Goal: Transaction & Acquisition: Purchase product/service

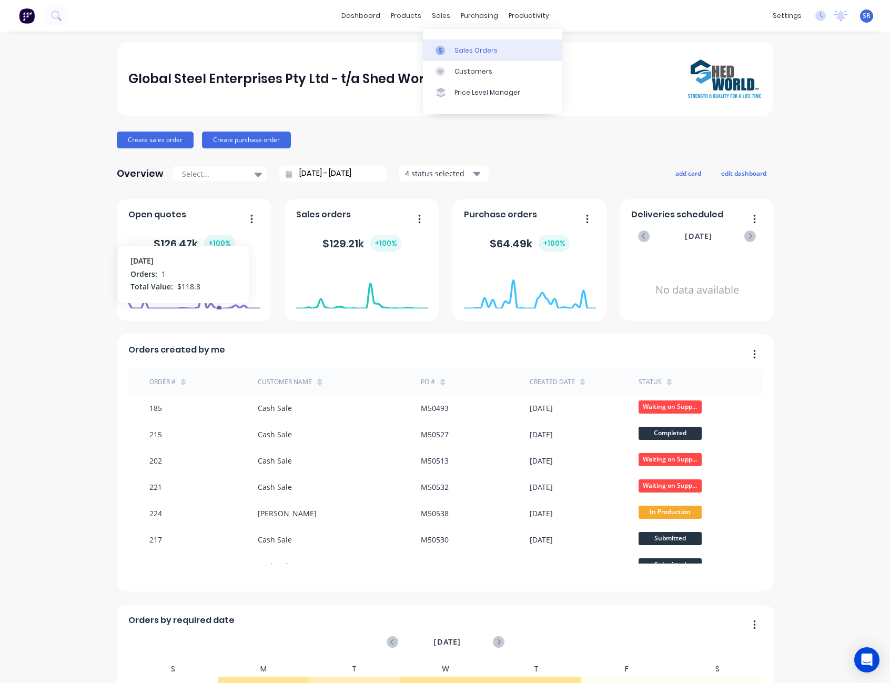
click at [462, 47] on div "Sales Orders" at bounding box center [475, 50] width 43 height 9
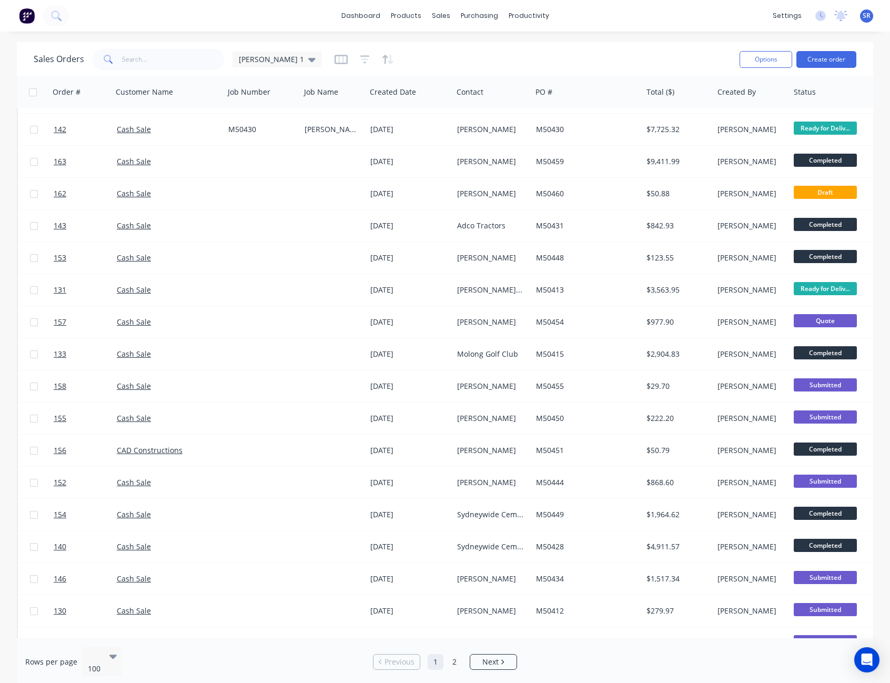
scroll to position [2684, 0]
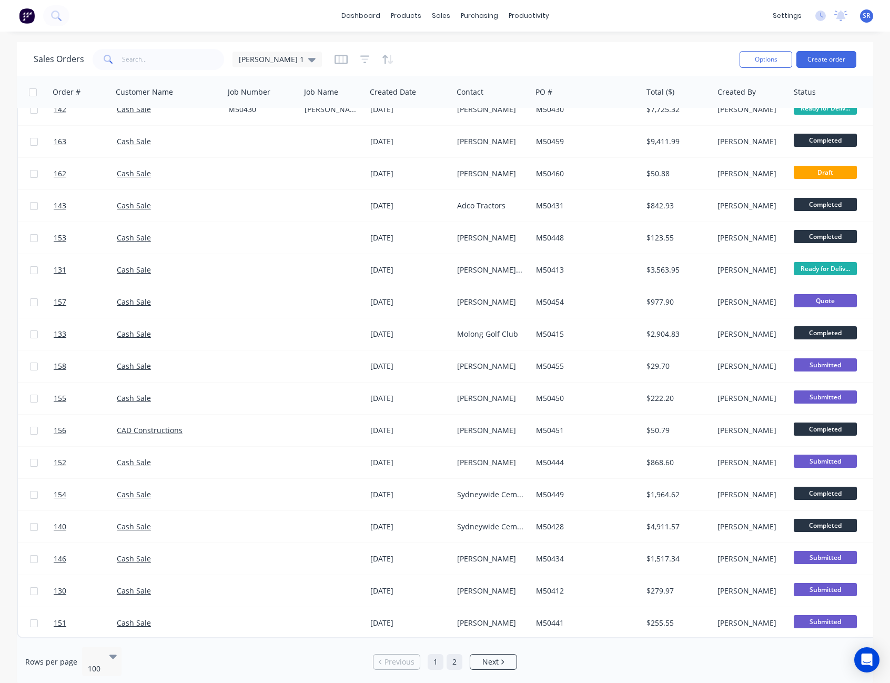
click at [453, 657] on link "2" at bounding box center [455, 662] width 16 height 16
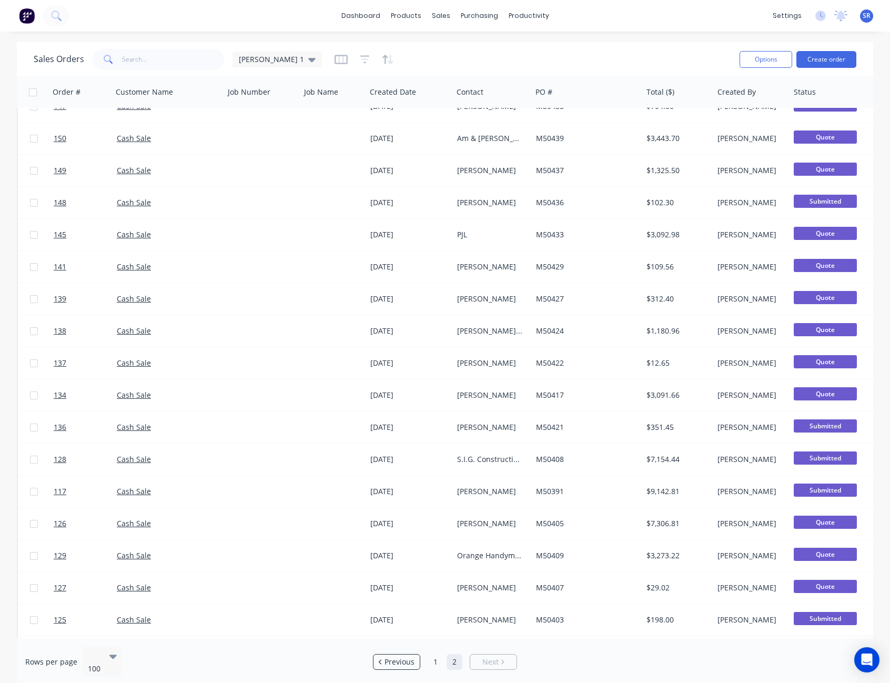
scroll to position [0, 0]
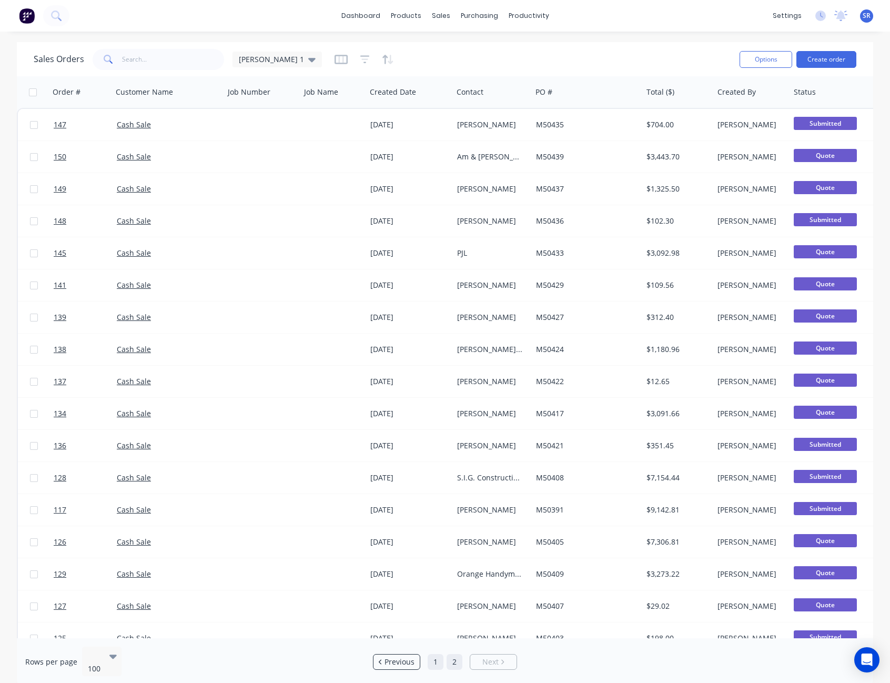
click at [432, 655] on link "1" at bounding box center [436, 662] width 16 height 16
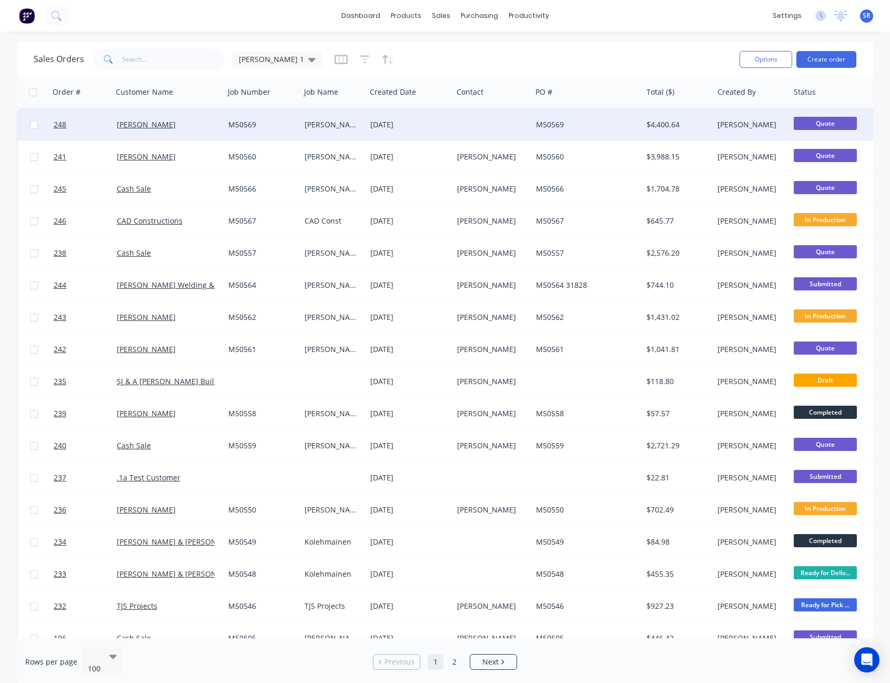
click at [507, 135] on div at bounding box center [492, 125] width 79 height 32
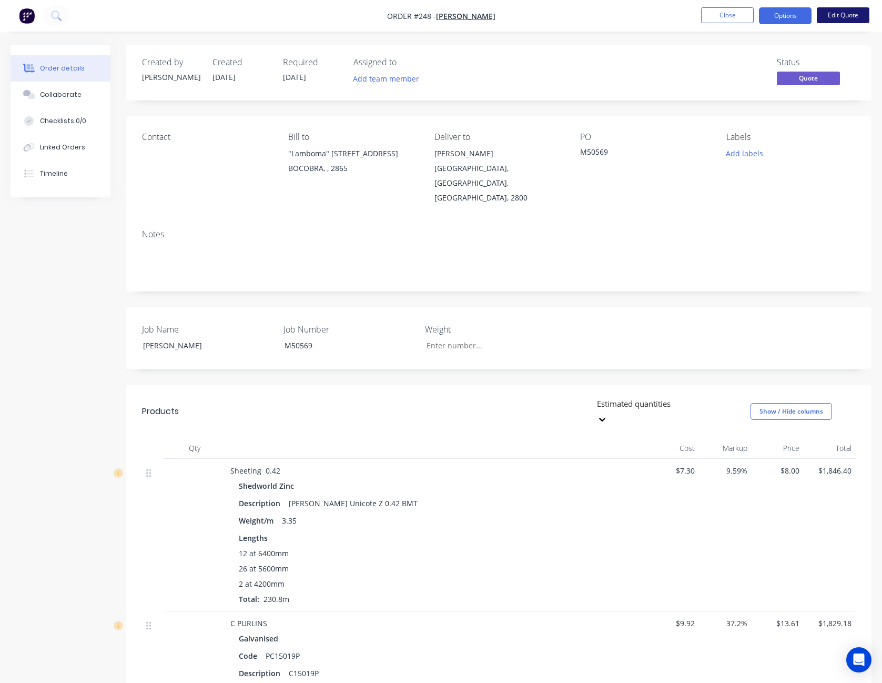
click at [859, 9] on button "Edit Quote" at bounding box center [843, 15] width 53 height 16
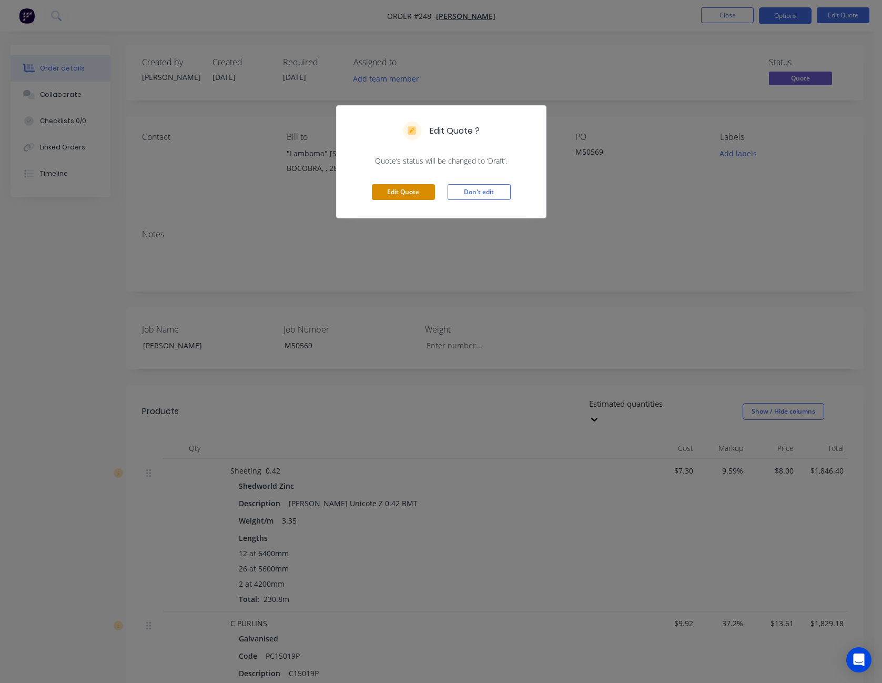
click at [413, 197] on button "Edit Quote" at bounding box center [403, 192] width 63 height 16
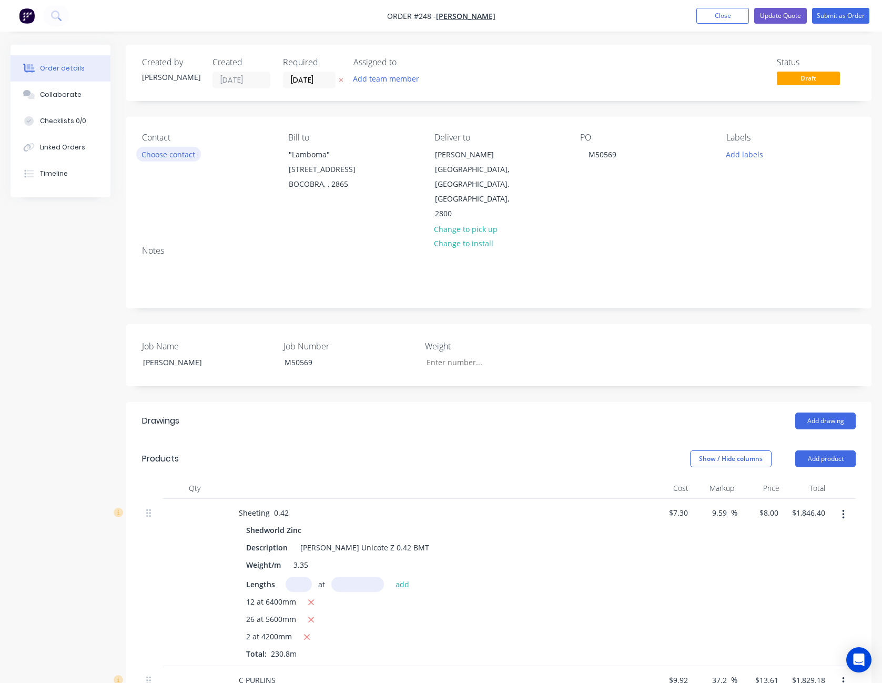
click at [173, 159] on button "Choose contact" at bounding box center [168, 154] width 65 height 14
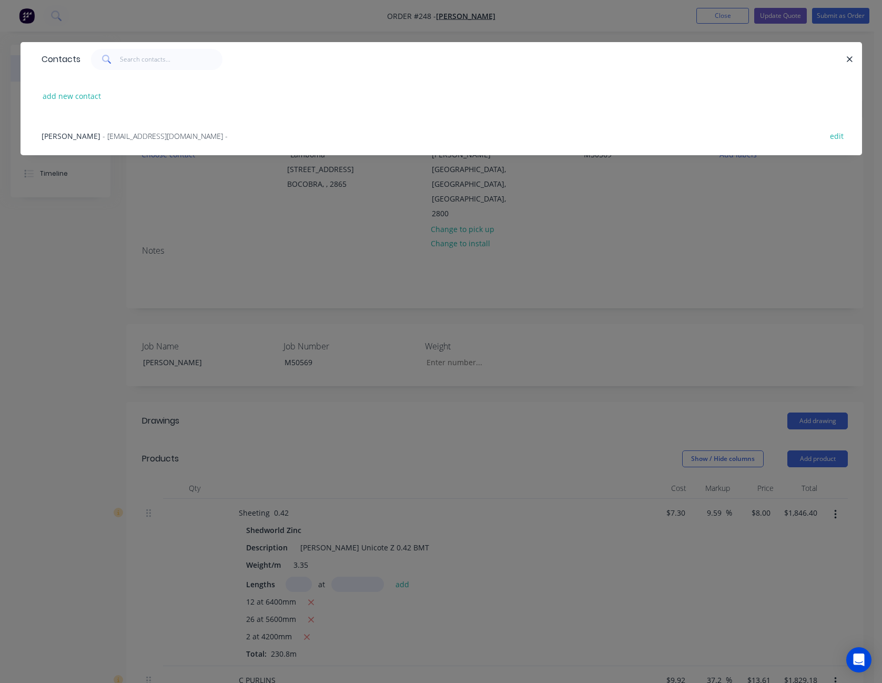
click at [149, 140] on span "- [EMAIL_ADDRESS][DOMAIN_NAME] -" at bounding box center [165, 136] width 125 height 10
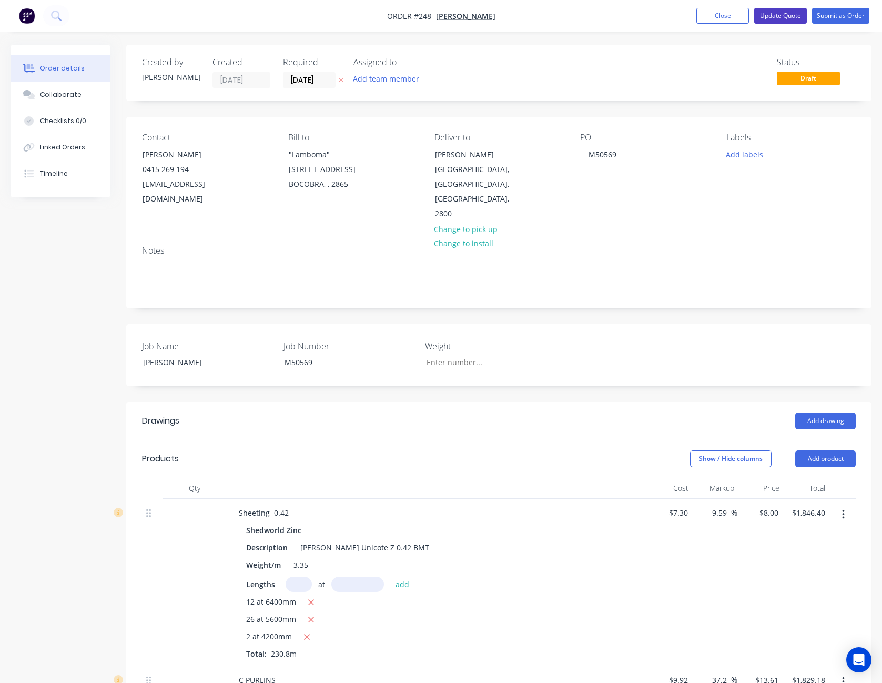
click at [785, 16] on button "Update Quote" at bounding box center [780, 16] width 53 height 16
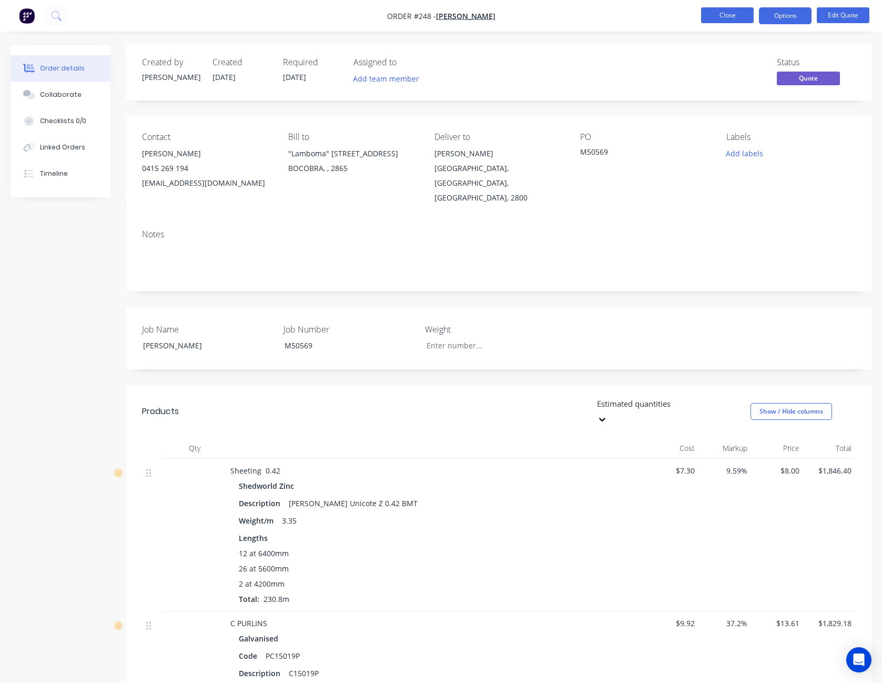
click at [736, 15] on button "Close" at bounding box center [727, 15] width 53 height 16
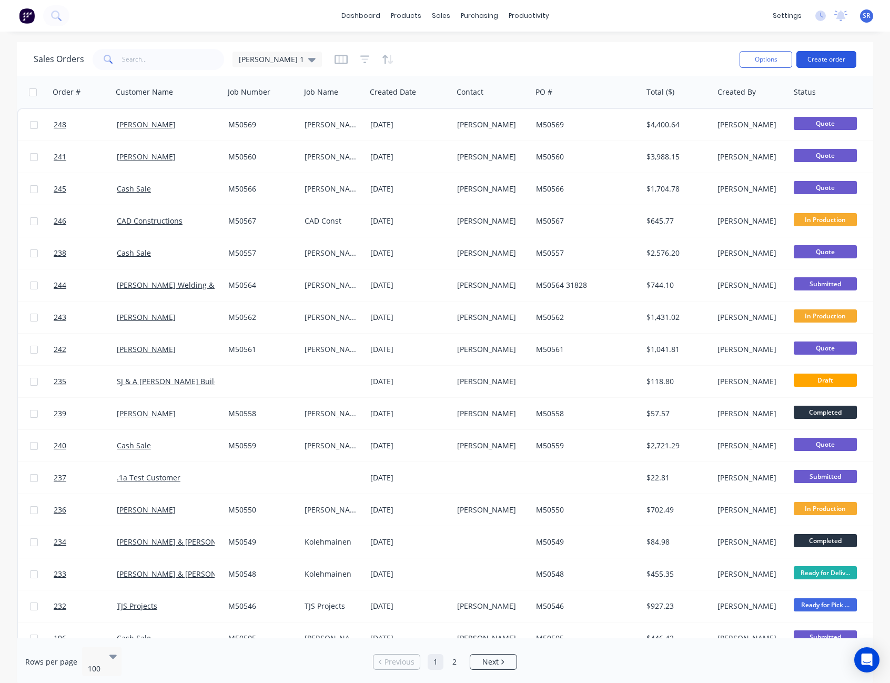
click at [837, 56] on button "Create order" at bounding box center [826, 59] width 60 height 17
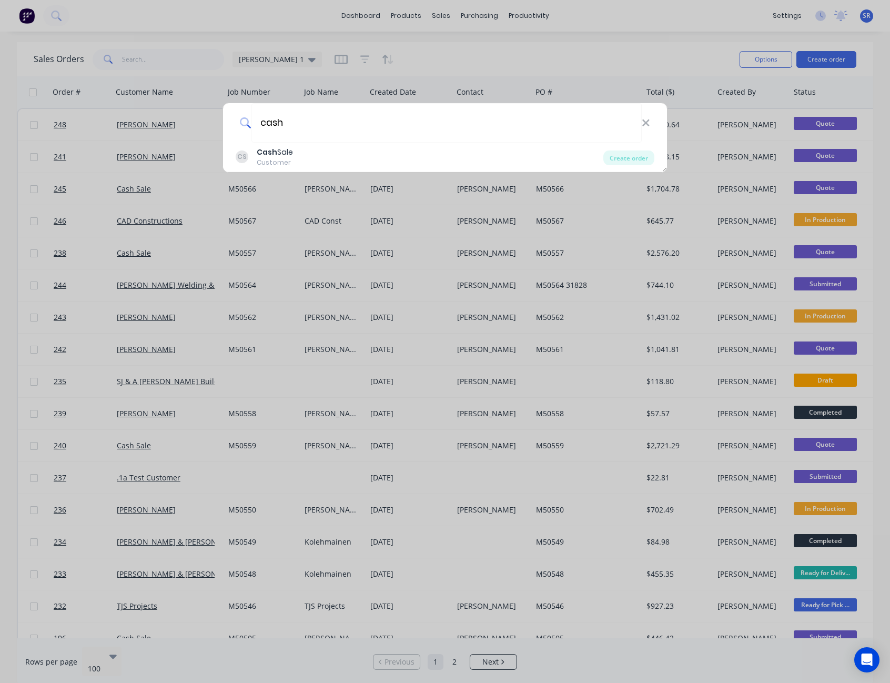
type input "cash"
click at [300, 149] on div "CS Cash Sale Customer" at bounding box center [420, 157] width 368 height 21
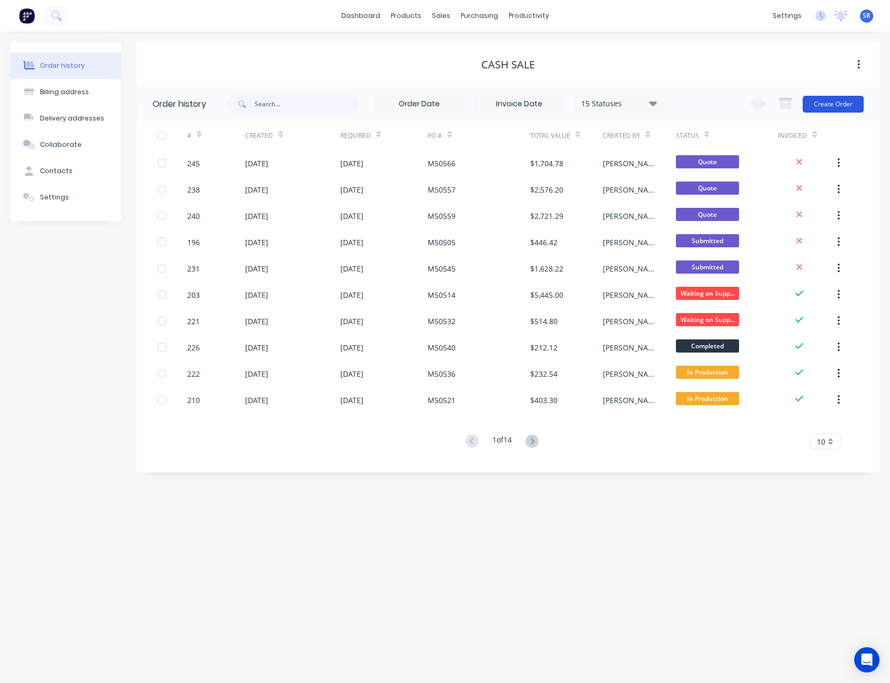
click at [832, 109] on button "Create Order" at bounding box center [833, 104] width 61 height 17
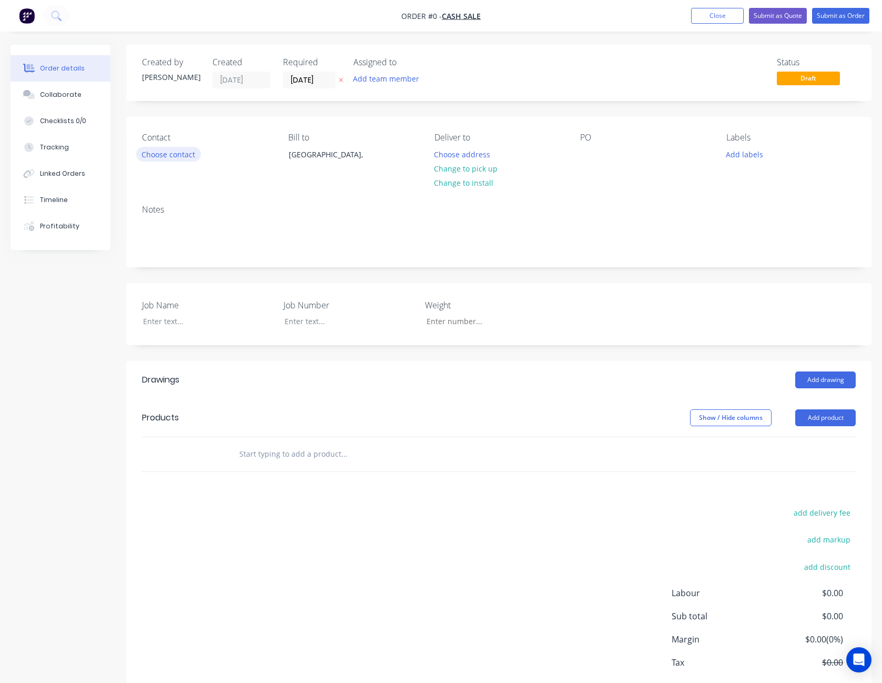
click at [176, 153] on button "Choose contact" at bounding box center [168, 154] width 65 height 14
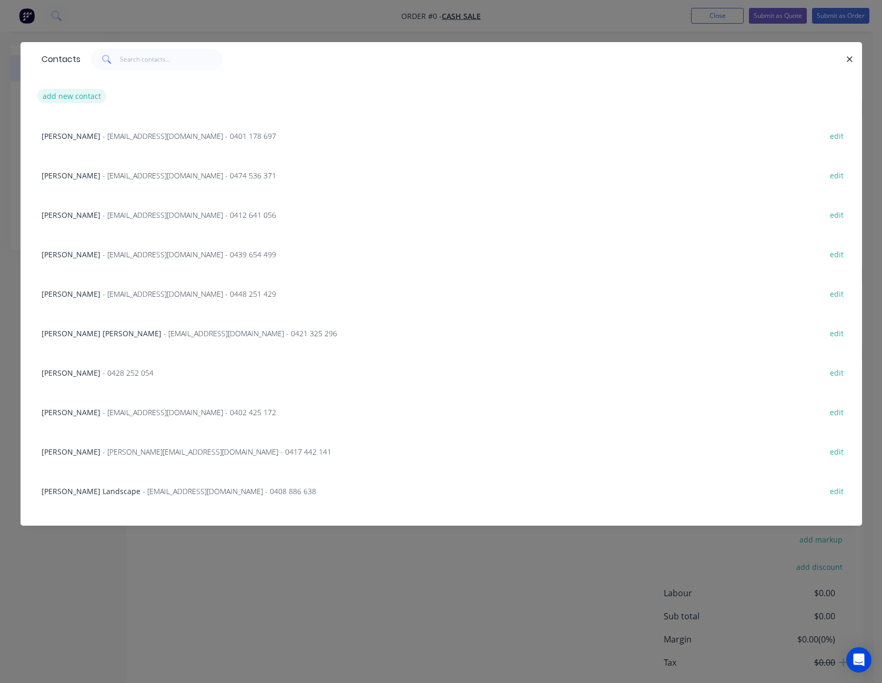
click at [83, 91] on button "add new contact" at bounding box center [71, 96] width 69 height 14
select select "AU"
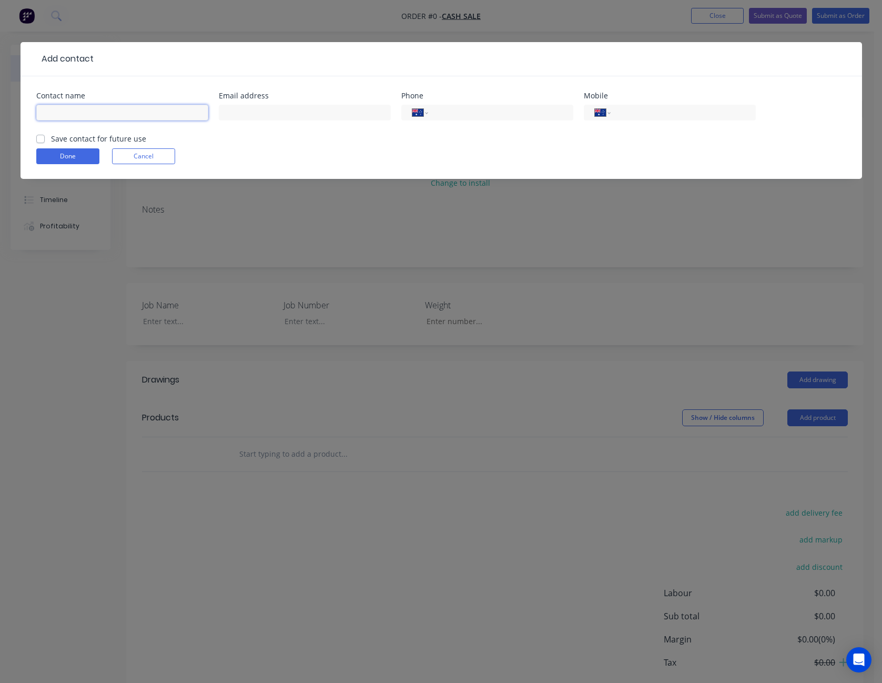
click at [83, 112] on input "text" at bounding box center [122, 113] width 172 height 16
type input "[PERSON_NAME]"
type input "0409 326 395"
click at [69, 153] on button "Done" at bounding box center [67, 156] width 63 height 16
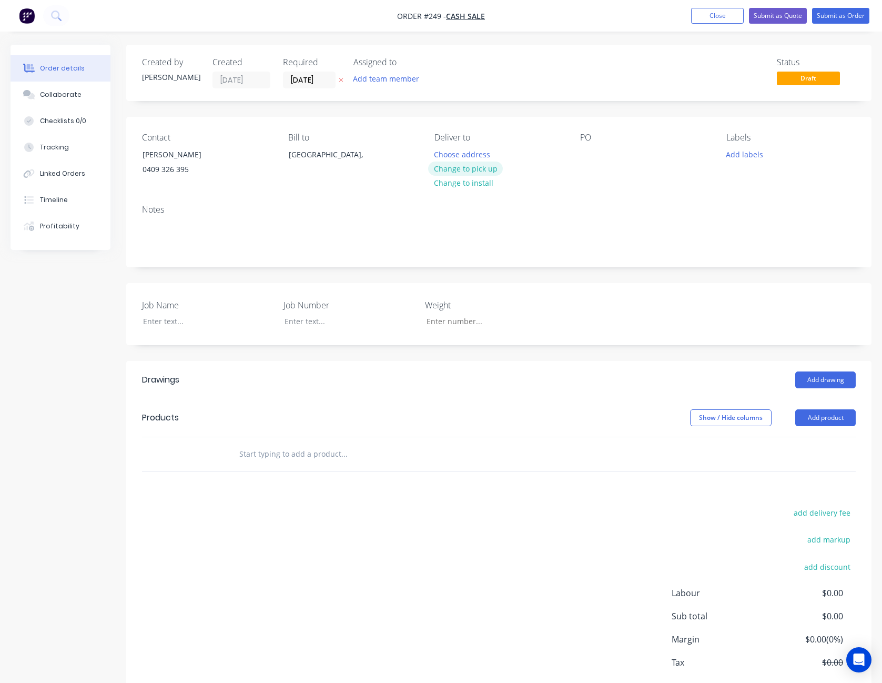
click at [488, 168] on button "Change to pick up" at bounding box center [465, 168] width 75 height 14
click at [592, 151] on div at bounding box center [588, 154] width 17 height 15
click at [168, 322] on div at bounding box center [200, 320] width 131 height 15
click at [829, 419] on button "Add product" at bounding box center [825, 417] width 60 height 17
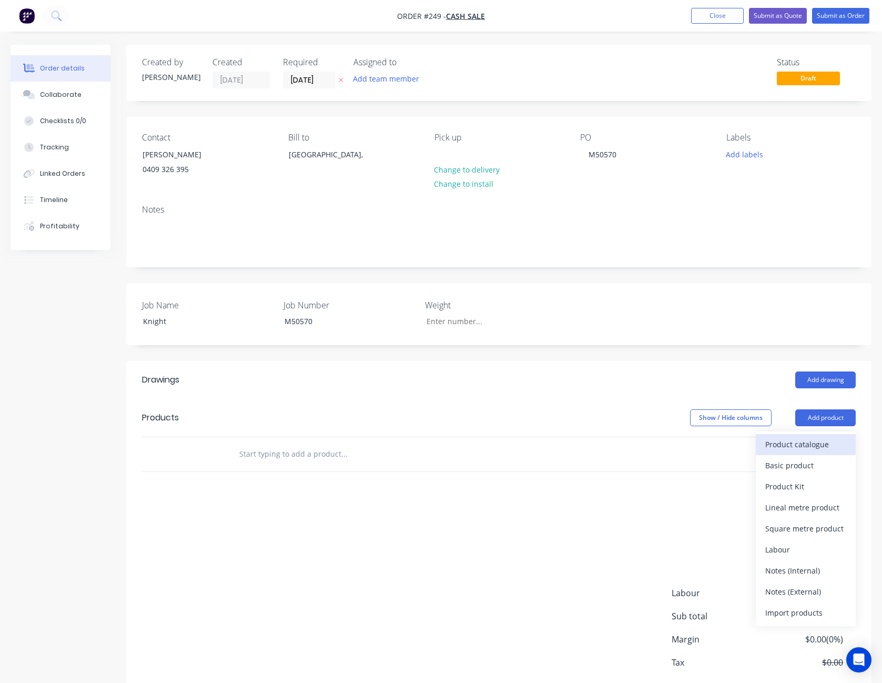
click at [819, 441] on div "Product catalogue" at bounding box center [805, 444] width 81 height 15
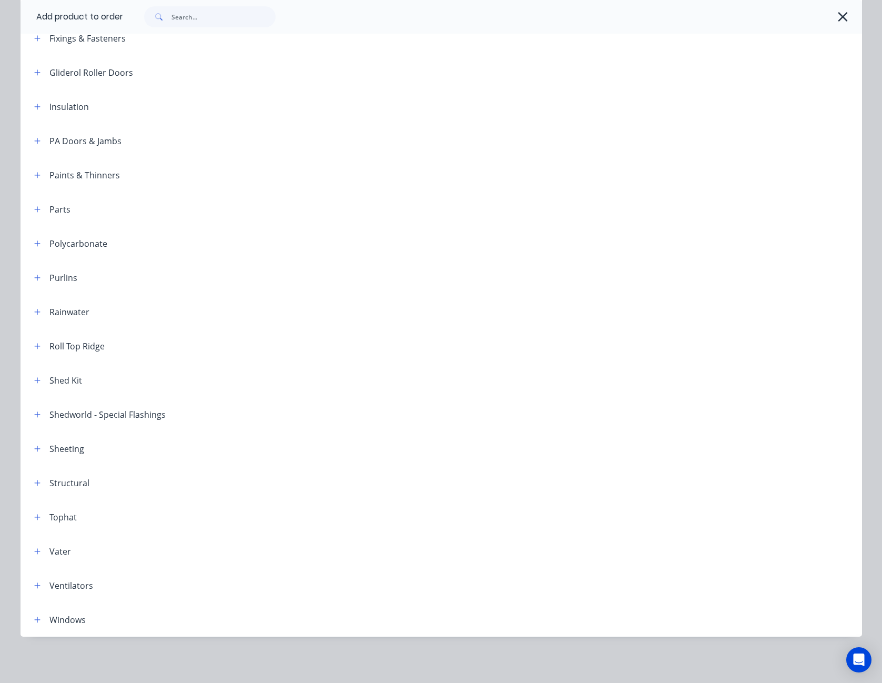
scroll to position [53, 0]
click at [34, 448] on icon "button" at bounding box center [37, 449] width 6 height 6
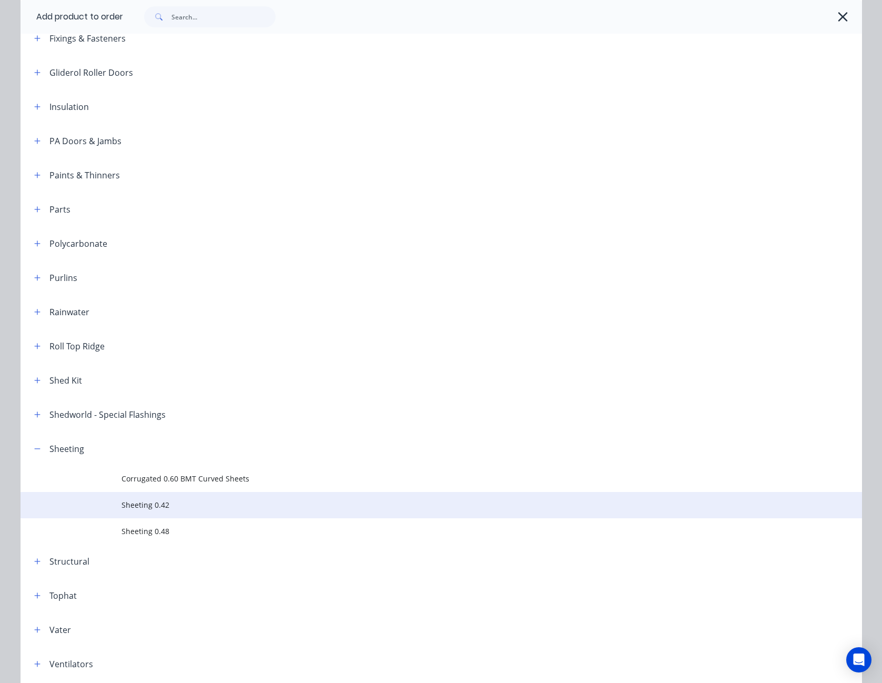
click at [138, 505] on span "Sheeting 0.42" at bounding box center [418, 504] width 592 height 11
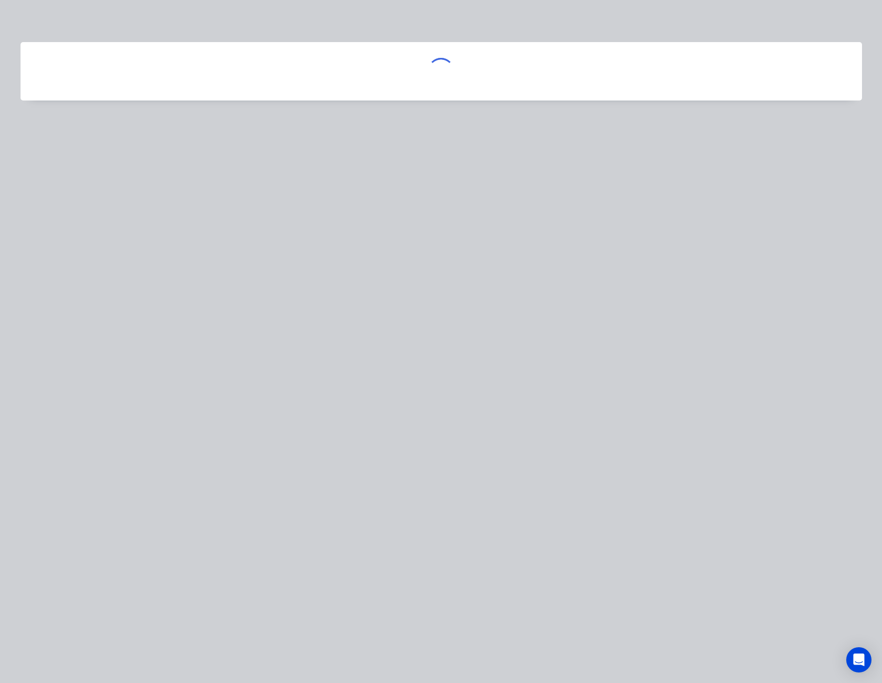
scroll to position [0, 0]
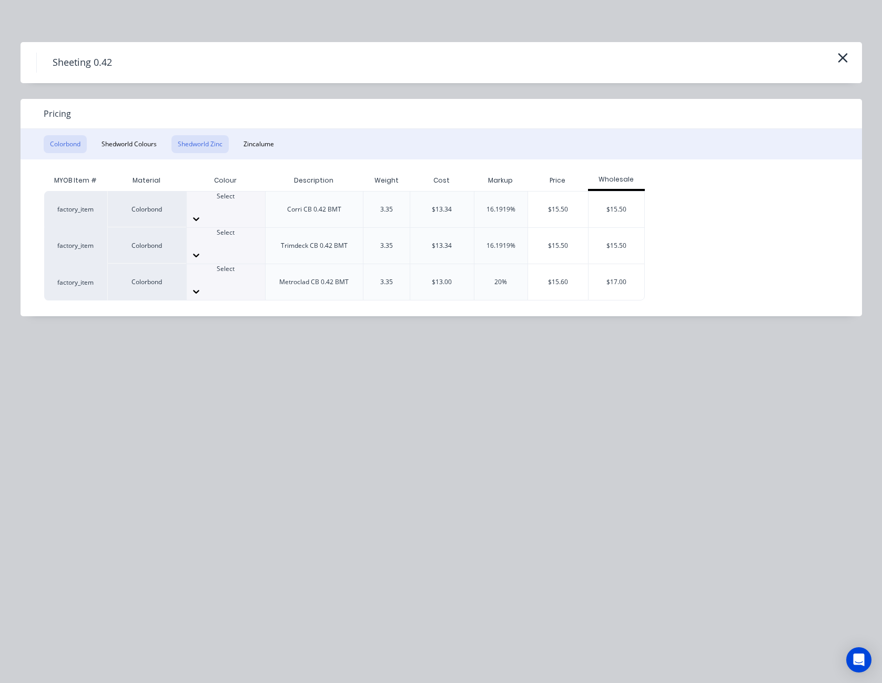
click at [210, 144] on button "Shedworld Zinc" at bounding box center [199, 144] width 57 height 18
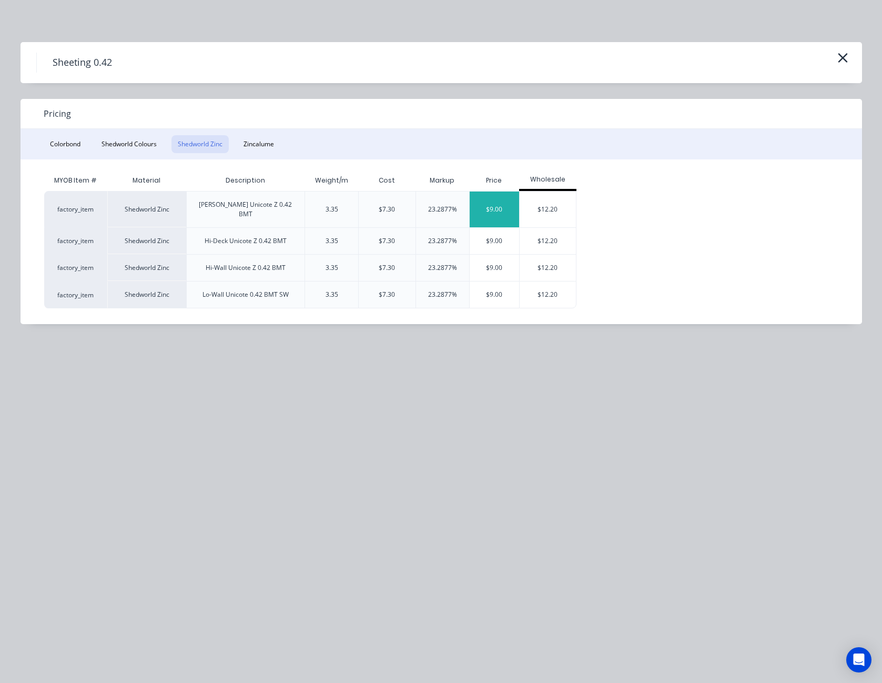
click at [484, 206] on div "$9.00" at bounding box center [495, 209] width 50 height 36
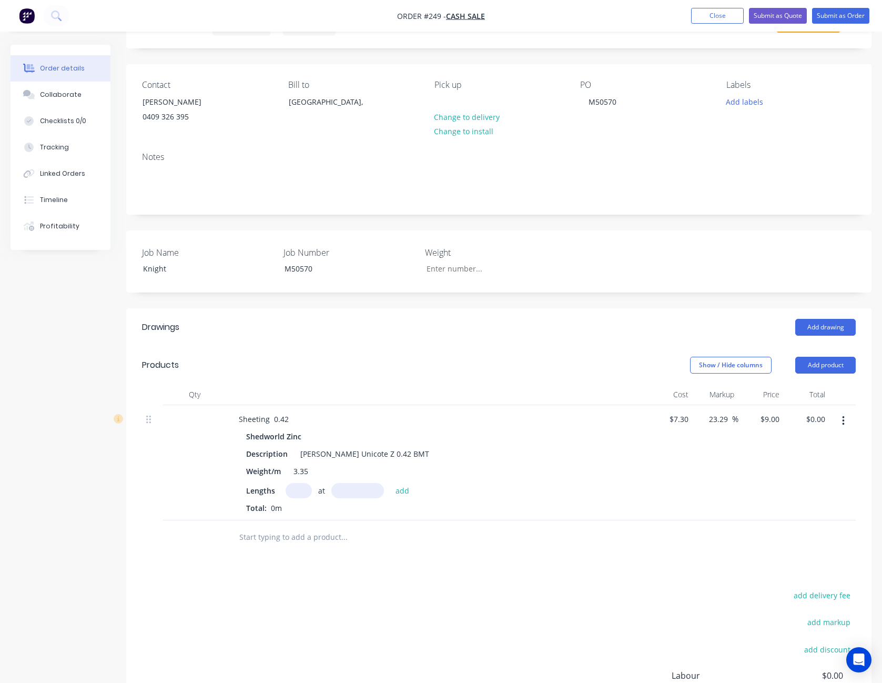
click at [299, 495] on input "text" at bounding box center [299, 490] width 26 height 15
type input "10"
type input "3600"
click at [390, 483] on button "add" at bounding box center [402, 490] width 25 height 14
type input "$324.00"
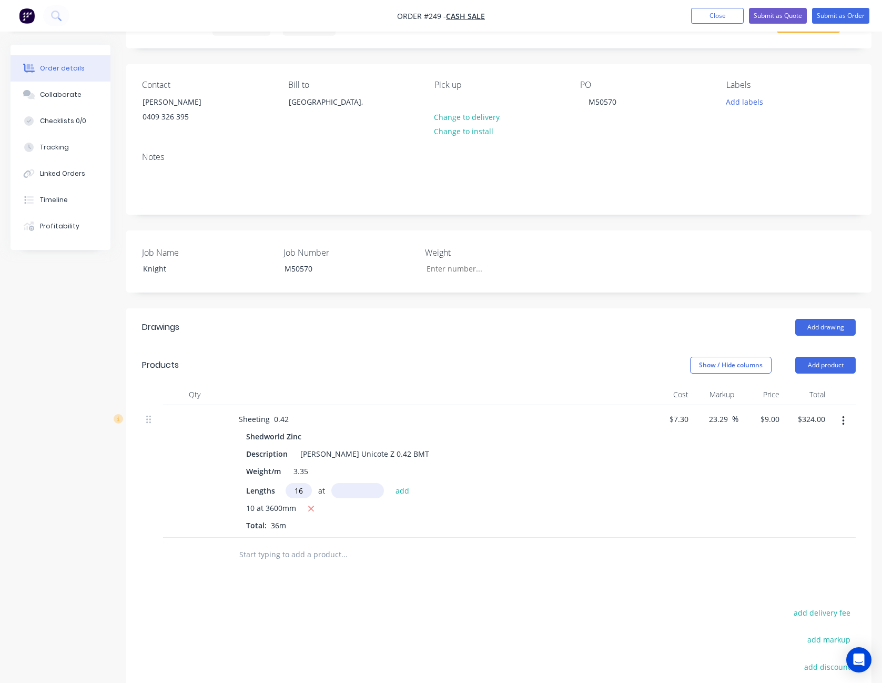
type input "16"
type input "3900"
click at [390, 483] on button "add" at bounding box center [402, 490] width 25 height 14
type input "$885.60"
click at [771, 416] on div "9 $9.00" at bounding box center [769, 418] width 28 height 15
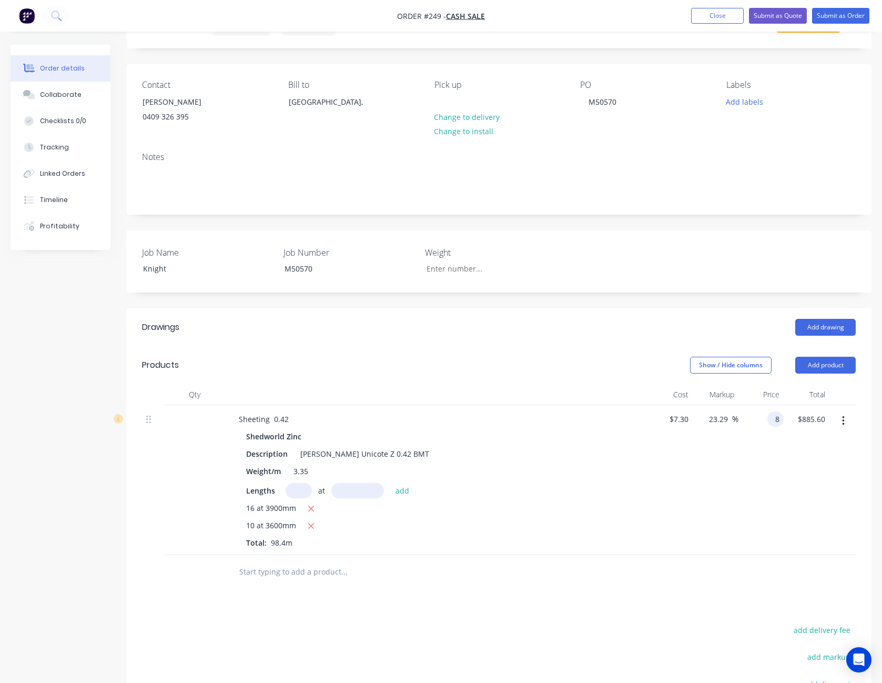
type input "8"
type input "9.59"
type input "$8.00"
type input "$787.20"
click at [709, 579] on div at bounding box center [499, 572] width 714 height 34
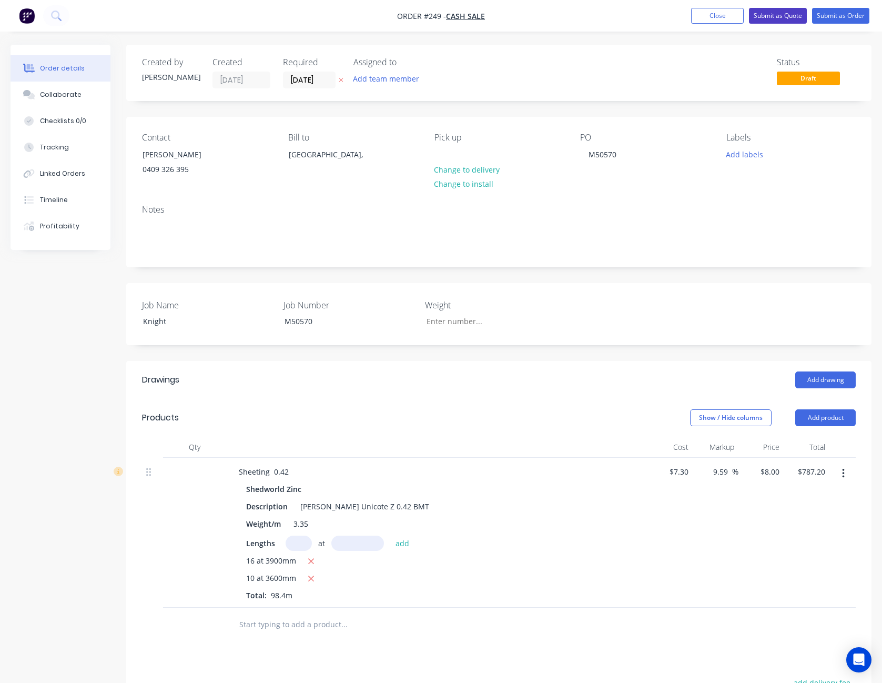
click at [785, 17] on button "Submit as Quote" at bounding box center [778, 16] width 58 height 16
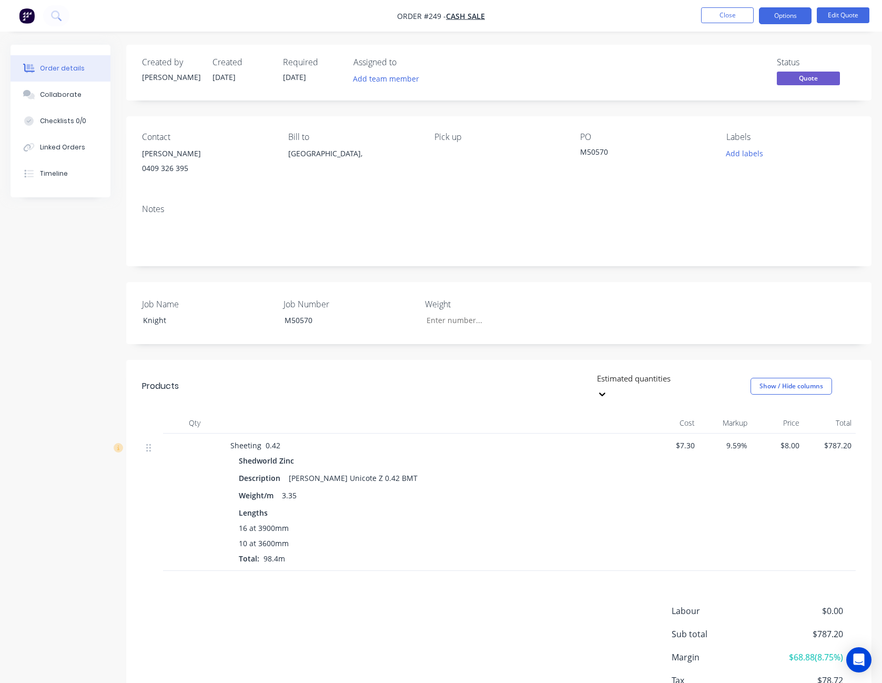
click at [785, 17] on button "Options" at bounding box center [785, 15] width 53 height 17
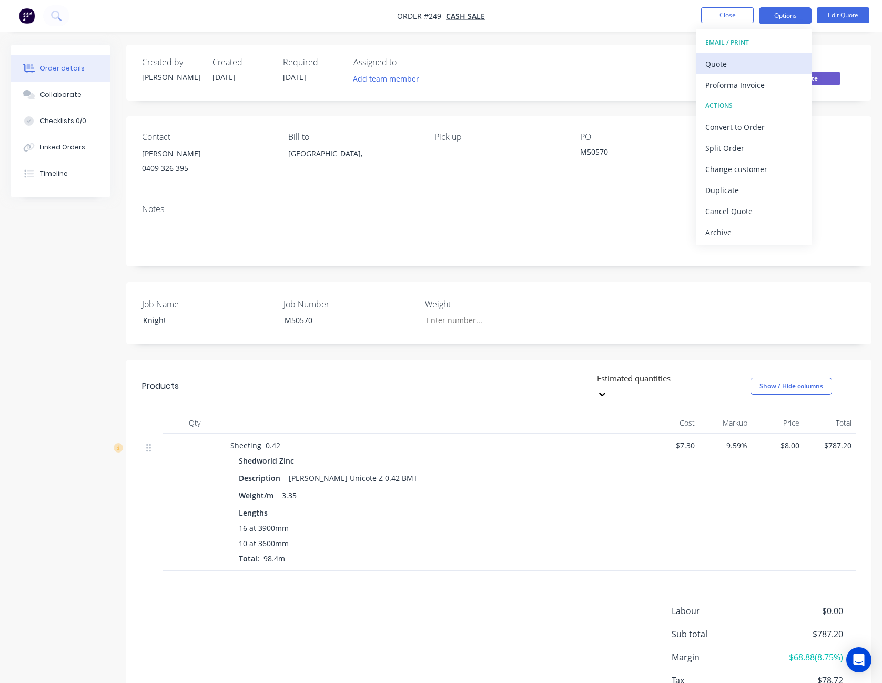
click at [761, 64] on div "Quote" at bounding box center [753, 63] width 97 height 15
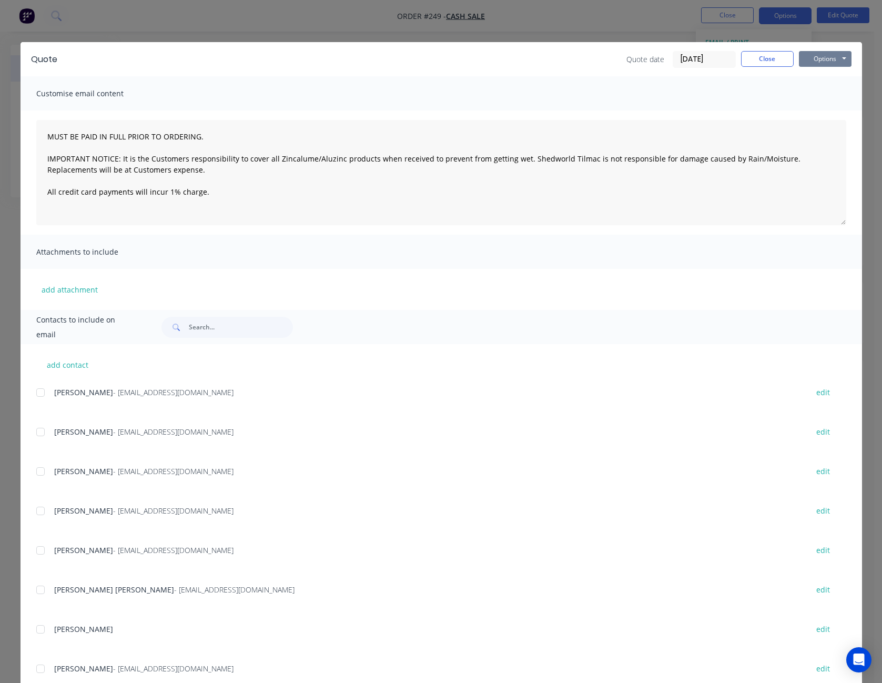
click at [801, 55] on button "Options" at bounding box center [825, 59] width 53 height 16
click at [814, 94] on button "Print" at bounding box center [832, 94] width 67 height 17
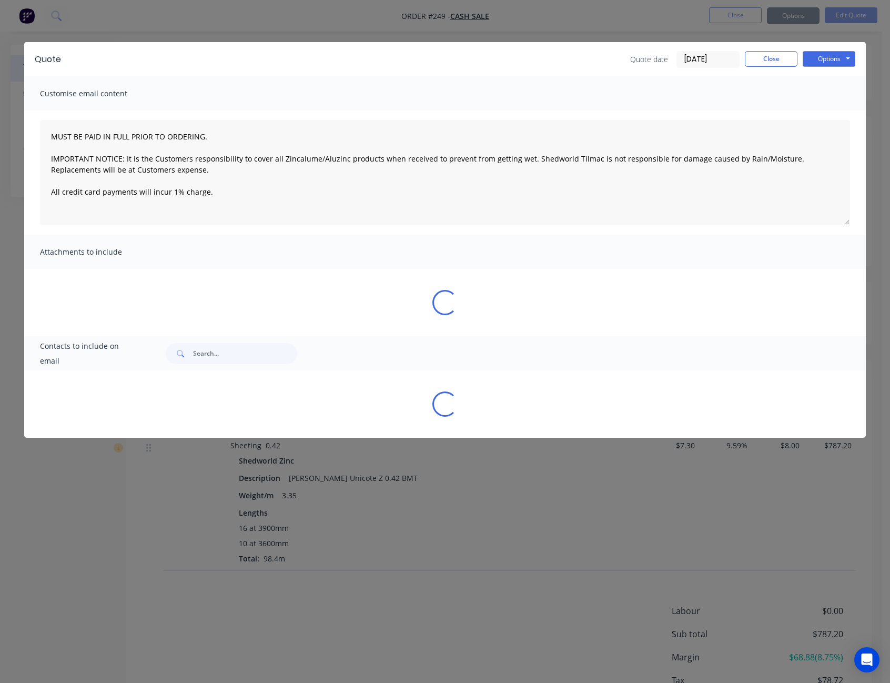
type textarea "MUST BE PAID IN FULL PRIOR TO ORDERING. IMPORTANT NOTICE: It is the Customers r…"
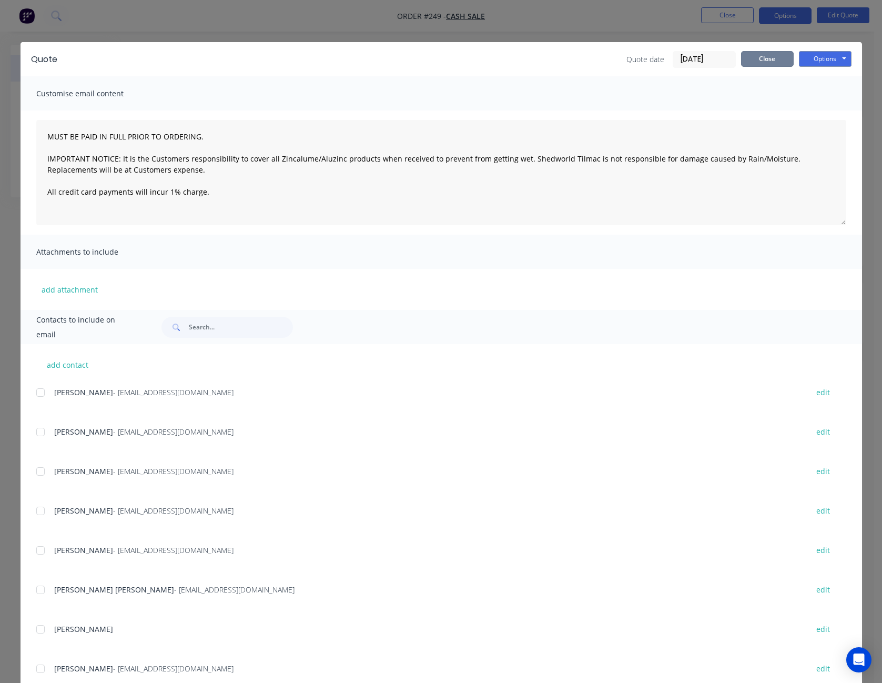
click at [777, 55] on button "Close" at bounding box center [767, 59] width 53 height 16
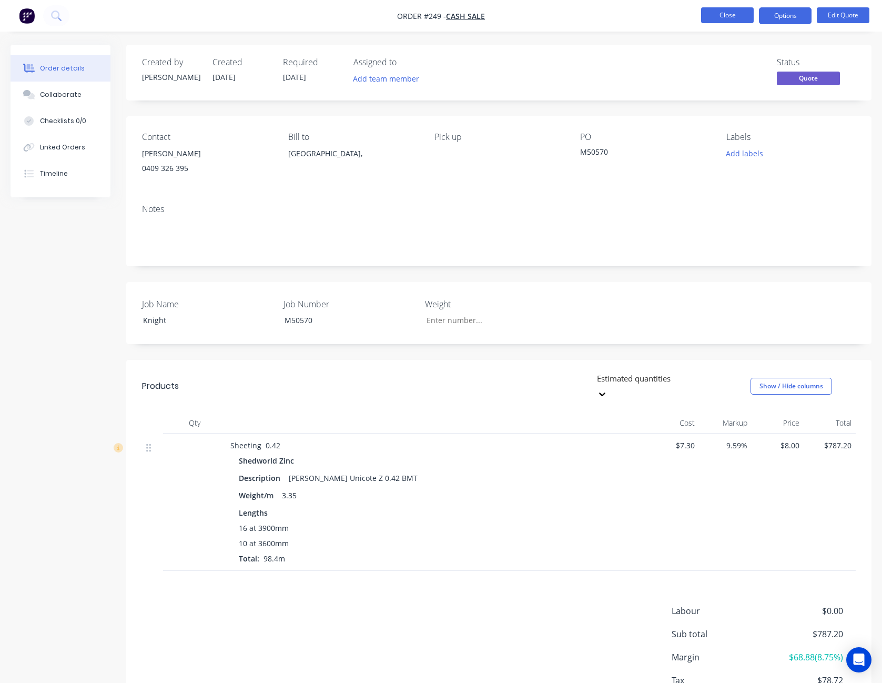
click at [747, 11] on button "Close" at bounding box center [727, 15] width 53 height 16
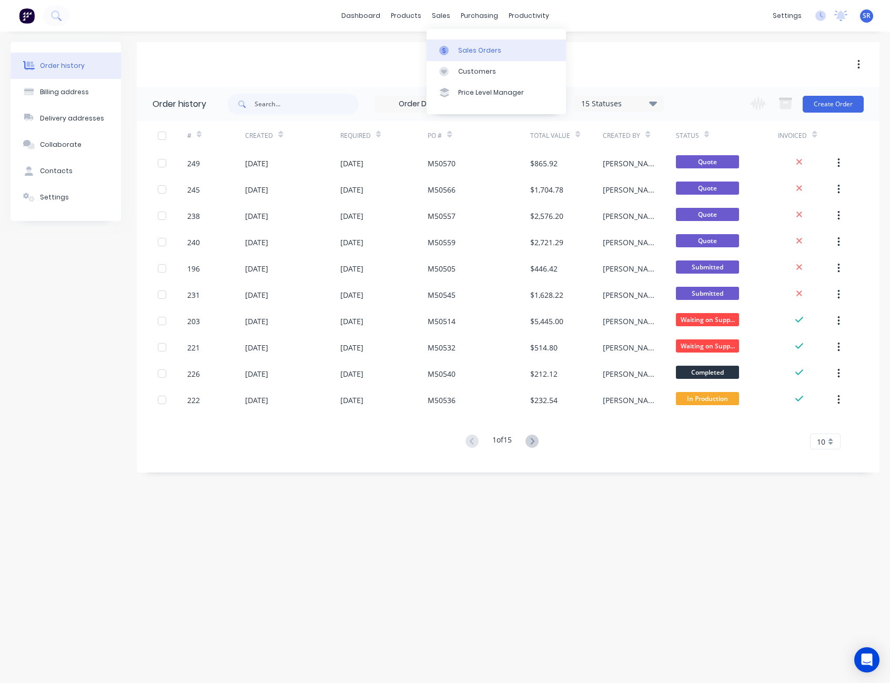
click at [467, 48] on div "Sales Orders" at bounding box center [479, 50] width 43 height 9
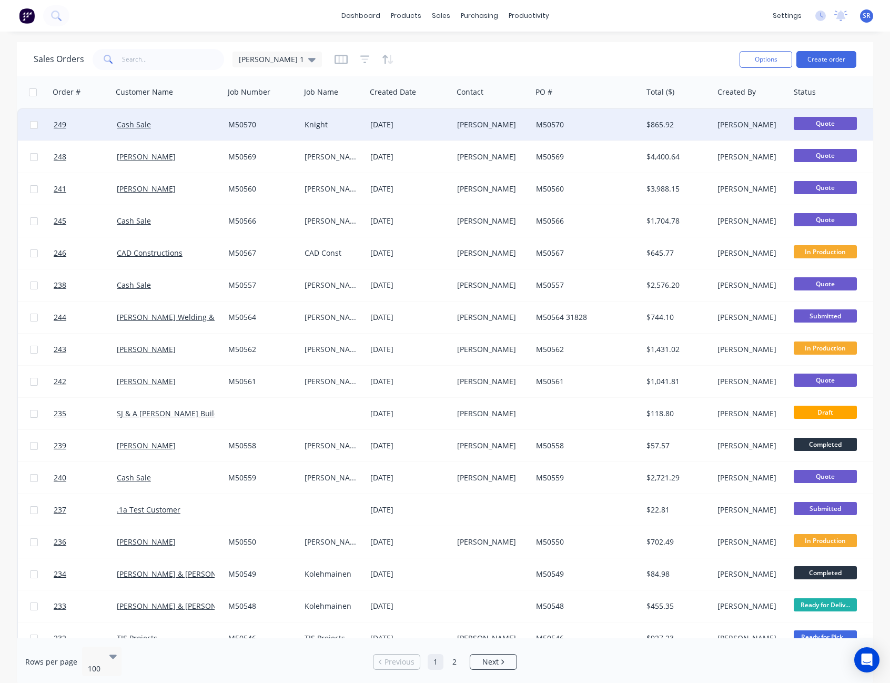
click at [591, 121] on div "M50570" at bounding box center [584, 124] width 97 height 11
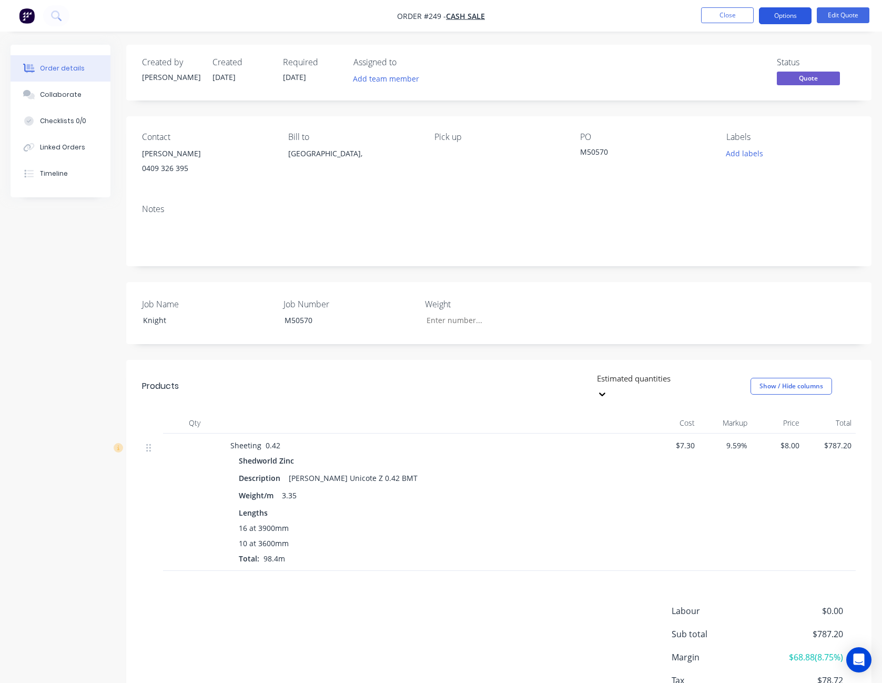
click at [787, 19] on button "Options" at bounding box center [785, 15] width 53 height 17
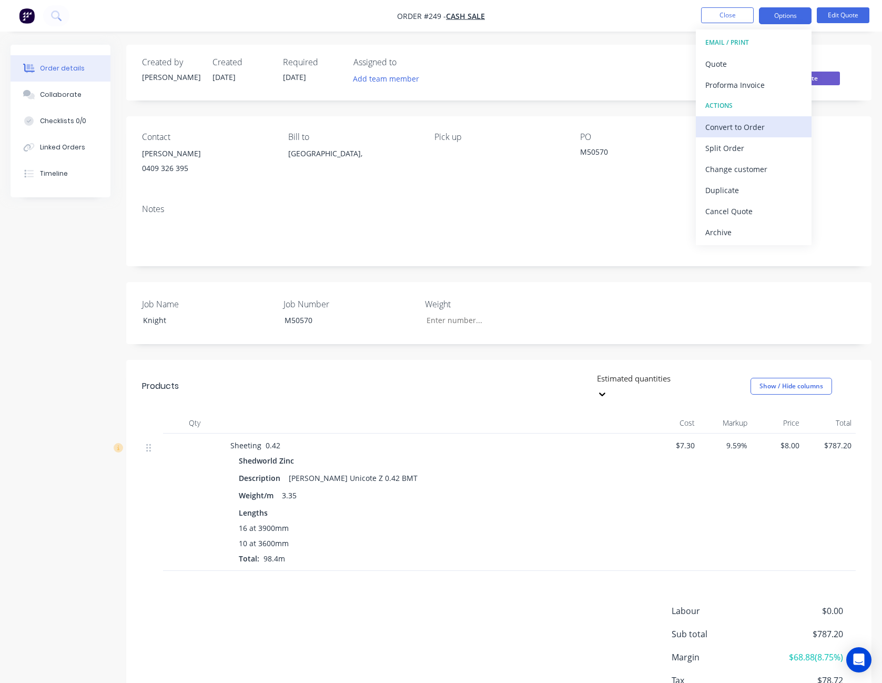
click at [761, 126] on div "Convert to Order" at bounding box center [753, 126] width 97 height 15
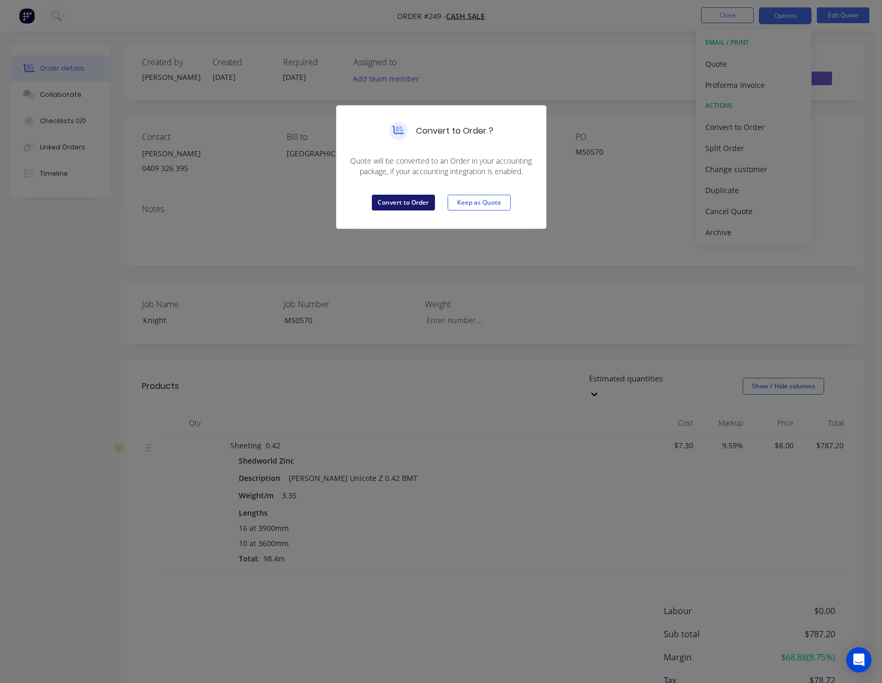
click at [393, 206] on button "Convert to Order" at bounding box center [403, 203] width 63 height 16
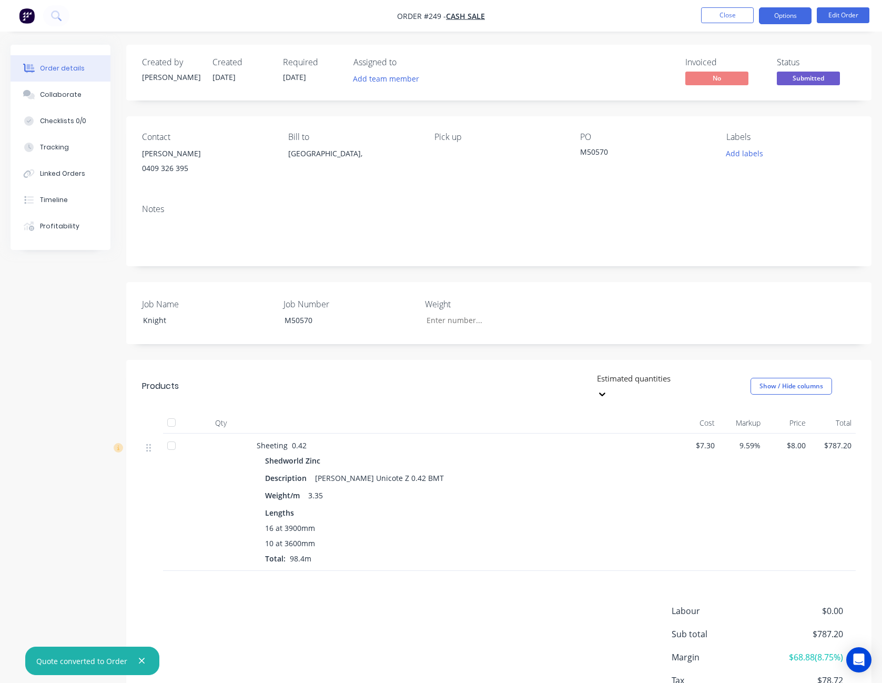
click at [791, 13] on button "Options" at bounding box center [785, 15] width 53 height 17
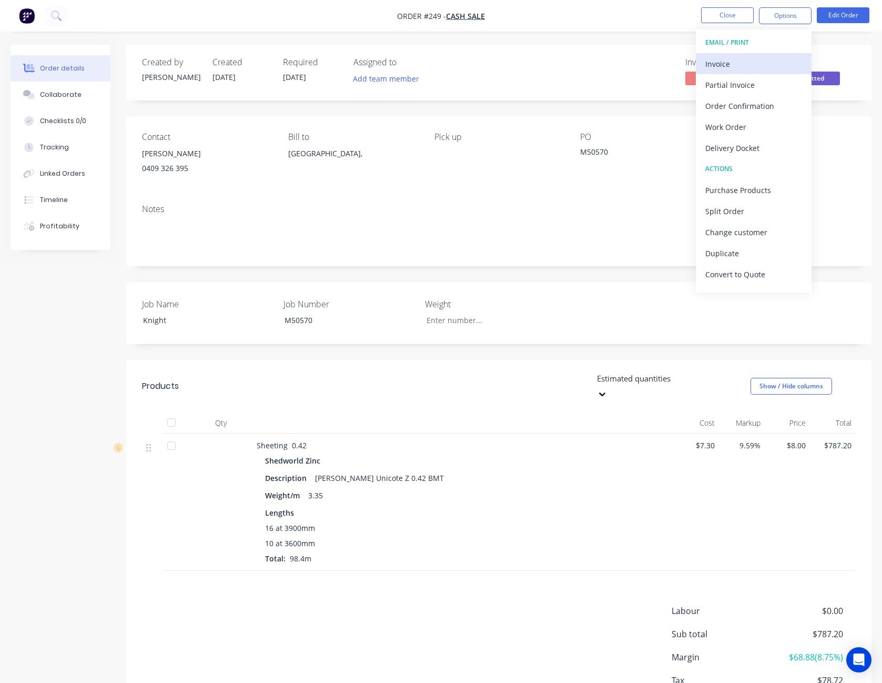
click at [776, 56] on div "Invoice" at bounding box center [753, 63] width 97 height 15
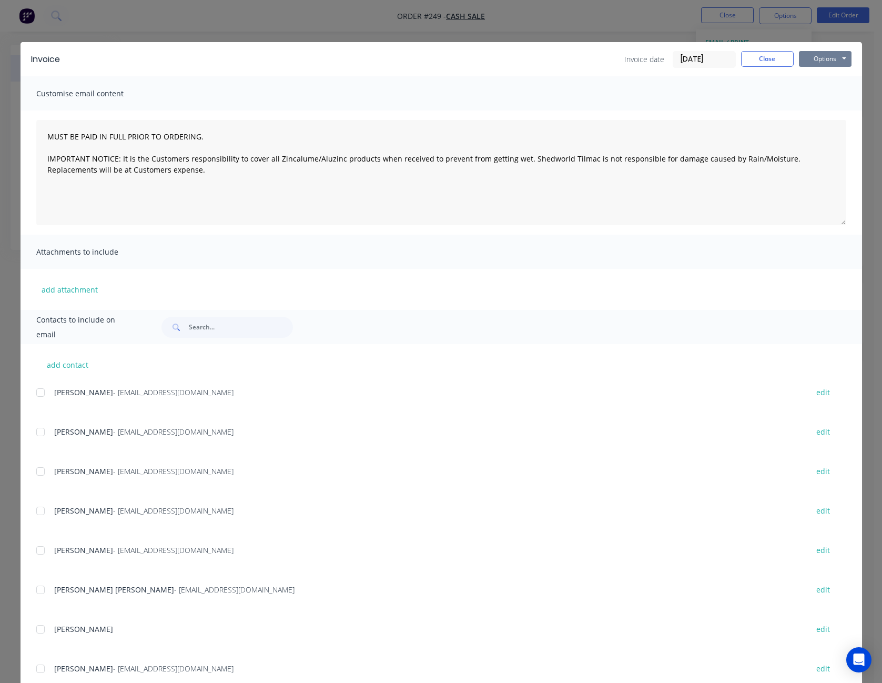
click at [816, 62] on button "Options" at bounding box center [825, 59] width 53 height 16
click at [826, 77] on button "Preview" at bounding box center [832, 77] width 67 height 17
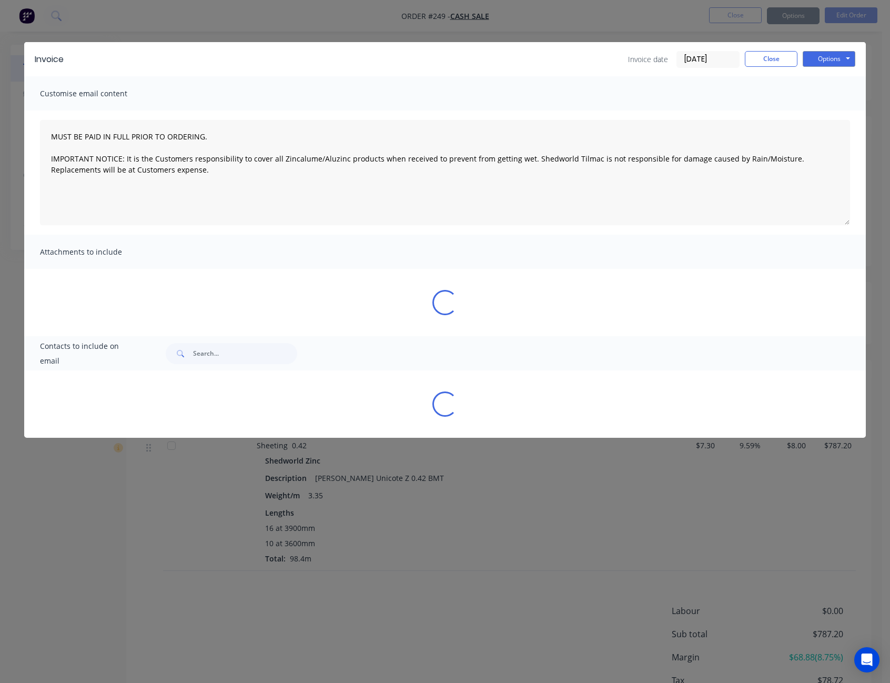
type textarea "MUST BE PAID IN FULL PRIOR TO ORDERING. IMPORTANT NOTICE: It is the Customers r…"
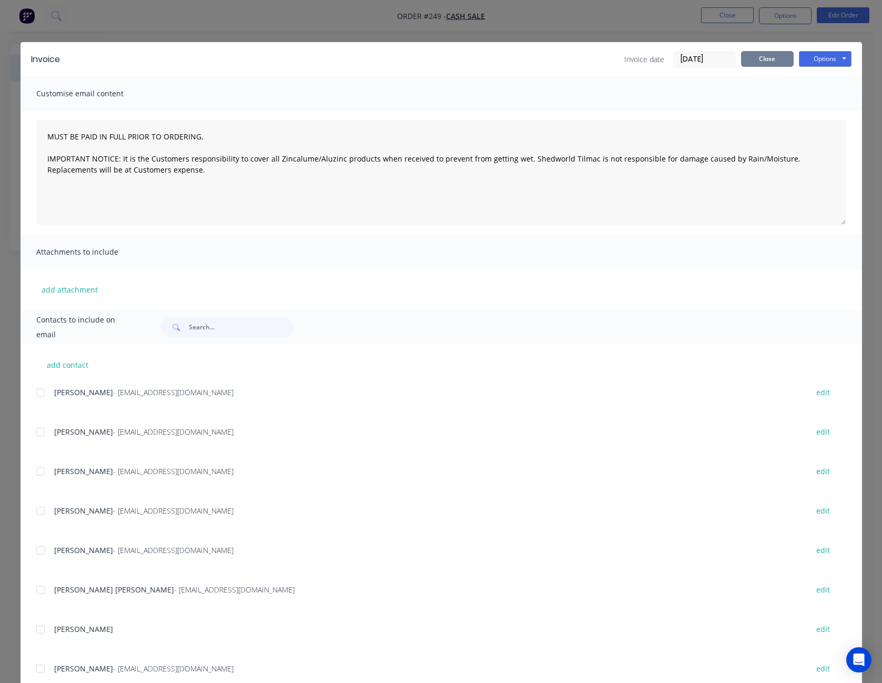
click at [764, 59] on button "Close" at bounding box center [767, 59] width 53 height 16
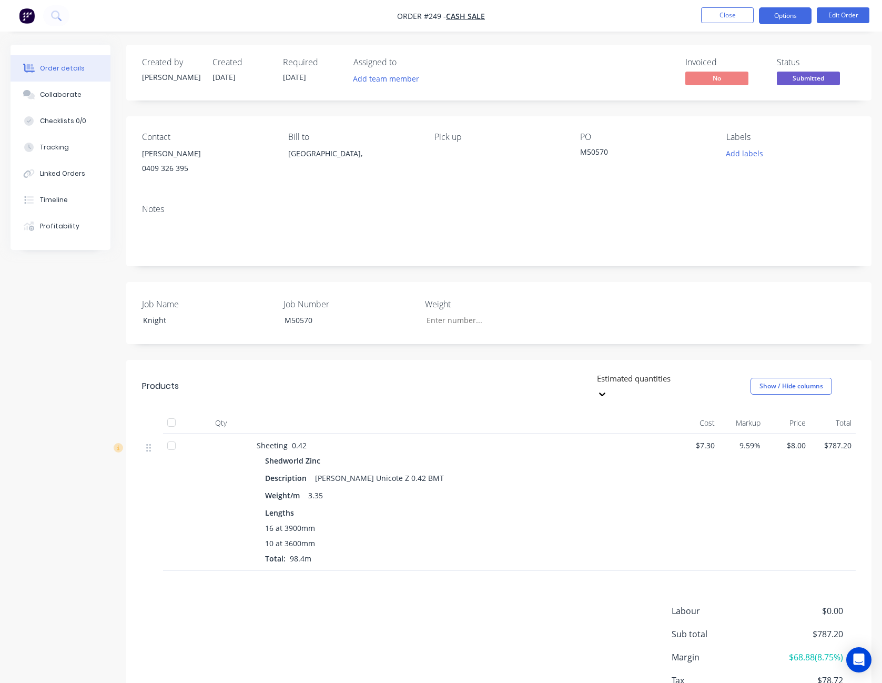
click at [771, 18] on button "Options" at bounding box center [785, 15] width 53 height 17
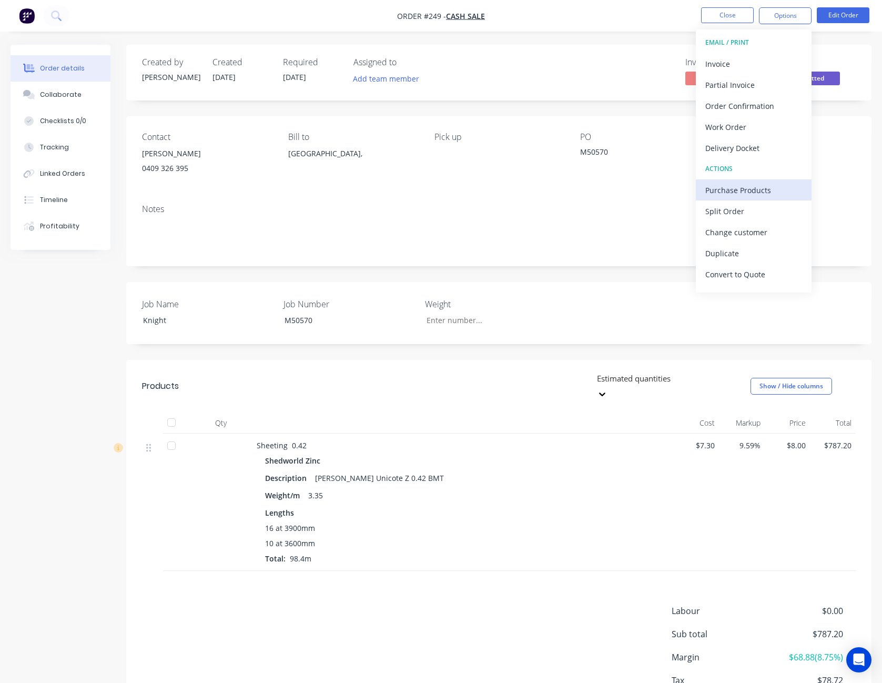
click at [762, 184] on div "Purchase Products" at bounding box center [753, 190] width 97 height 15
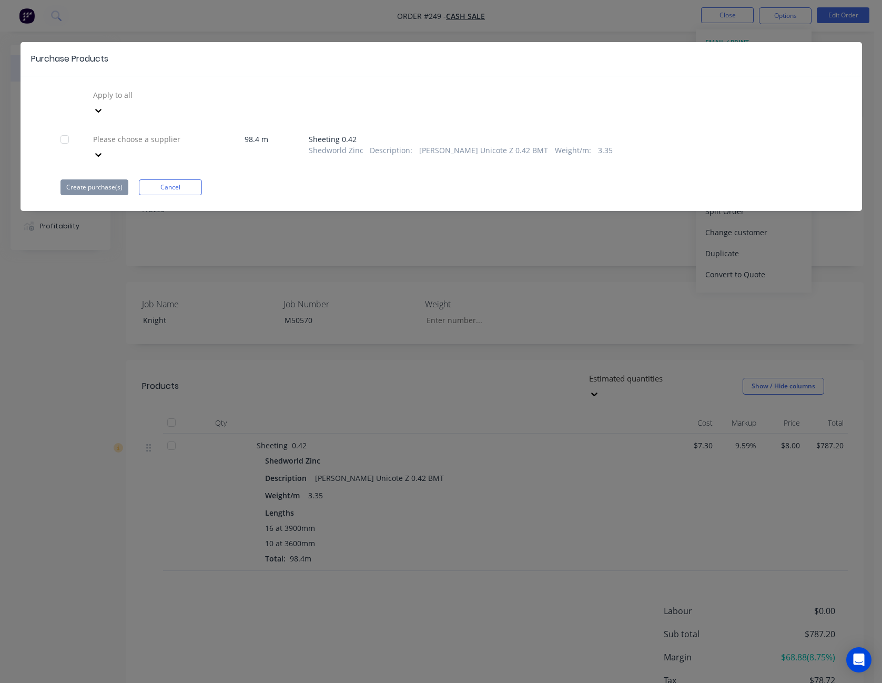
click at [168, 133] on div at bounding box center [167, 139] width 151 height 13
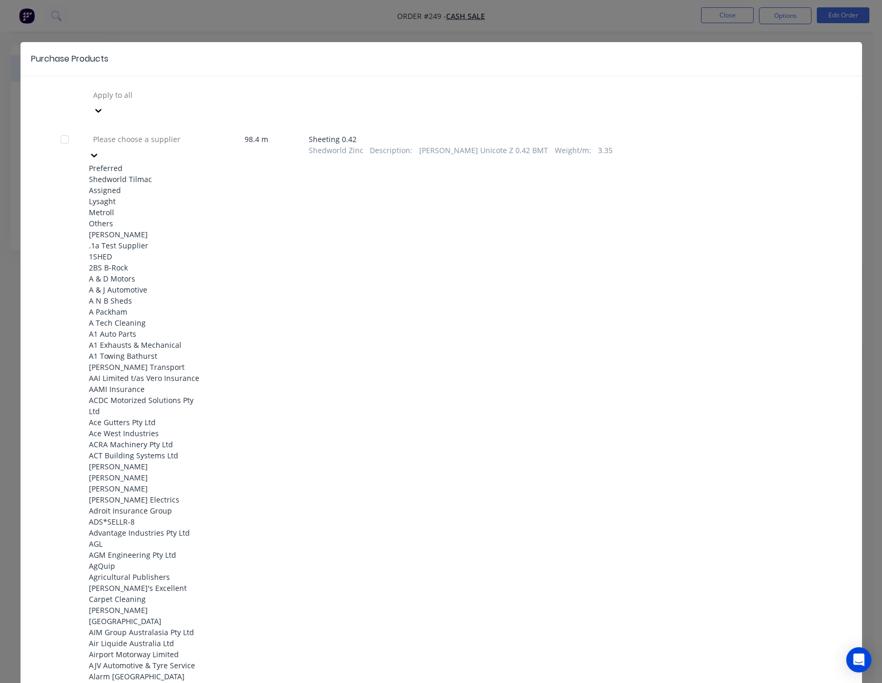
click at [160, 174] on div "Shedworld Tilmac" at bounding box center [147, 179] width 116 height 11
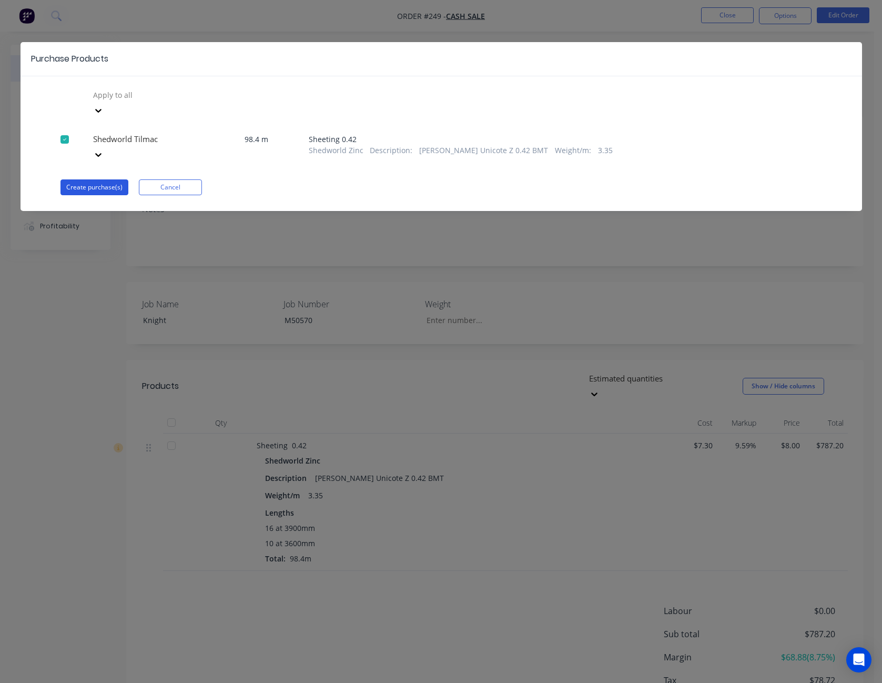
click at [86, 179] on button "Create purchase(s)" at bounding box center [94, 187] width 68 height 16
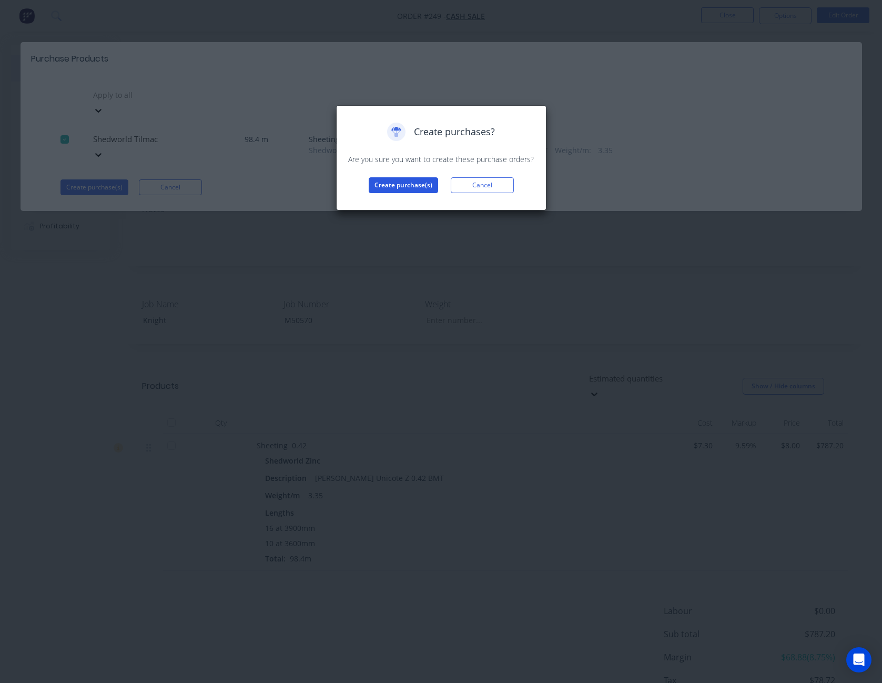
click at [409, 188] on button "Create purchase(s)" at bounding box center [403, 185] width 69 height 16
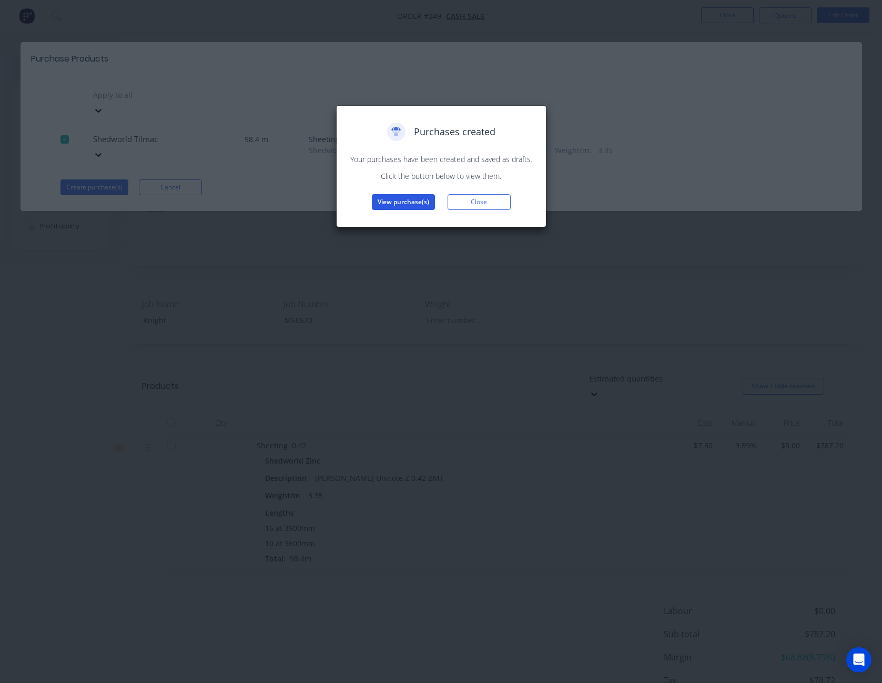
click at [408, 199] on button "View purchase(s)" at bounding box center [403, 202] width 63 height 16
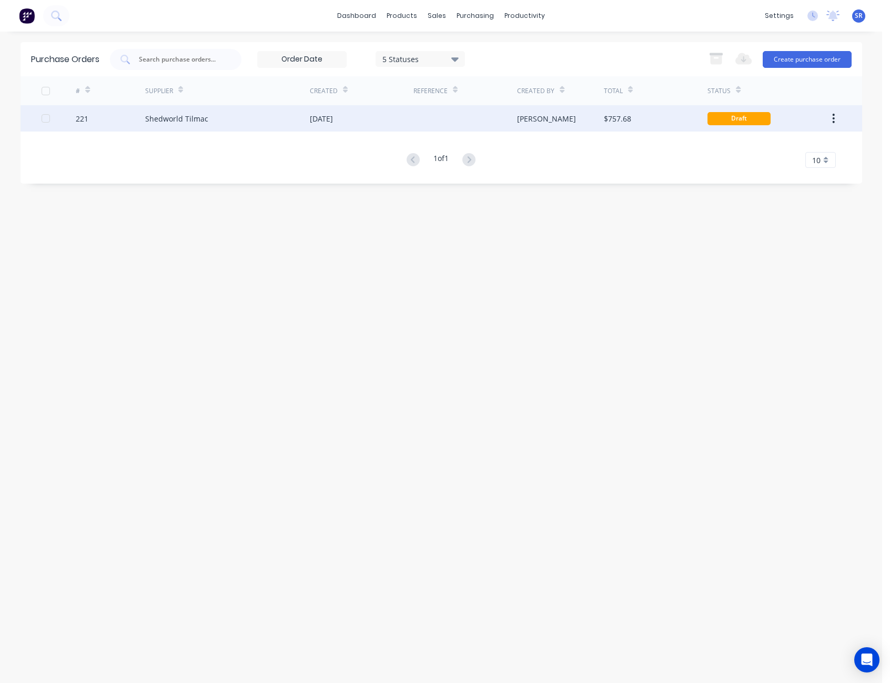
click at [462, 123] on div at bounding box center [465, 118] width 104 height 26
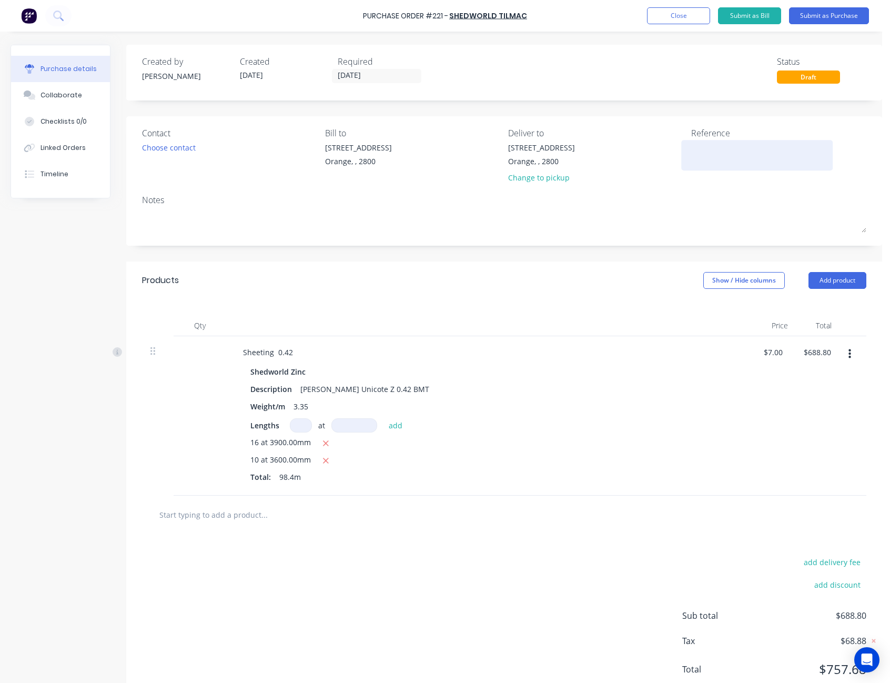
click at [701, 149] on textarea at bounding box center [756, 154] width 131 height 24
type textarea "Knight - M"
type textarea "x"
type textarea "Knight - M5"
type textarea "x"
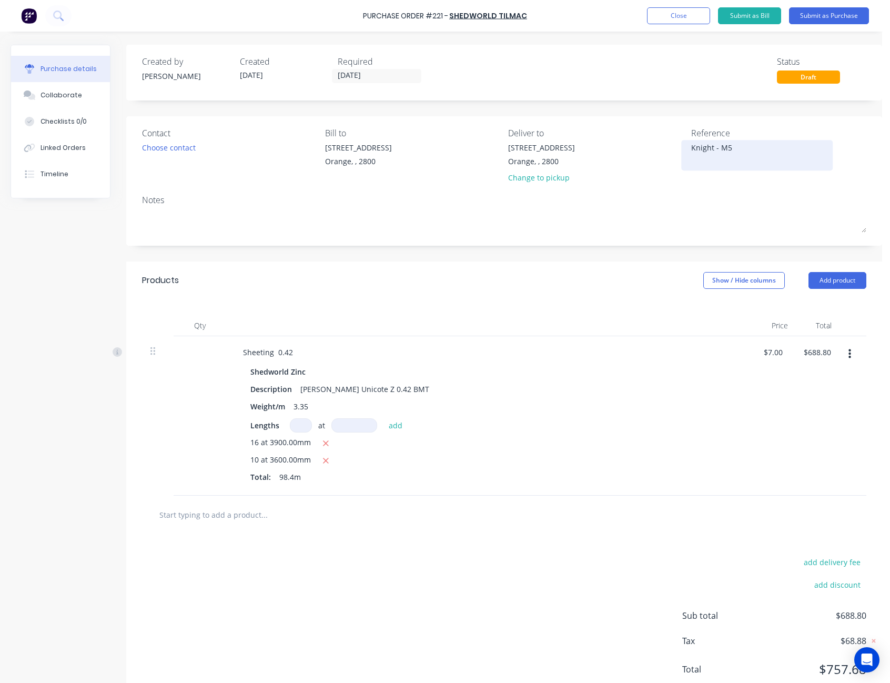
type textarea "Knight - M50"
type textarea "x"
type textarea "Knight - M505"
type textarea "x"
type textarea "Knight - M5057"
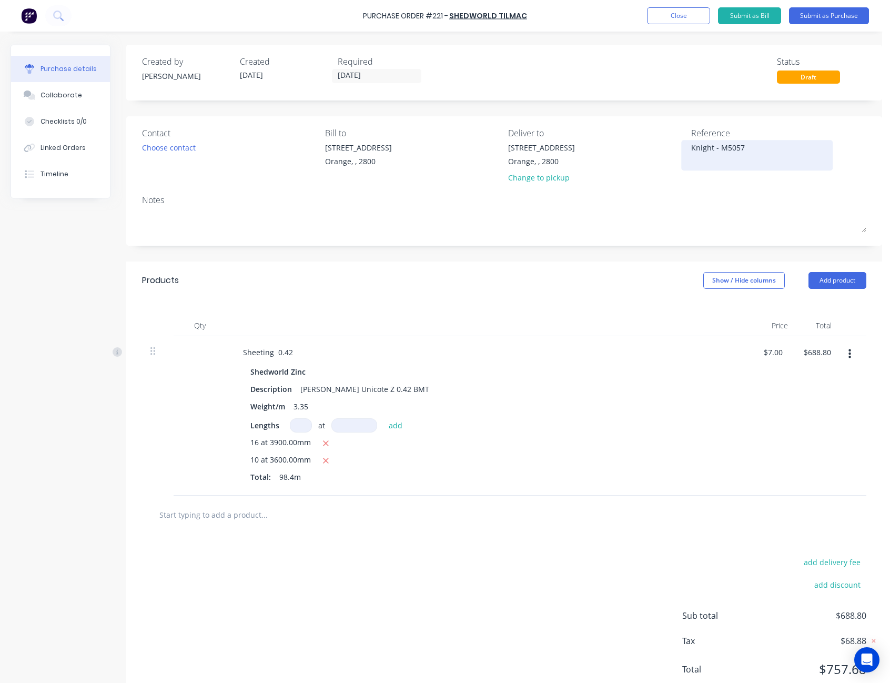
type textarea "x"
type textarea "Knight - M50570"
type textarea "x"
type textarea "Knight - M50570"
click at [700, 193] on div "Contact Choose contact [PERSON_NAME] to [STREET_ADDRESS] Deliver to [STREET_ADD…" at bounding box center [504, 180] width 756 height 129
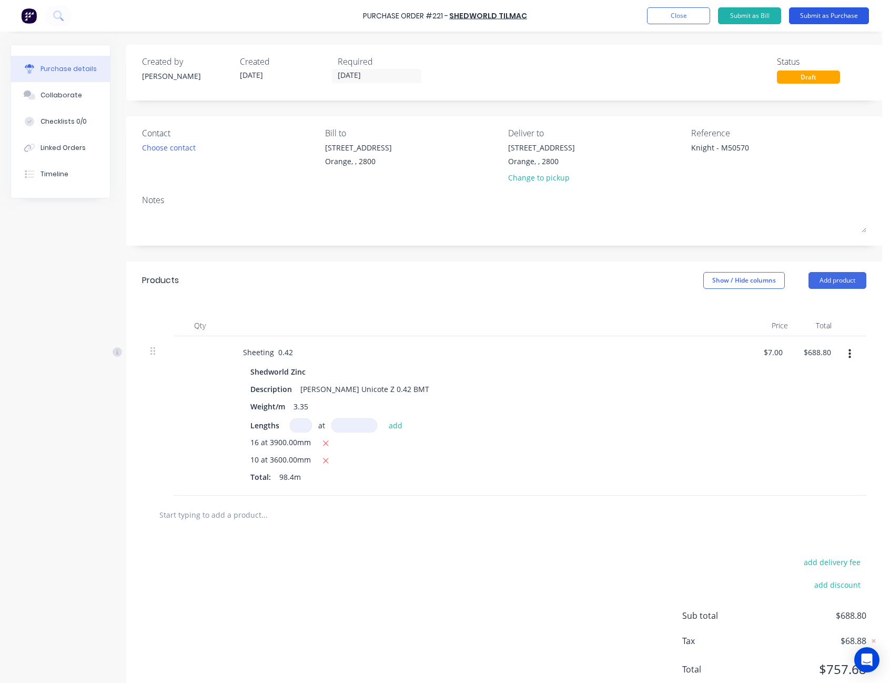
click at [847, 14] on button "Submit as Purchase" at bounding box center [829, 15] width 80 height 17
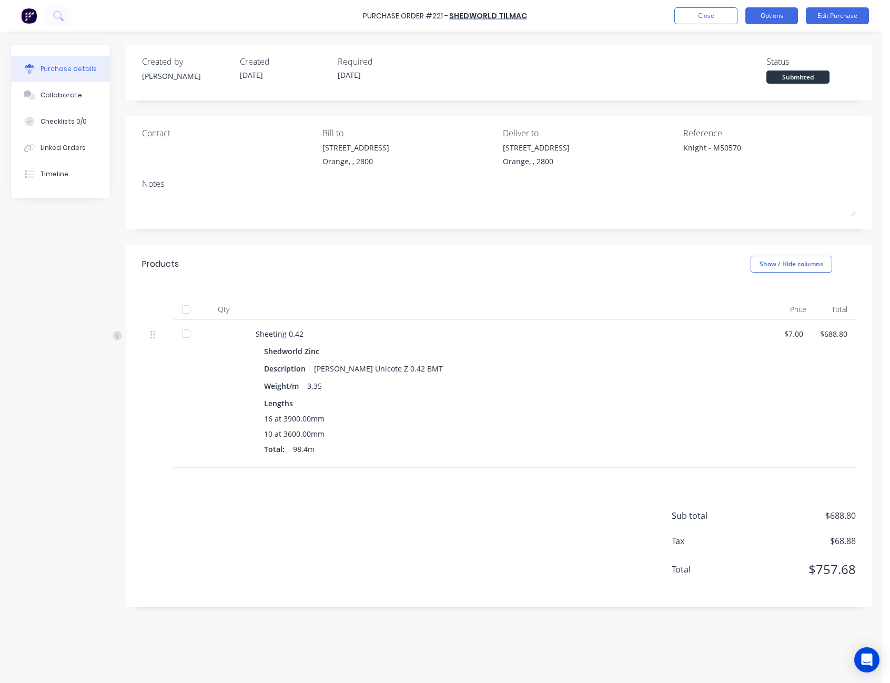
click at [772, 14] on button "Options" at bounding box center [771, 15] width 53 height 17
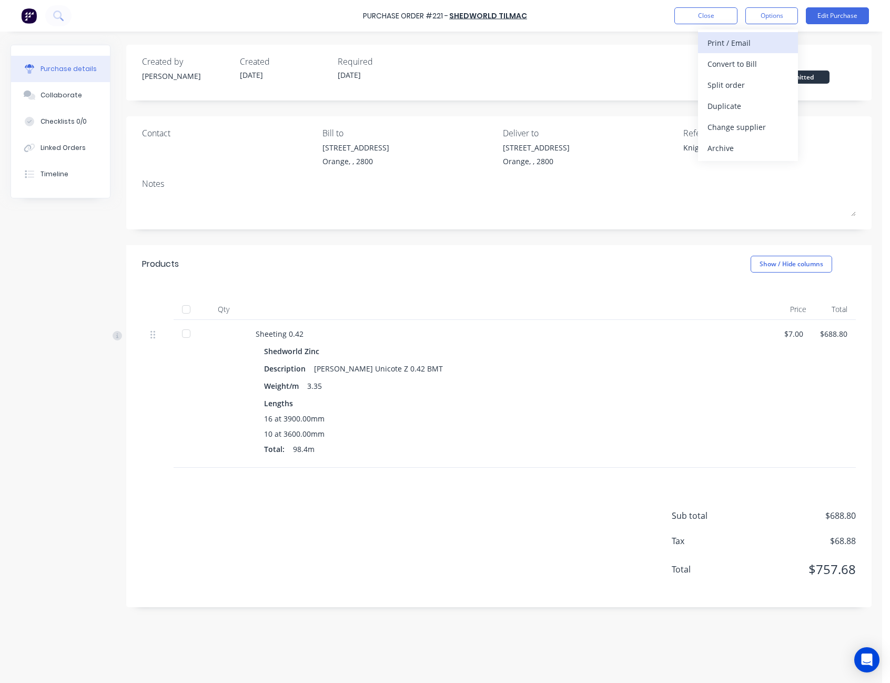
click at [766, 43] on div "Print / Email" at bounding box center [747, 42] width 81 height 15
click at [753, 88] on div "Without pricing" at bounding box center [747, 84] width 81 height 15
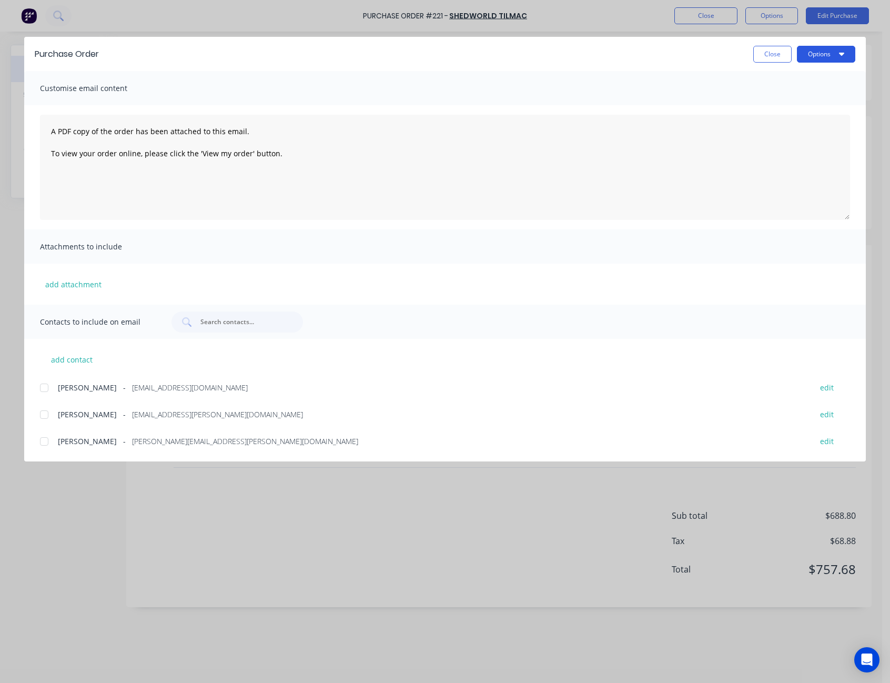
click at [805, 53] on button "Options" at bounding box center [826, 54] width 58 height 17
click at [810, 98] on div "Print" at bounding box center [805, 101] width 81 height 15
click at [772, 53] on button "Close" at bounding box center [772, 54] width 38 height 17
type textarea "x"
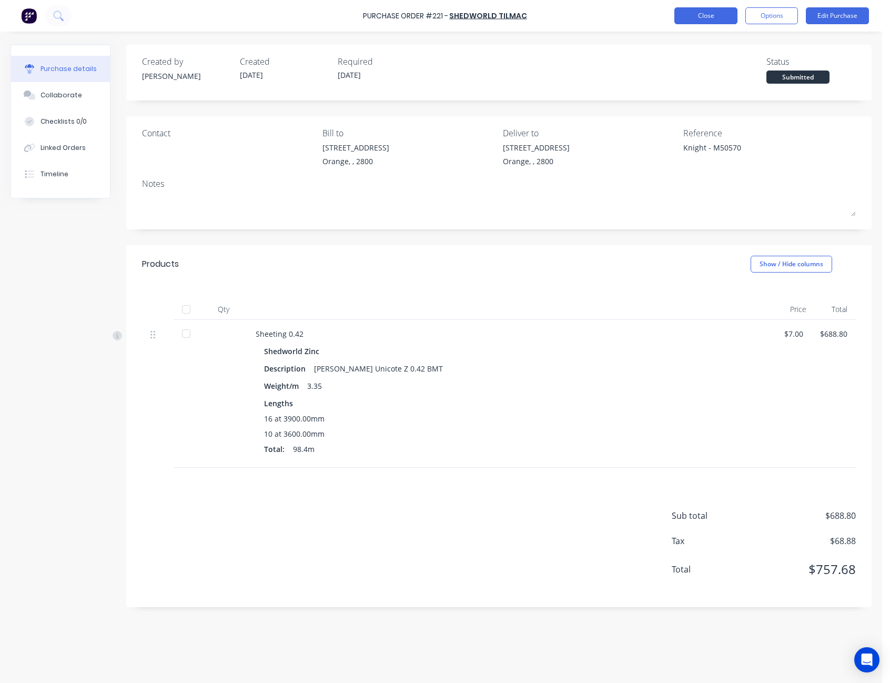
click at [720, 15] on button "Close" at bounding box center [705, 15] width 63 height 17
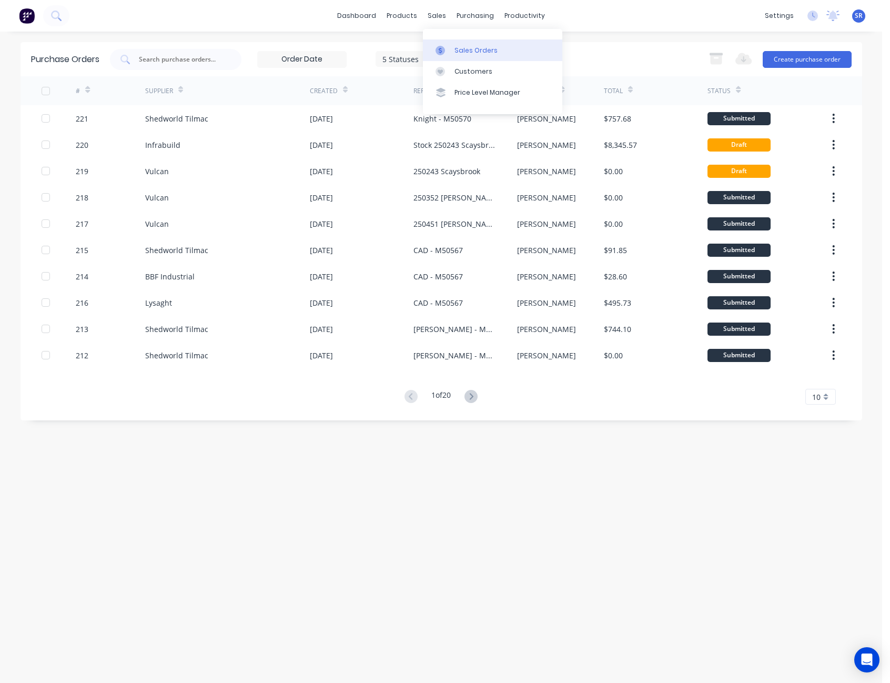
click at [442, 47] on icon at bounding box center [440, 50] width 9 height 9
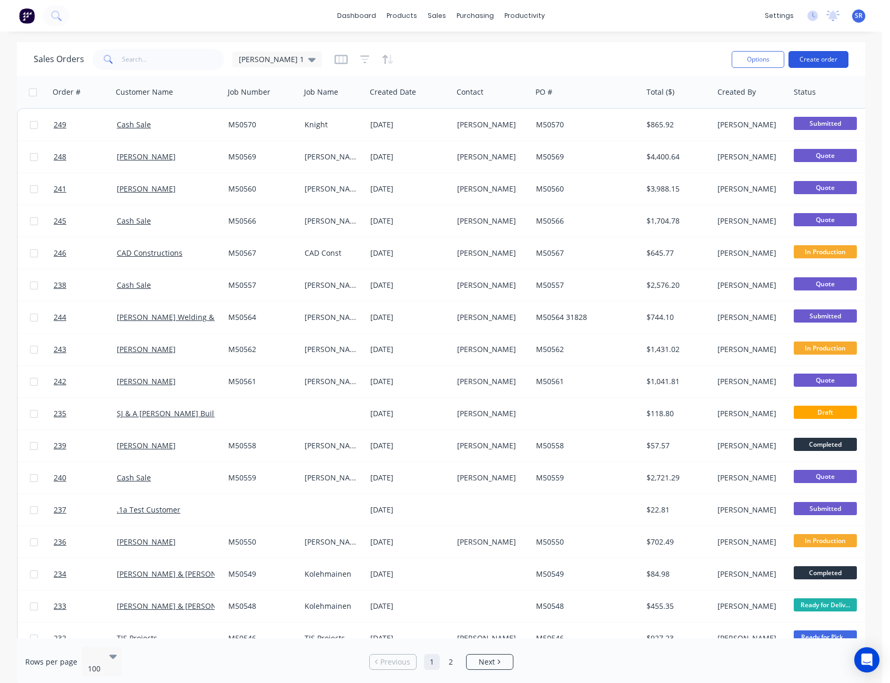
click at [827, 59] on button "Create order" at bounding box center [818, 59] width 60 height 17
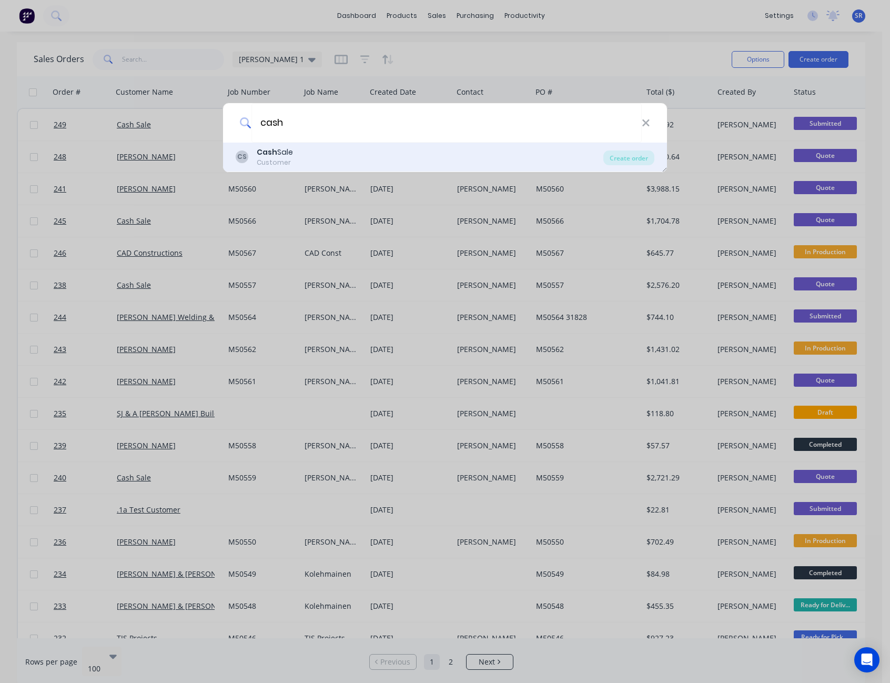
type input "cash"
click at [295, 158] on div "CS Cash Sale Customer" at bounding box center [420, 157] width 368 height 21
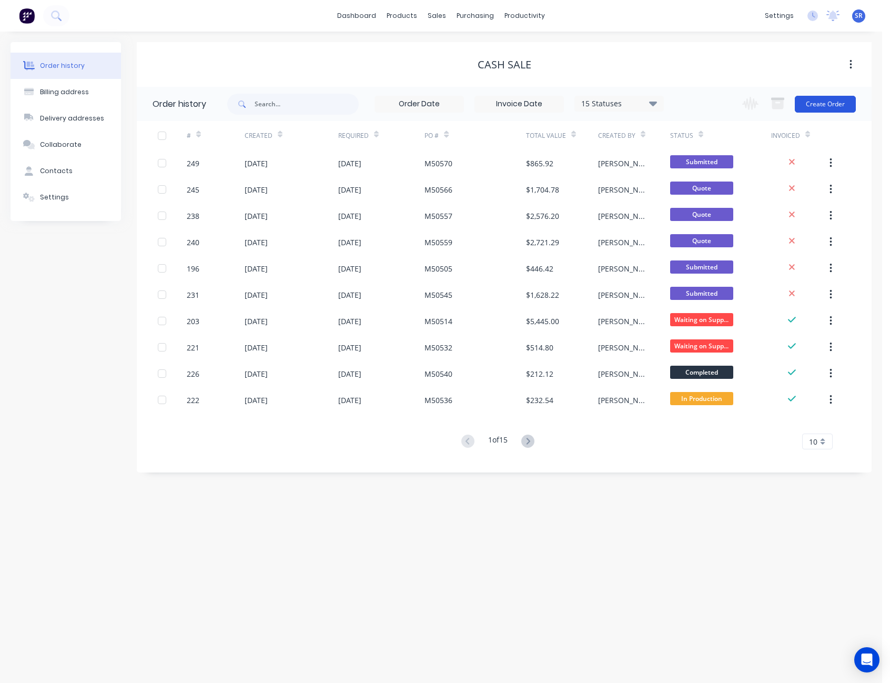
click at [821, 108] on button "Create Order" at bounding box center [825, 104] width 61 height 17
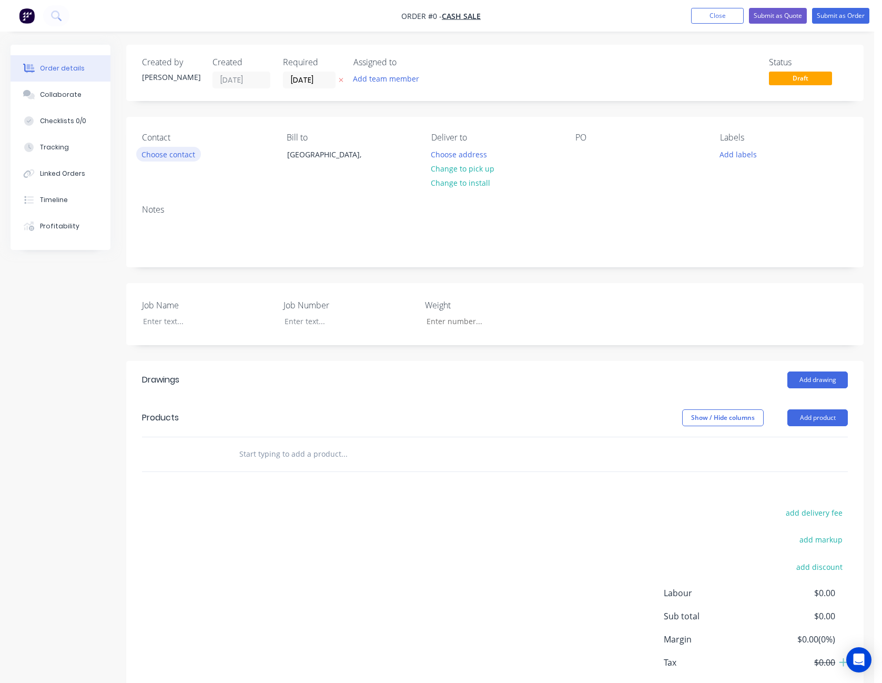
click at [191, 154] on button "Choose contact" at bounding box center [168, 154] width 65 height 14
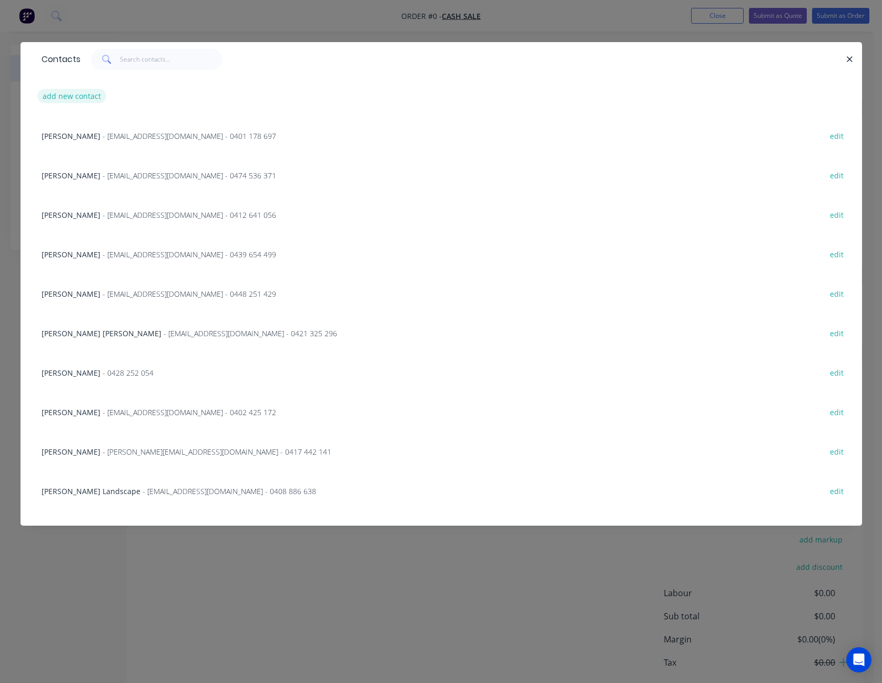
click at [85, 93] on button "add new contact" at bounding box center [71, 96] width 69 height 14
select select "AU"
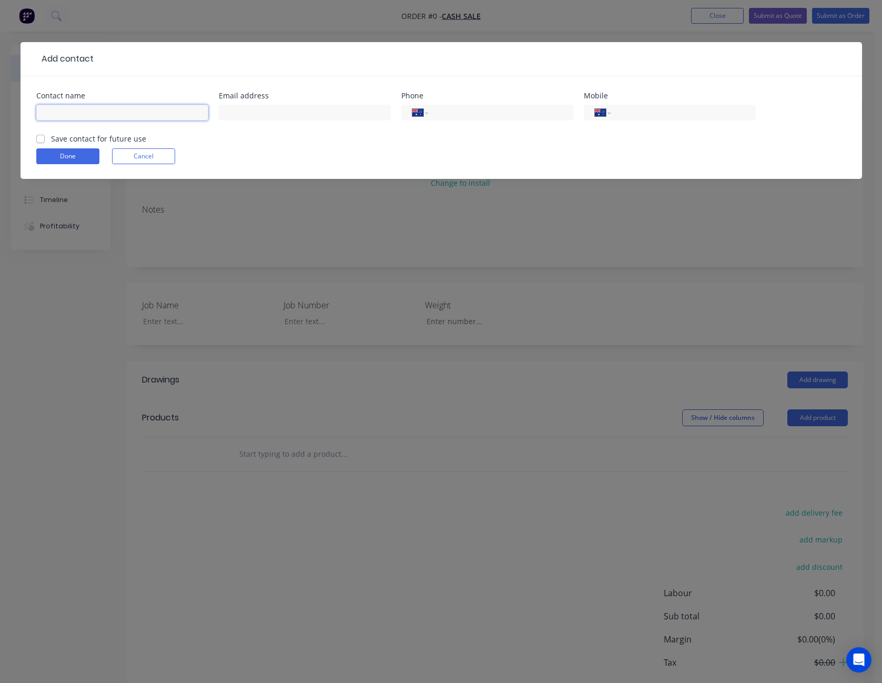
click at [107, 113] on input "text" at bounding box center [122, 113] width 172 height 16
type input "[PERSON_NAME]"
type input "[EMAIL_ADDRESS][DOMAIN_NAME]"
type input "0429 164 229"
click at [83, 153] on button "Done" at bounding box center [67, 156] width 63 height 16
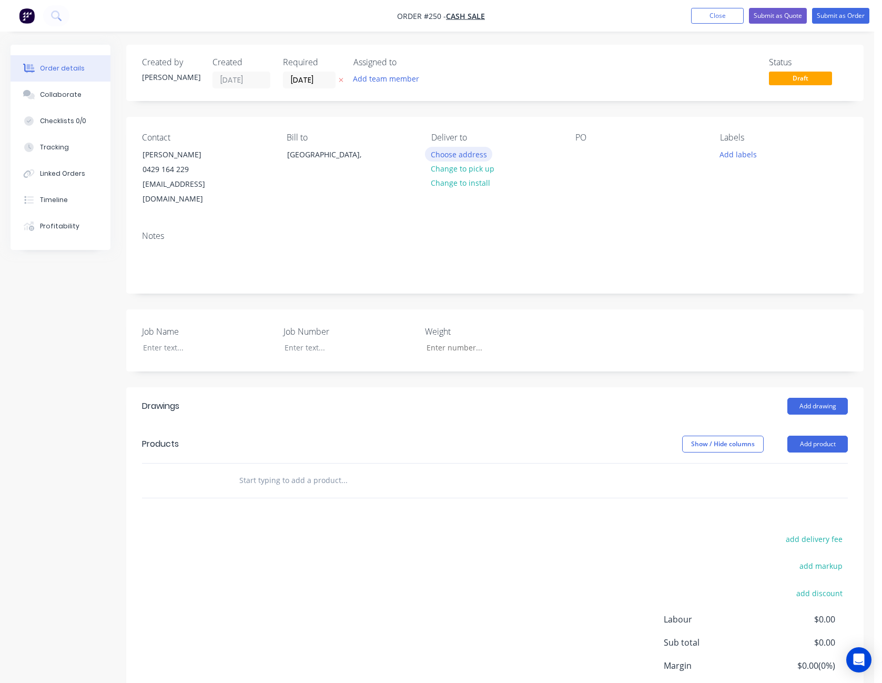
click at [458, 148] on button "Choose address" at bounding box center [458, 154] width 67 height 14
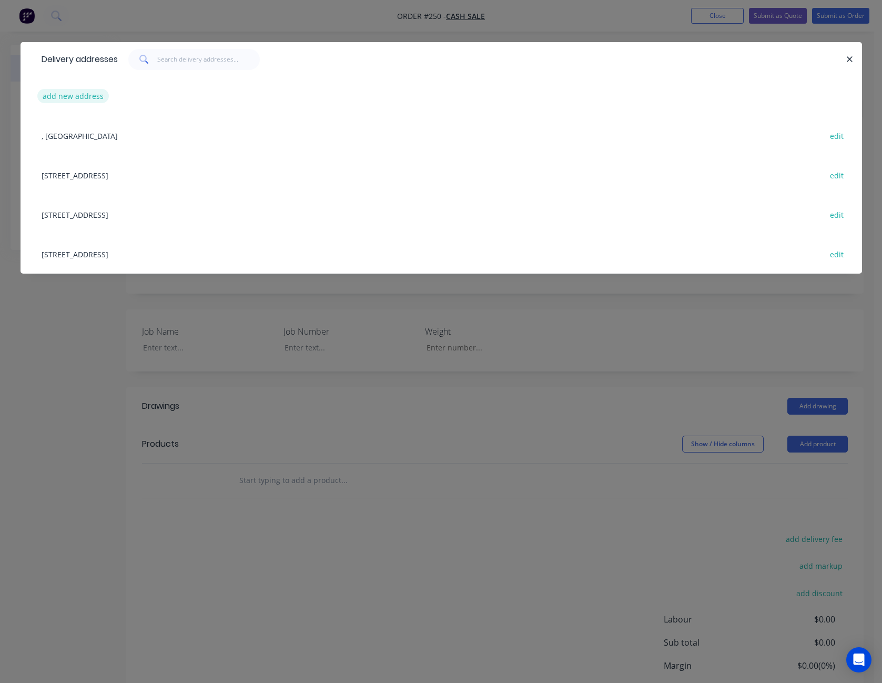
click at [74, 94] on button "add new address" at bounding box center [73, 96] width 72 height 14
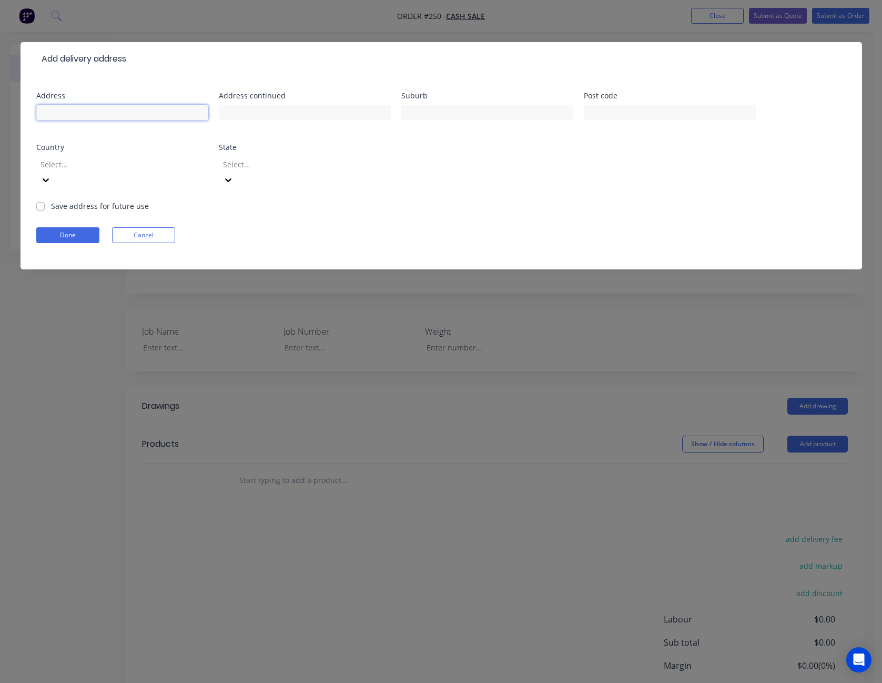
click at [79, 108] on input "text" at bounding box center [122, 113] width 172 height 16
type input "[STREET_ADDRESS]"
type input "Orange"
type input "2800"
click at [95, 170] on div at bounding box center [114, 164] width 151 height 13
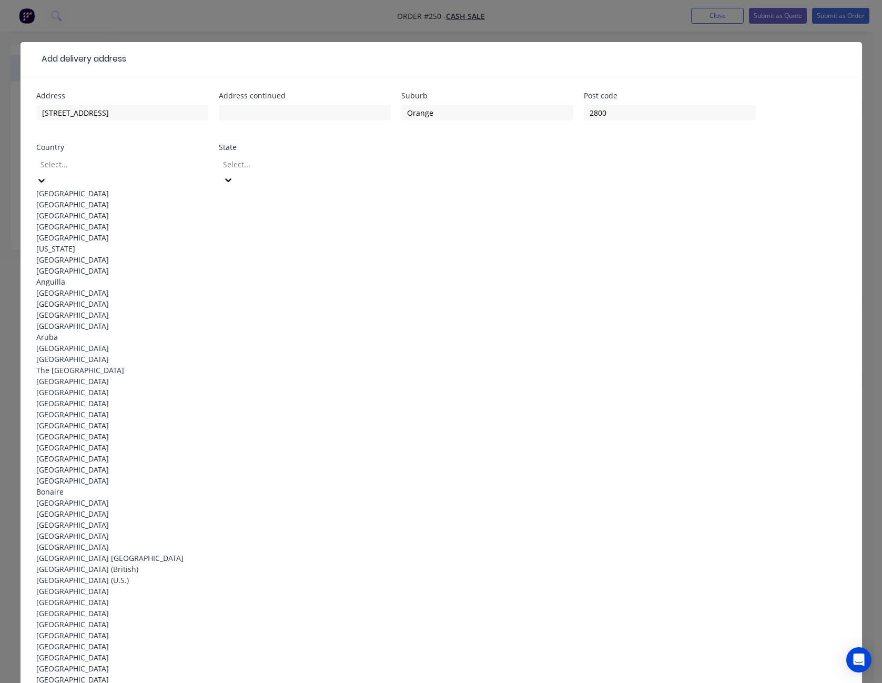
click at [95, 188] on div "[GEOGRAPHIC_DATA]" at bounding box center [122, 193] width 172 height 11
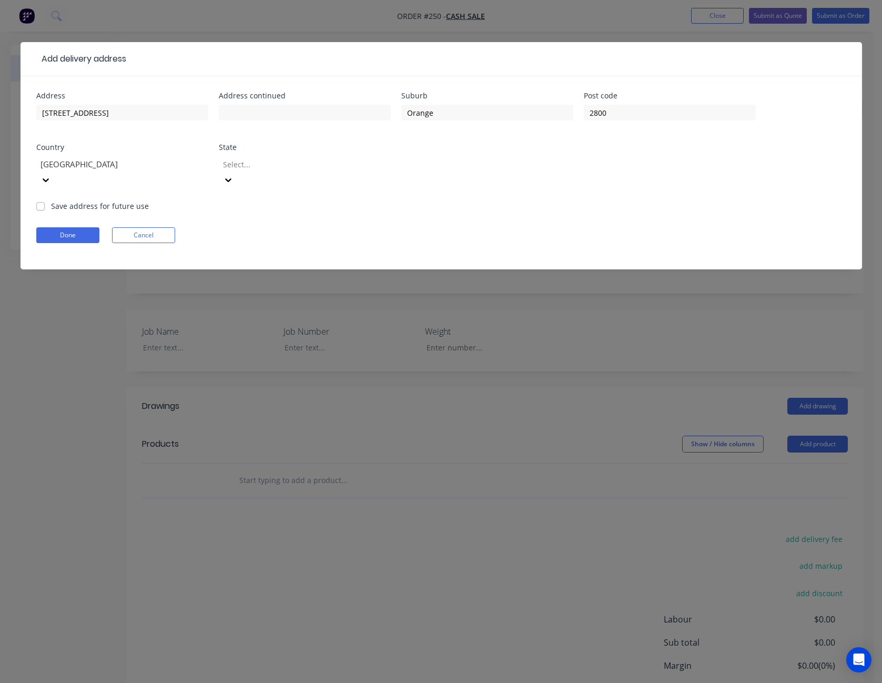
click at [260, 165] on div at bounding box center [297, 164] width 151 height 13
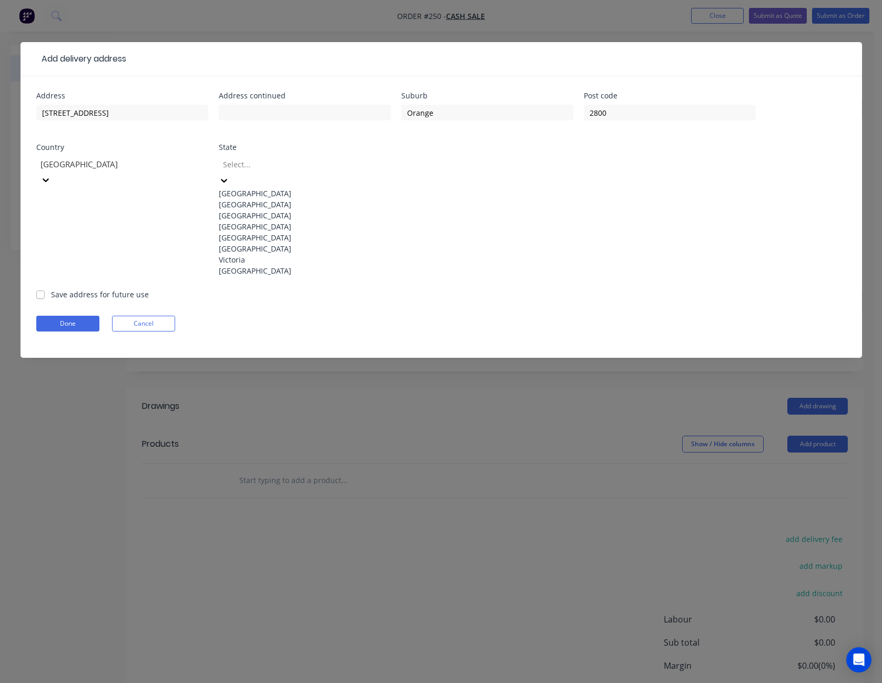
click at [268, 210] on div "[GEOGRAPHIC_DATA]" at bounding box center [305, 204] width 172 height 11
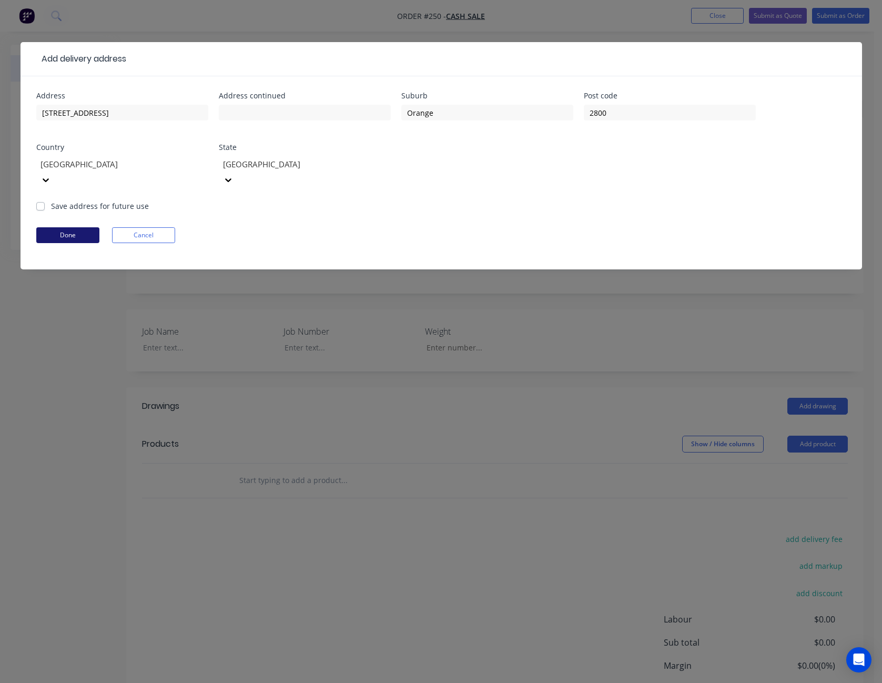
click at [94, 227] on button "Done" at bounding box center [67, 235] width 63 height 16
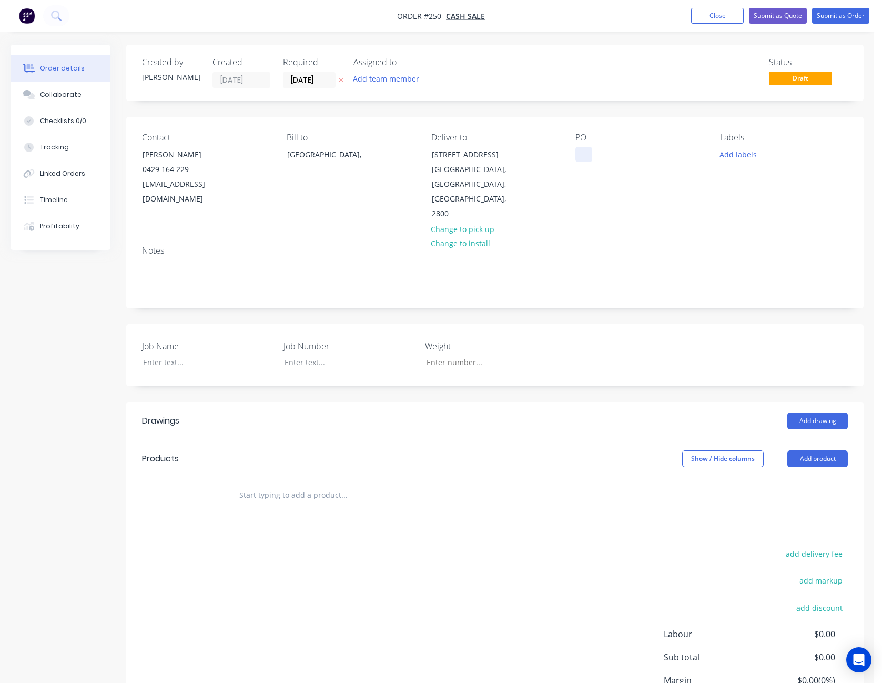
click at [584, 151] on div at bounding box center [583, 154] width 17 height 15
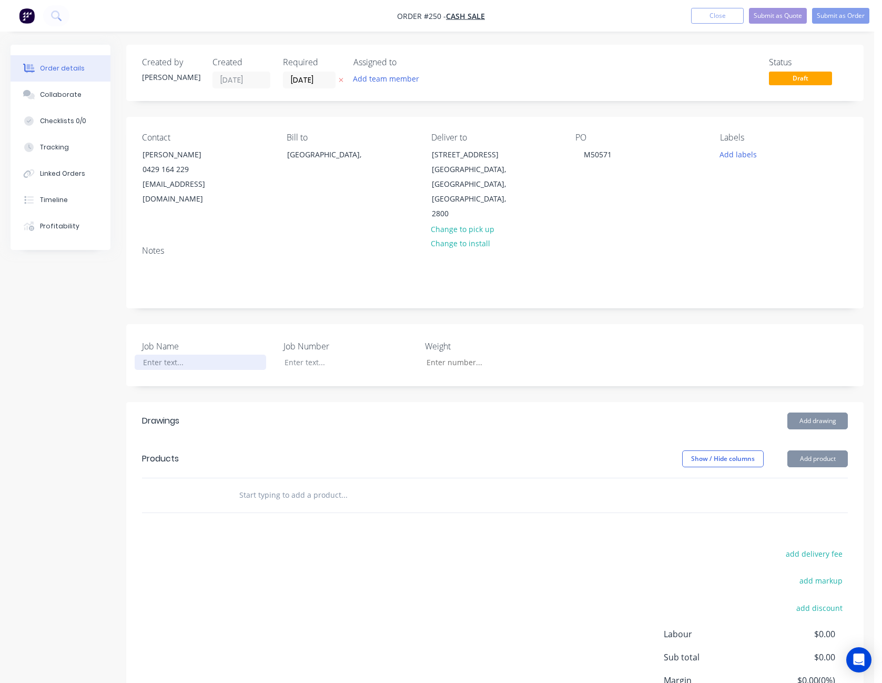
click at [178, 355] on div at bounding box center [200, 362] width 131 height 15
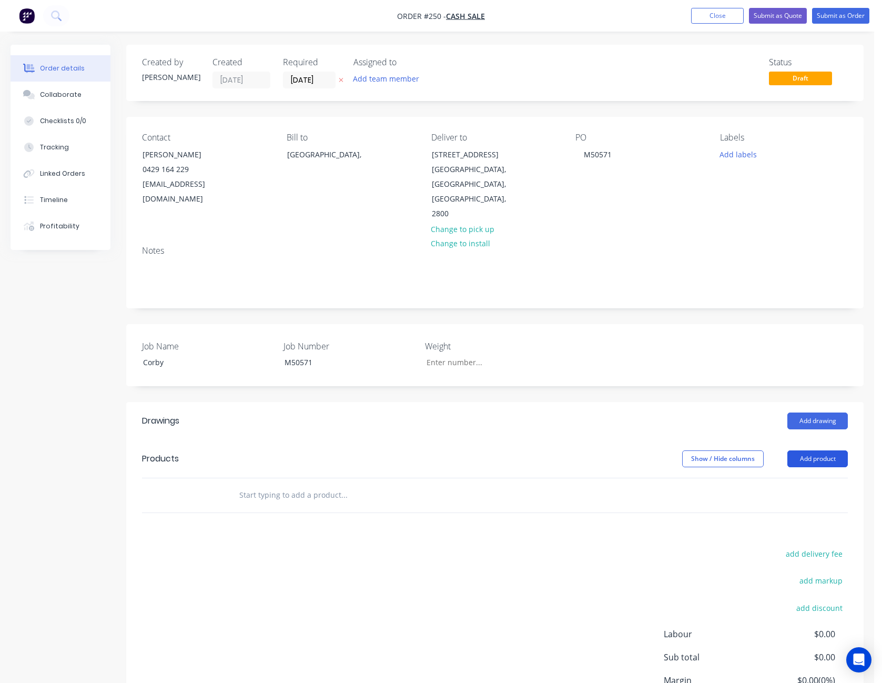
click at [822, 450] on button "Add product" at bounding box center [817, 458] width 60 height 17
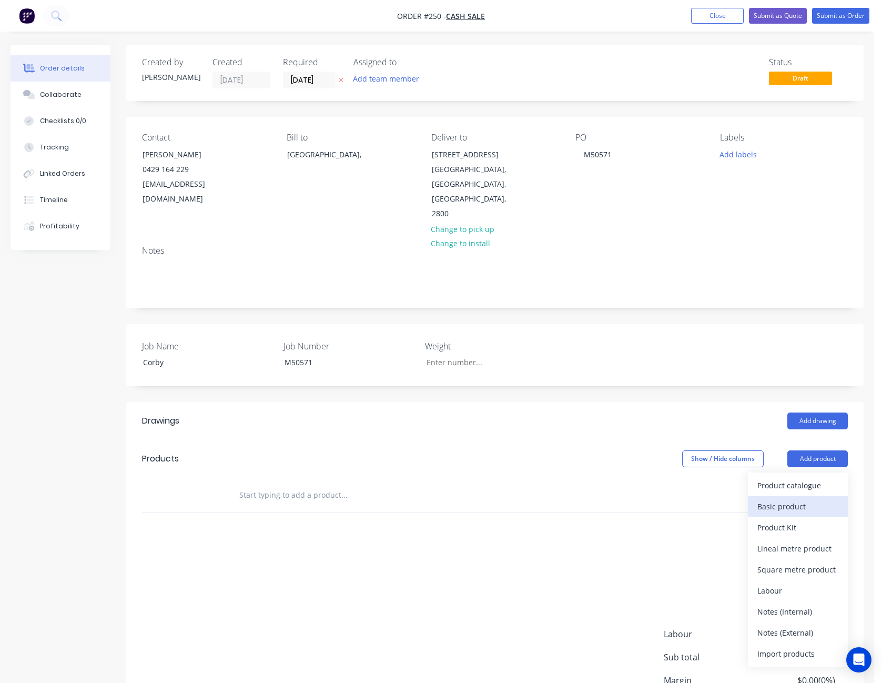
click at [796, 499] on div "Basic product" at bounding box center [797, 506] width 81 height 15
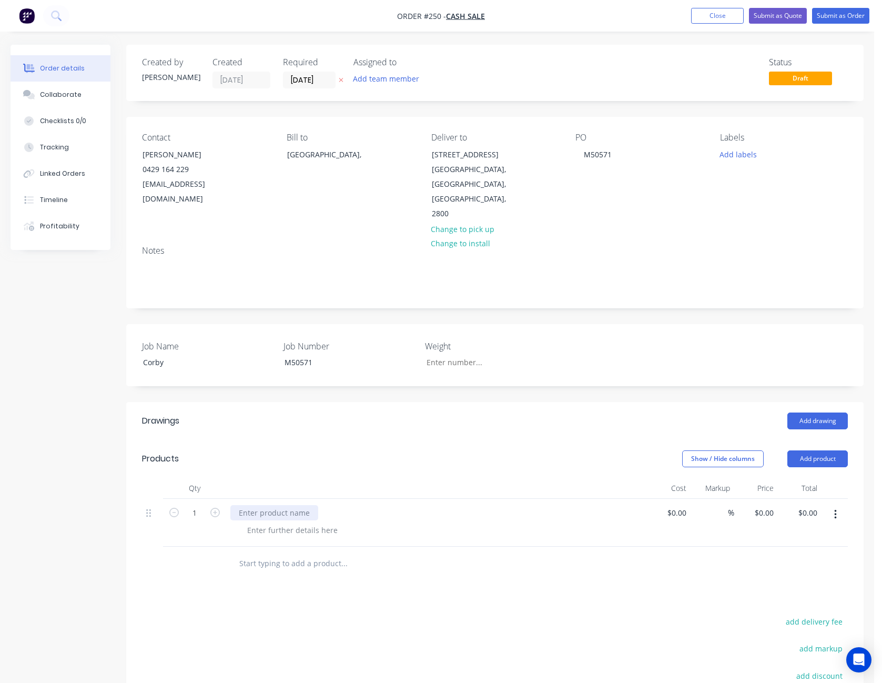
click at [256, 505] on div at bounding box center [274, 512] width 88 height 15
click at [268, 522] on div at bounding box center [292, 529] width 107 height 15
type input "$5,000.00"
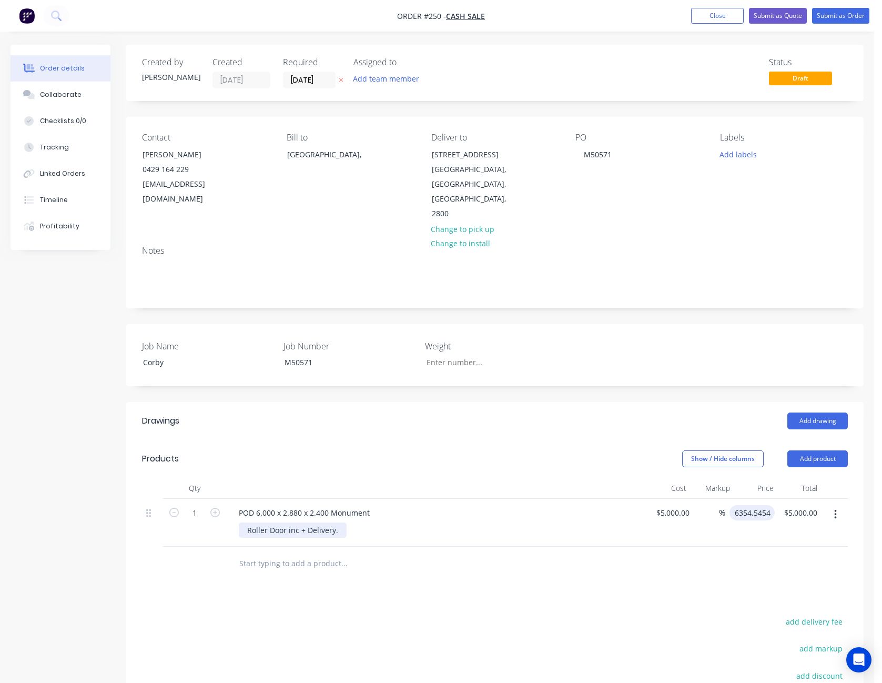
type input "6354.5454"
type input "27.09"
type input "$6,354.5454"
type input "6354.55"
type input "$6,354.55"
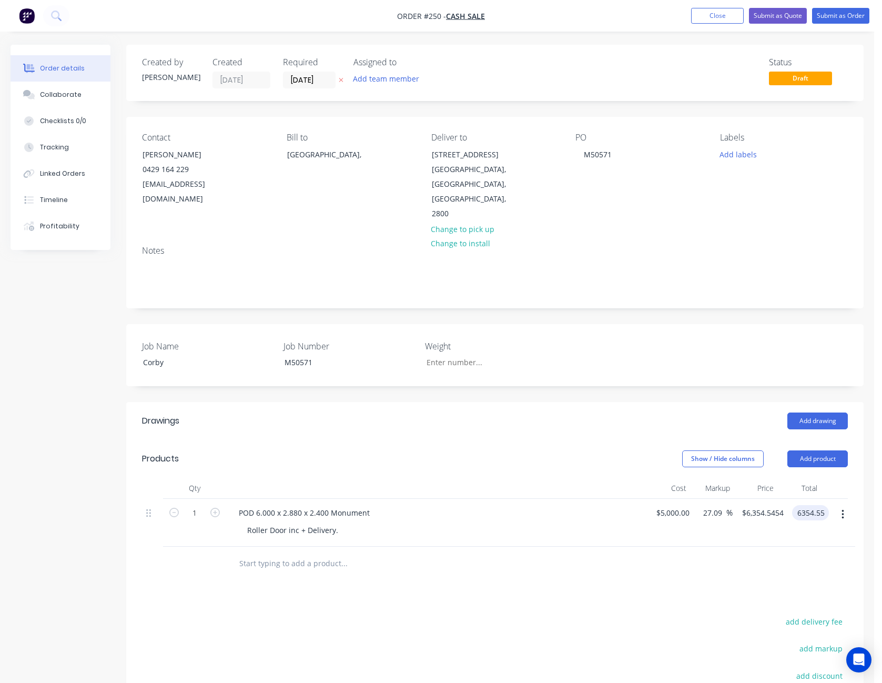
type input "$6,354.55"
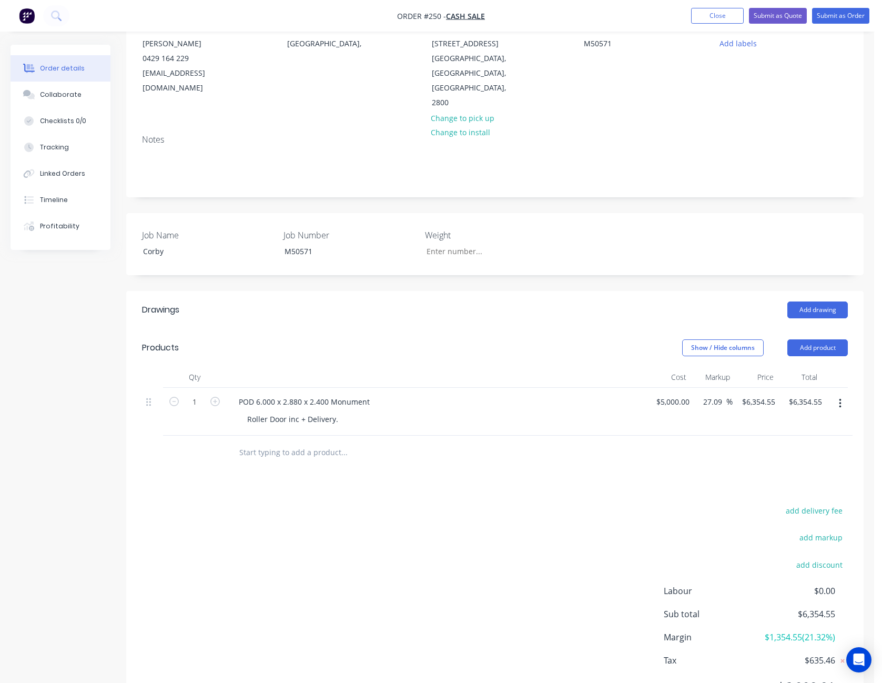
scroll to position [137, 0]
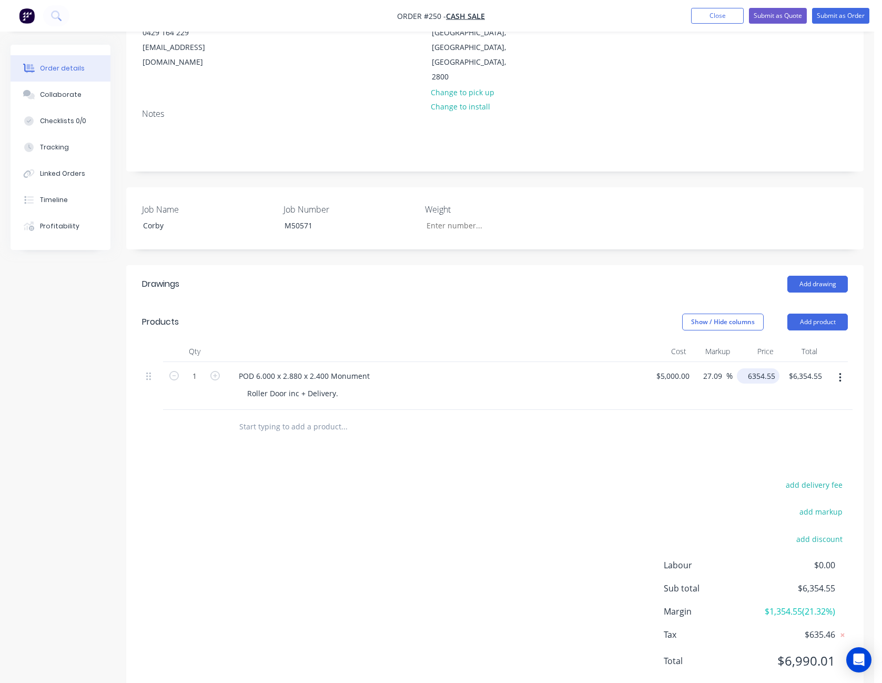
click at [763, 368] on input "6354.55" at bounding box center [760, 375] width 38 height 15
type input "$6,354.5455"
type input "6354.55"
type input "$6,354.55"
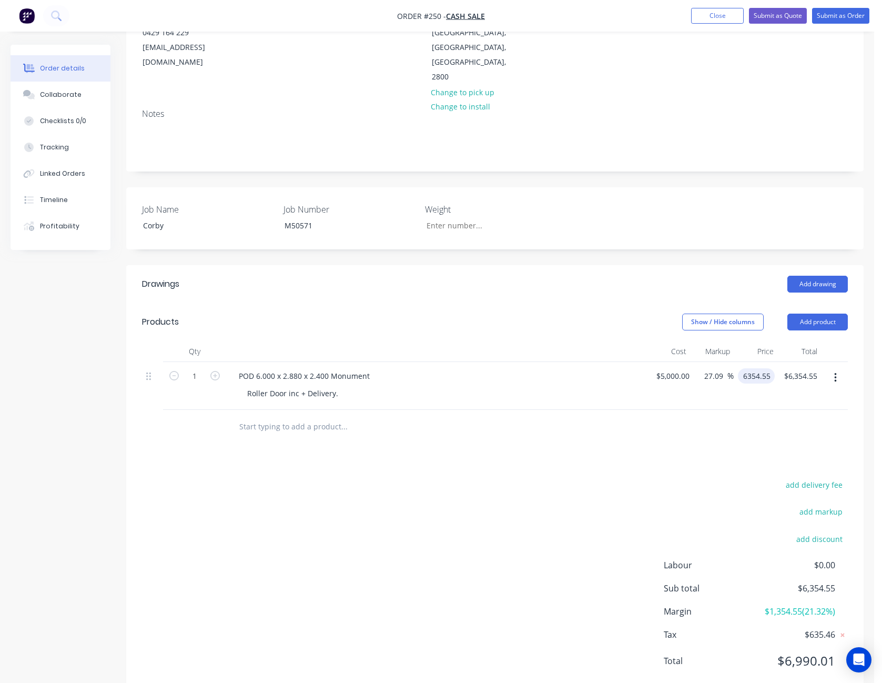
click at [763, 368] on input "6354.55" at bounding box center [758, 375] width 33 height 15
type input "$6,354.5453"
type input "6354.55"
type input "$6,354.55"
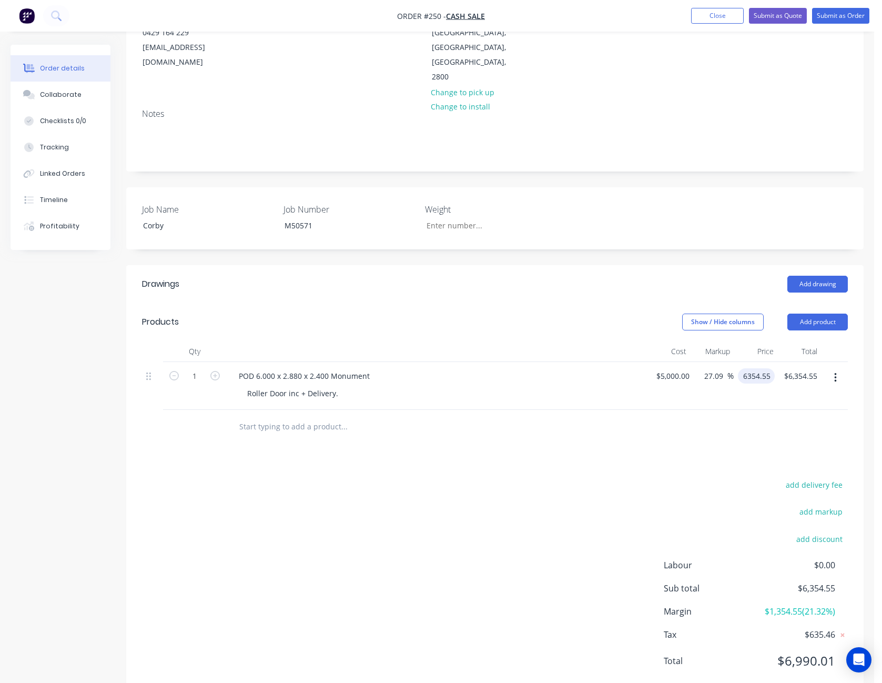
click at [760, 368] on input "6354.55" at bounding box center [758, 375] width 33 height 15
type input "$6,354.545"
type input "6354.55"
type input "$6,354.55"
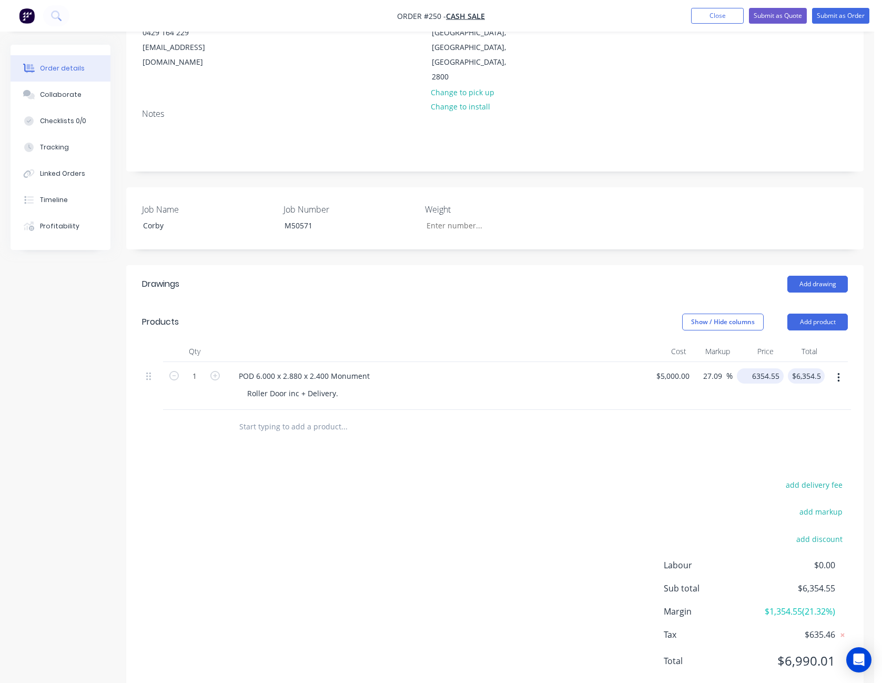
click at [762, 368] on input "6354.55" at bounding box center [762, 375] width 43 height 15
type input "$6,354.54"
type input "6354.54"
type input "$6,354.54"
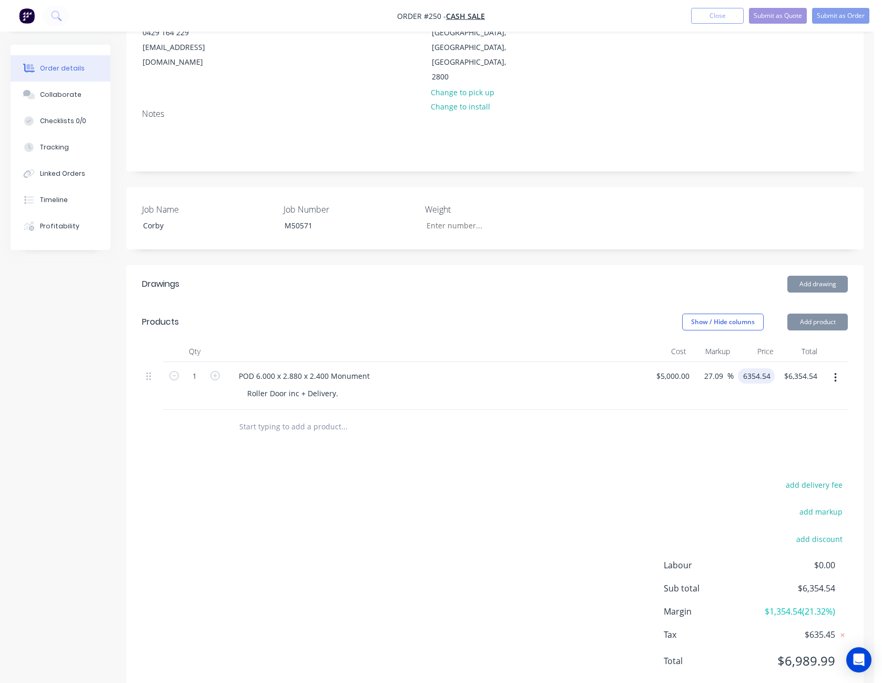
click at [758, 368] on input "6354.54" at bounding box center [758, 375] width 33 height 15
type input "5354.542"
type input "7.09"
type input "$5,354.542"
type input "5354.54"
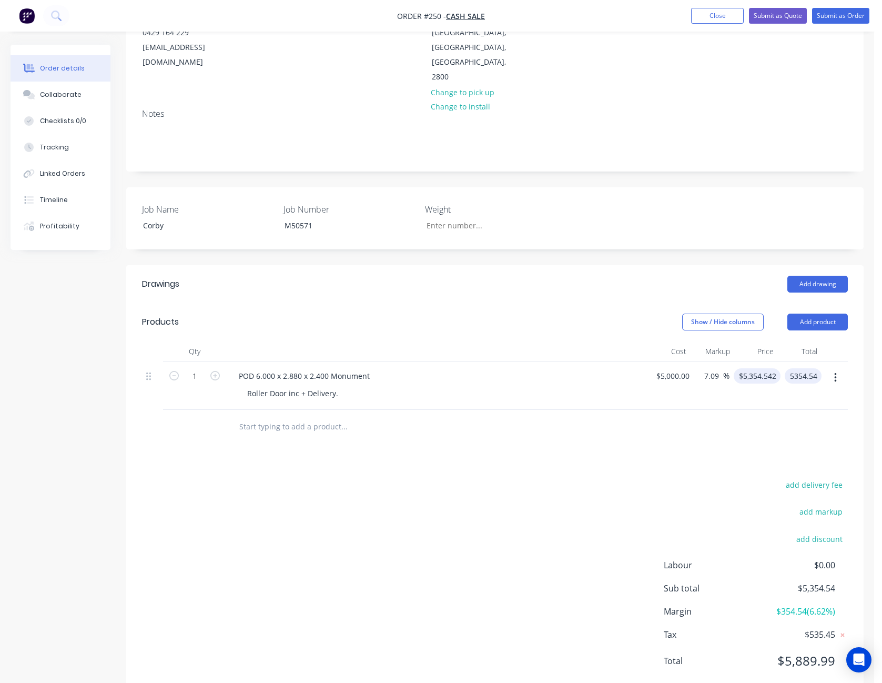
type input "5354.54"
type input "$5,354.54"
click at [758, 368] on input "5354.54" at bounding box center [759, 375] width 43 height 15
type input "6354.543"
type input "27.09"
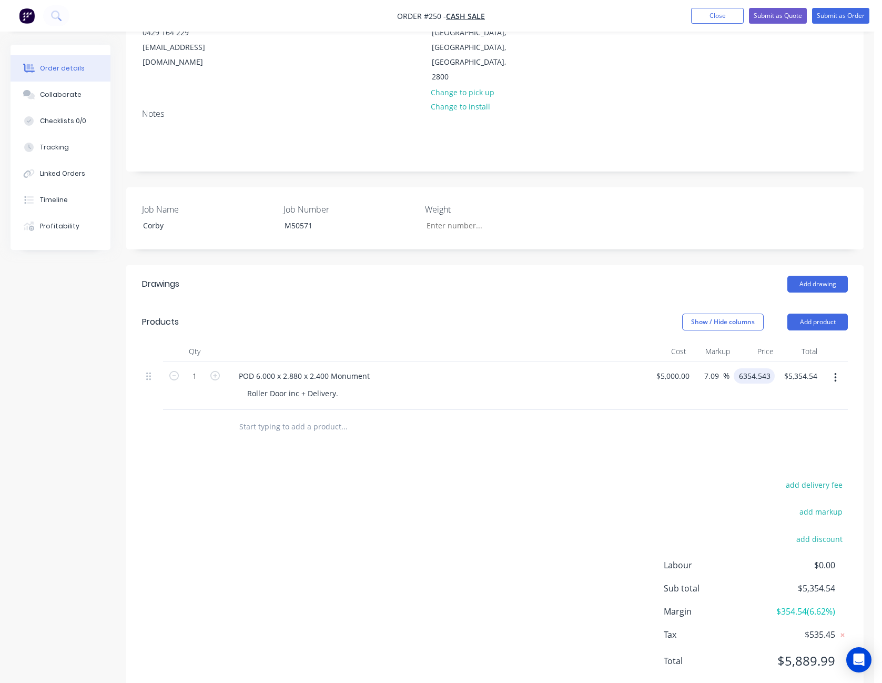
type input "$6,354.543"
type input "6354.54"
type input "$6,354.54"
click at [758, 368] on input "6354.54" at bounding box center [758, 375] width 33 height 15
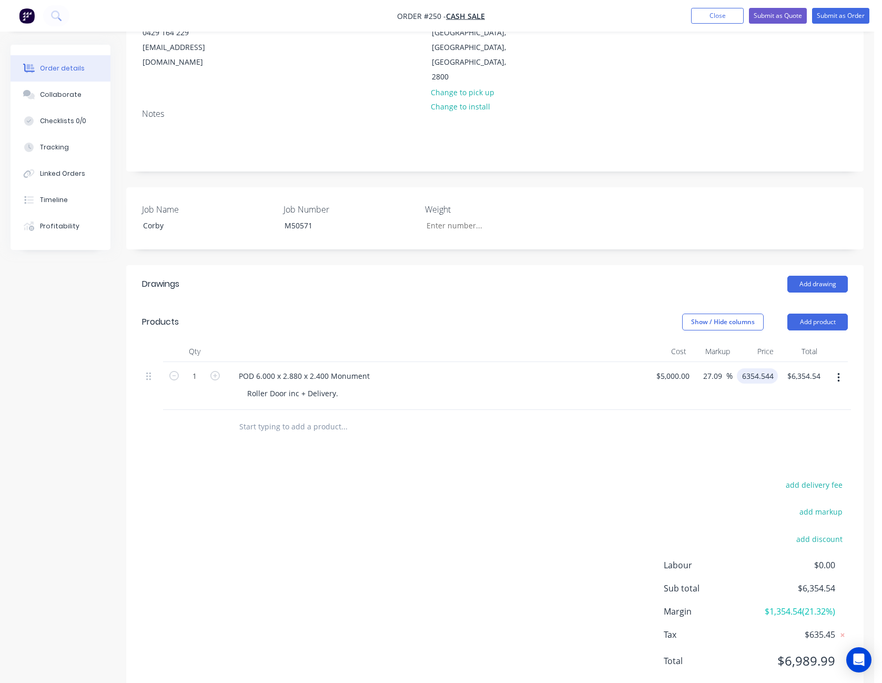
type input "$6,354.544"
type input "6354.54"
type input "$6,354.54"
click at [712, 489] on div "add delivery fee add markup add discount Labour $0.00 Sub total $6,354.54 Margi…" at bounding box center [495, 579] width 706 height 203
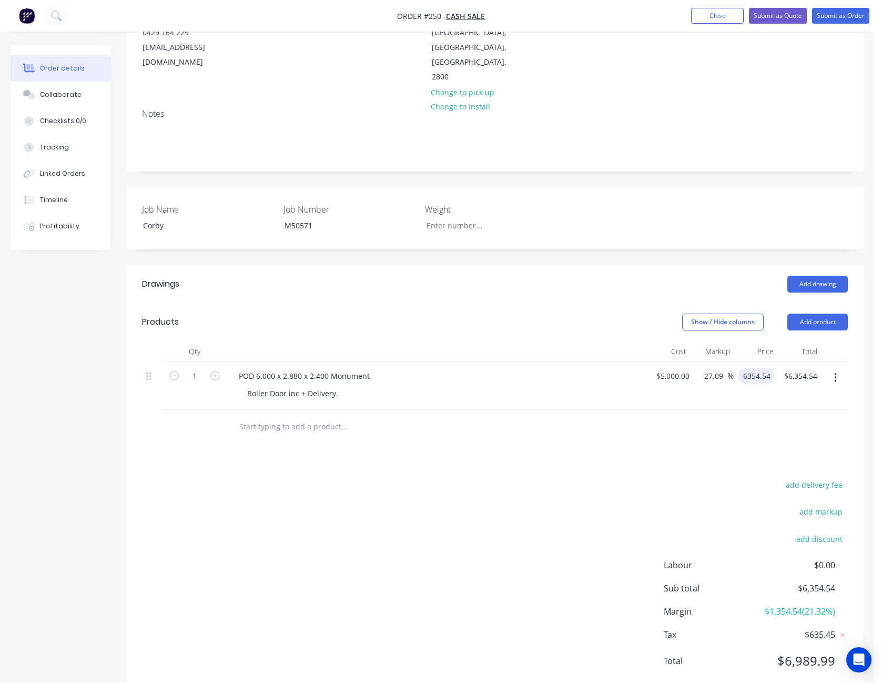
click at [767, 368] on input "6354.54" at bounding box center [758, 375] width 33 height 15
type input "63.545"
type input "-98.73"
type input "$63.545"
type input "63.55"
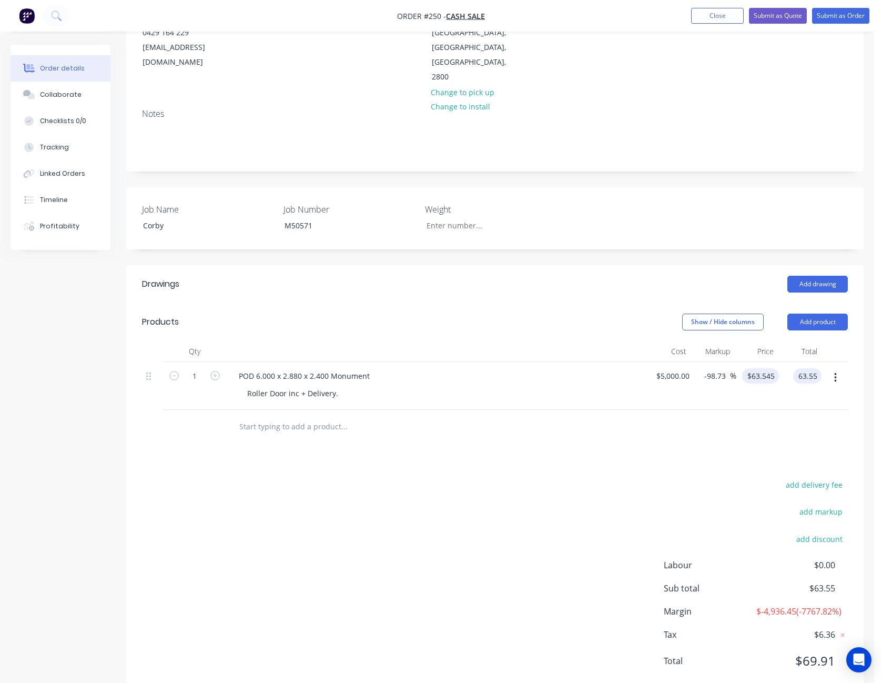
type input "63.55"
type input "$63.55"
click at [767, 368] on input "63.55" at bounding box center [762, 375] width 33 height 15
type input "6354.545"
type input "27.09"
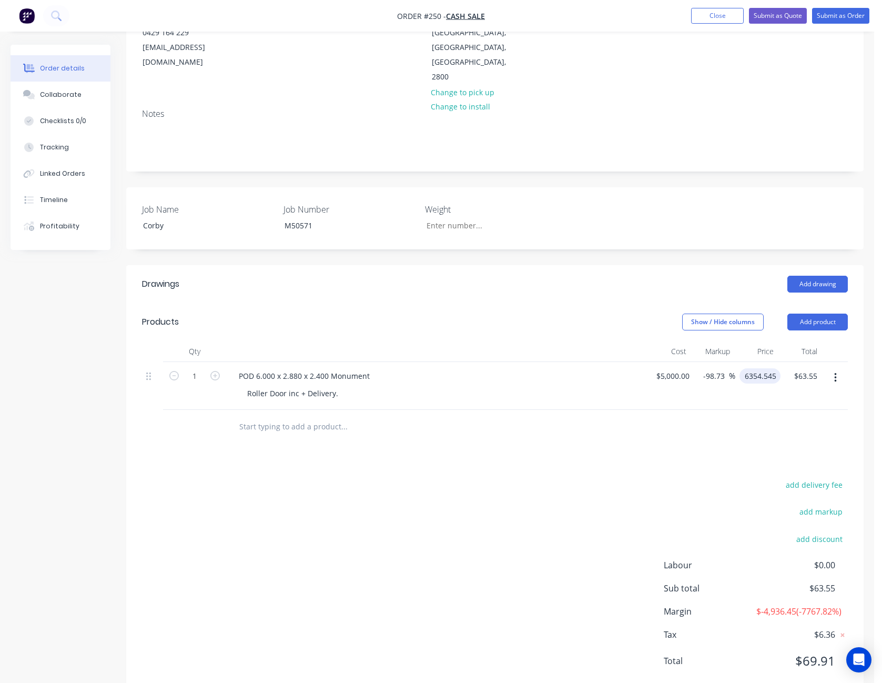
type input "$6,354.545"
type input "6354.55"
type input "$6,354.55"
click at [758, 368] on input "6354.55" at bounding box center [762, 375] width 43 height 15
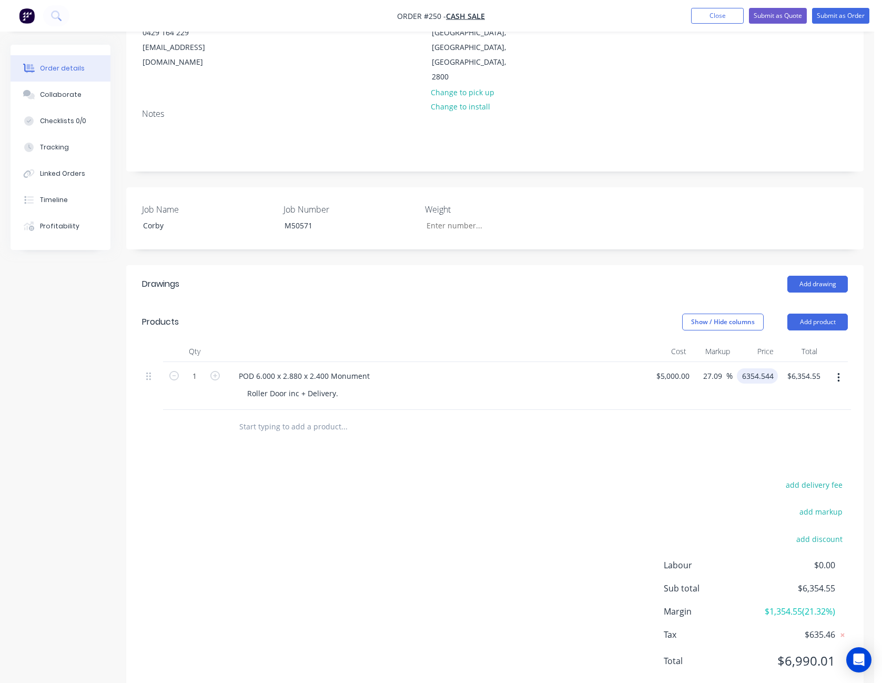
type input "$6,354.544"
type input "6354.54"
type input "$6,354.54"
click at [686, 428] on div "Drawings Add drawing Products Show / Hide columns Add product Qty Cost Markup P…" at bounding box center [494, 480] width 737 height 431
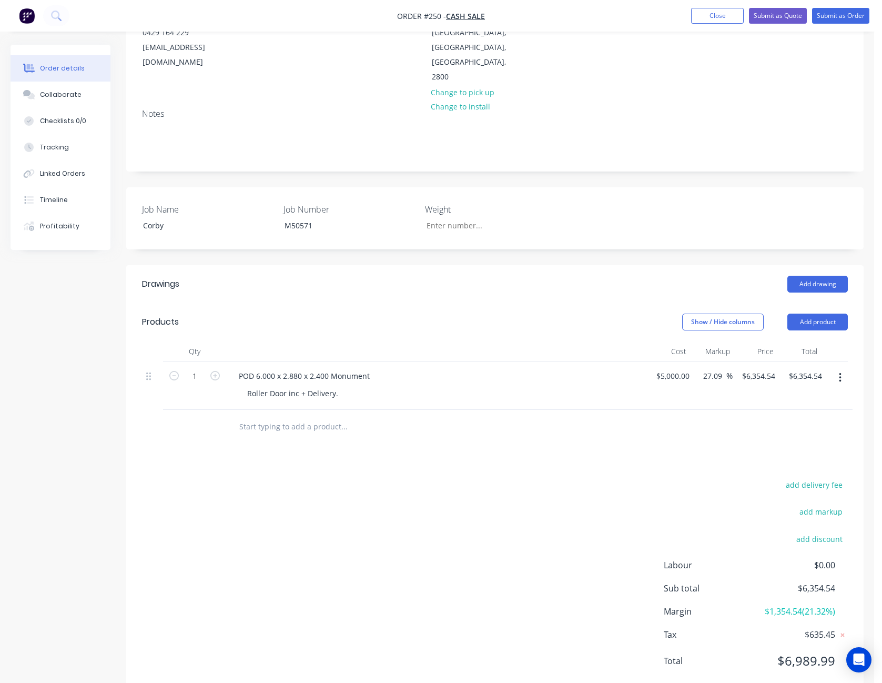
click at [816, 651] on span "$6,989.99" at bounding box center [796, 660] width 78 height 19
click at [772, 368] on input "6354.54" at bounding box center [760, 375] width 38 height 15
type input "$6,354.5445"
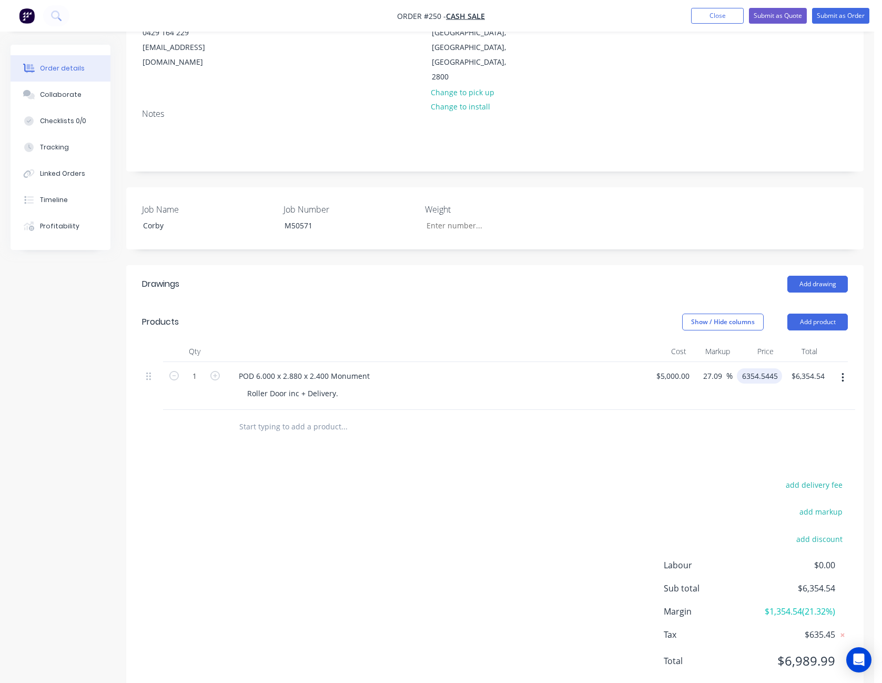
type input "6354.54"
type input "$6,354.54"
click at [764, 376] on div "$6,354.54 $6,354.5445" at bounding box center [760, 386] width 55 height 48
click at [764, 368] on input "6354.54" at bounding box center [760, 375] width 38 height 15
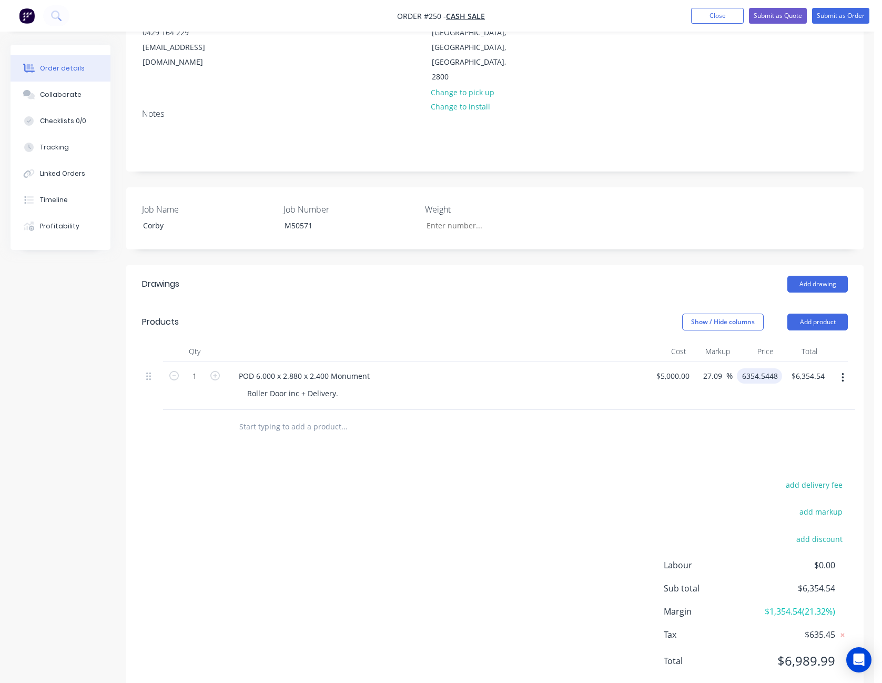
type input "$6,354.5448"
type input "6354.54"
type input "$6,354.54"
click at [708, 438] on div "Drawings Add drawing Products Show / Hide columns Add product Qty Cost Markup P…" at bounding box center [494, 480] width 737 height 431
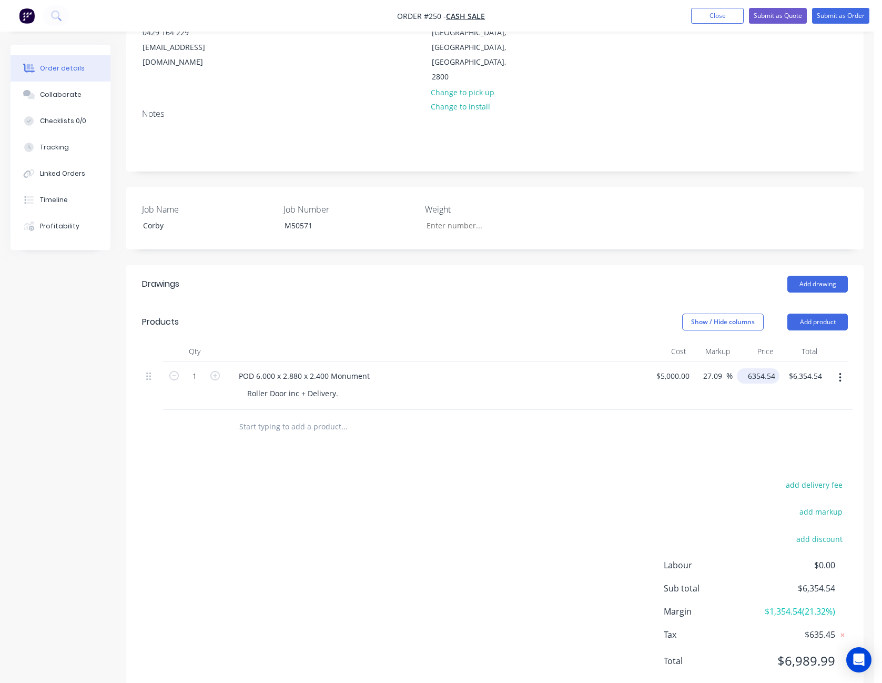
click at [771, 368] on input "6354.54" at bounding box center [760, 375] width 38 height 15
type input "$6,354.5449"
type input "6354.54"
type input "$6,354.54"
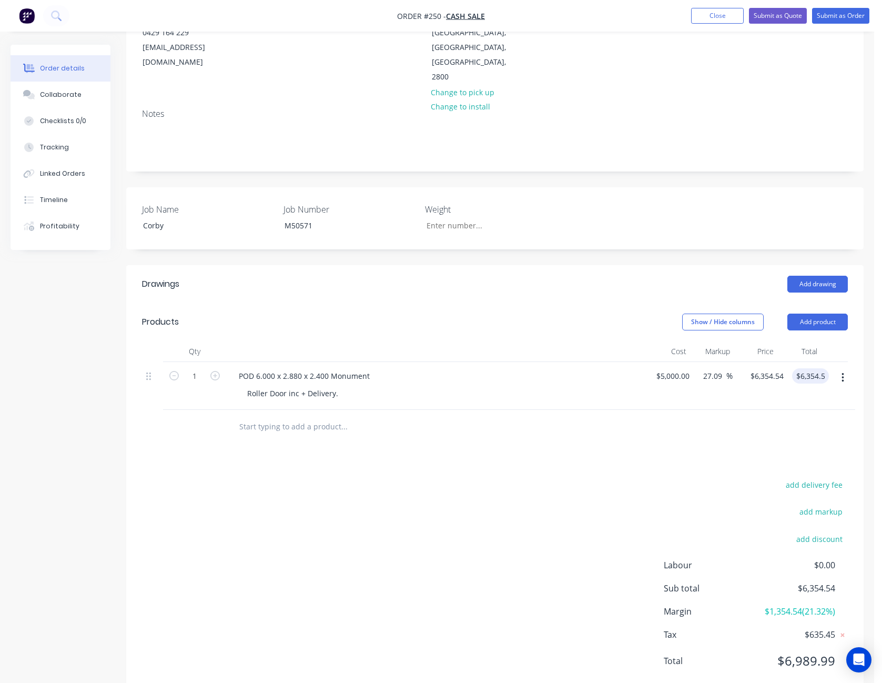
click at [742, 412] on div at bounding box center [495, 427] width 706 height 34
click at [765, 368] on input "6354.54" at bounding box center [758, 375] width 33 height 15
type input "5354.545"
type input "7.09"
type input "$5,354.545"
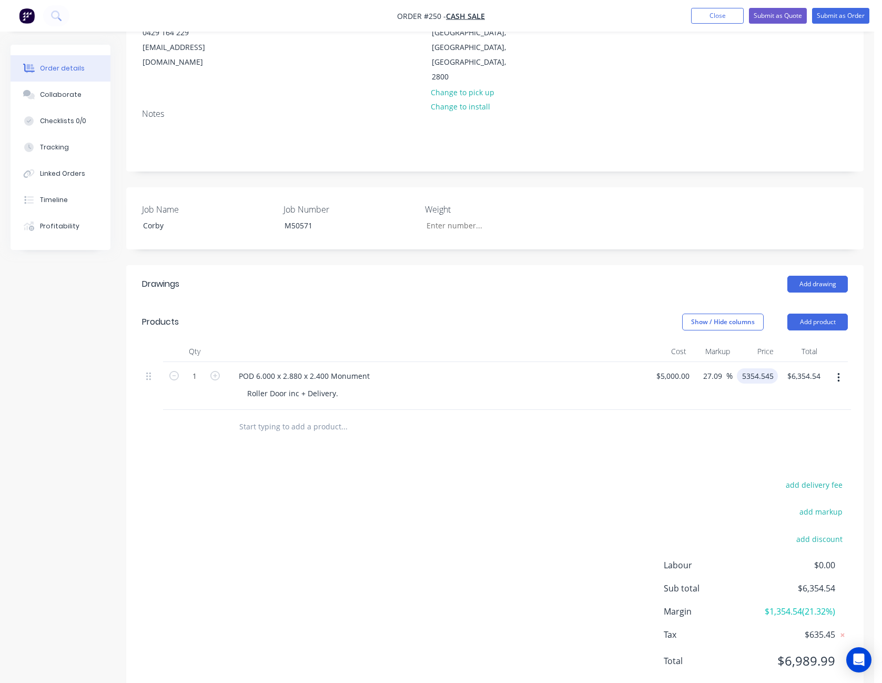
type input "5354.55"
type input "$5,354.55"
click at [751, 368] on input "5354.55" at bounding box center [759, 375] width 43 height 15
type input "6354.545"
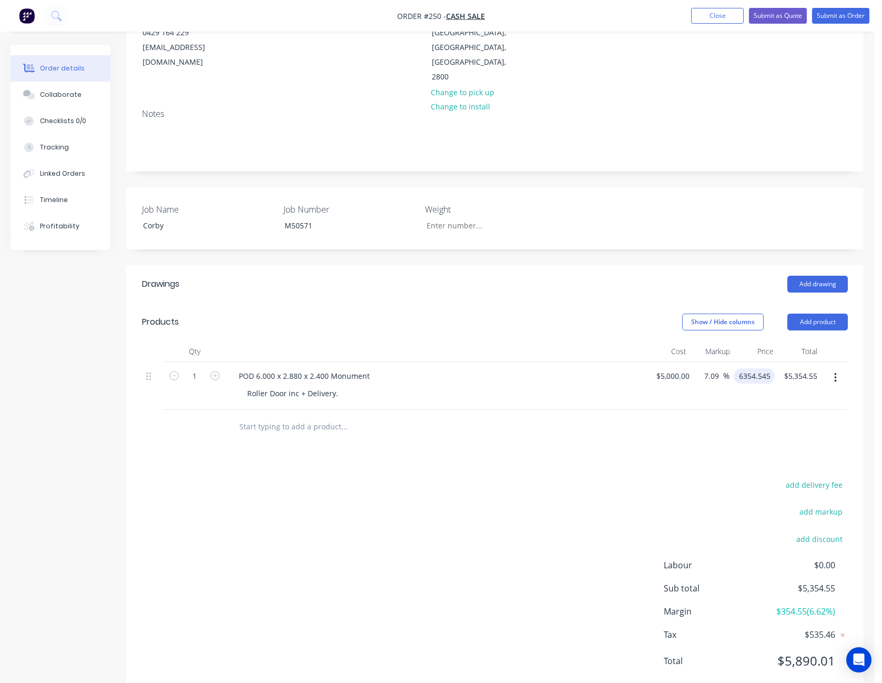
type input "27.09"
type input "$6,354.545"
type input "6354.55"
type input "$6,354.55"
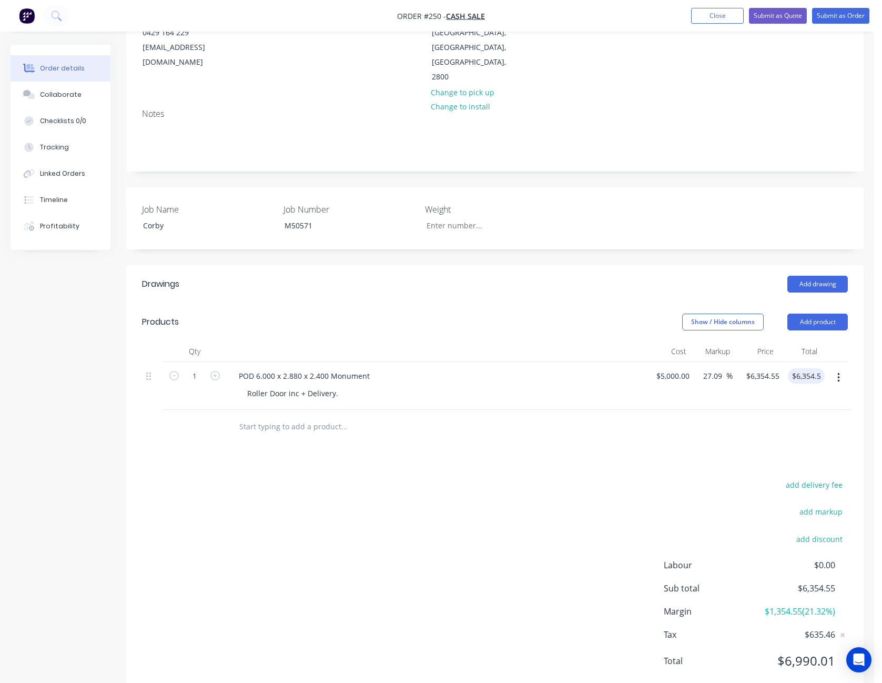
click at [721, 478] on div "add delivery fee" at bounding box center [781, 491] width 131 height 27
click at [762, 368] on input "6354.55" at bounding box center [760, 375] width 38 height 15
type input "$6,354.545"
type input "6354.55"
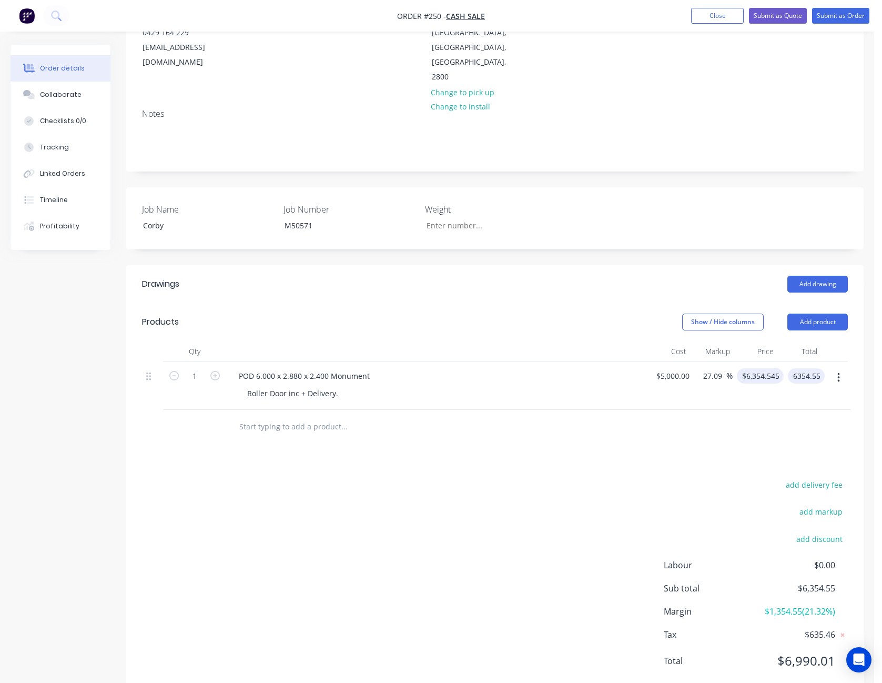
type input "$6,354.55"
click at [754, 368] on input "6354.55" at bounding box center [762, 375] width 43 height 15
type input "$6,354.545"
type input "6354.55"
type input "$6,354.55"
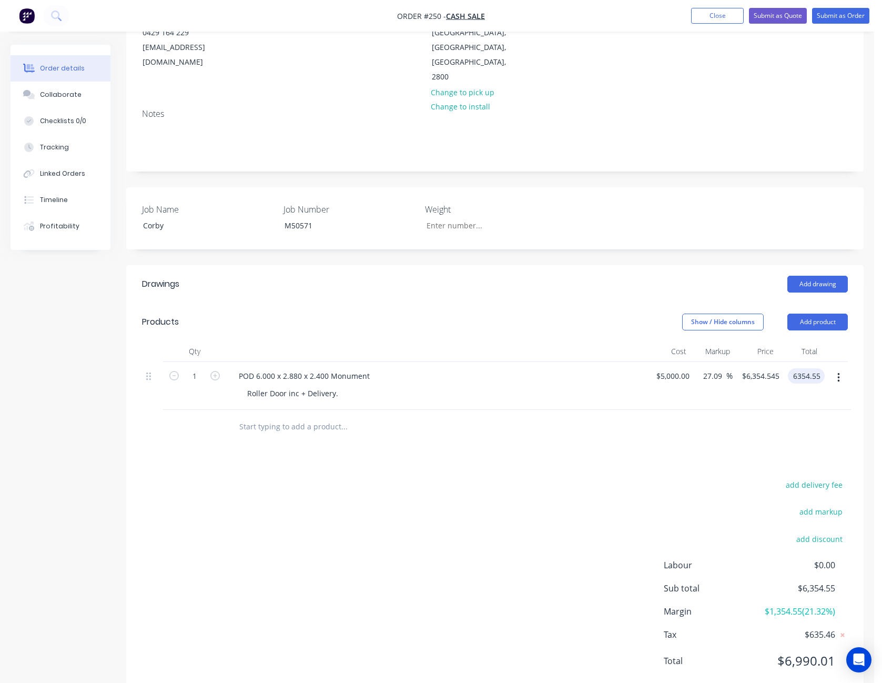
type input "$6,354.55"
click at [748, 424] on div "Drawings Add drawing Products Show / Hide columns Add product Qty Cost Markup P…" at bounding box center [494, 480] width 737 height 431
click at [797, 17] on button "Submit as Quote" at bounding box center [778, 16] width 58 height 16
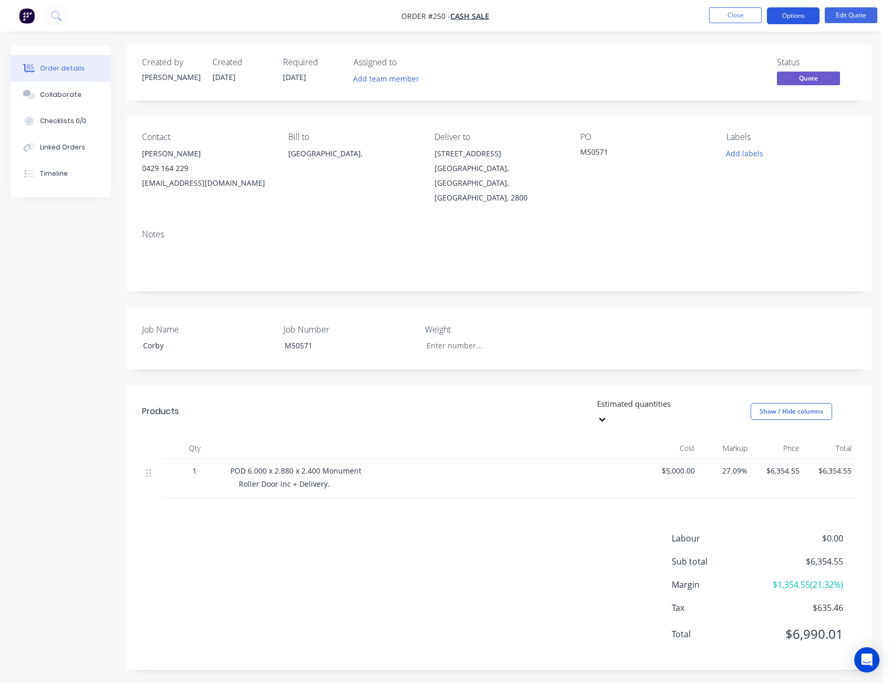
click at [793, 18] on button "Options" at bounding box center [793, 15] width 53 height 17
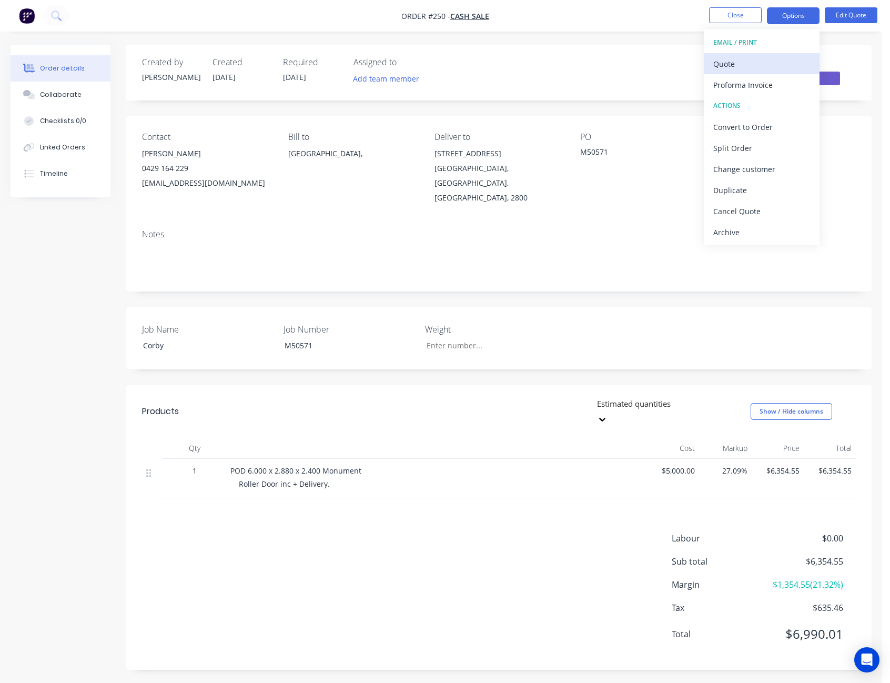
click at [778, 56] on div "Quote" at bounding box center [761, 63] width 97 height 15
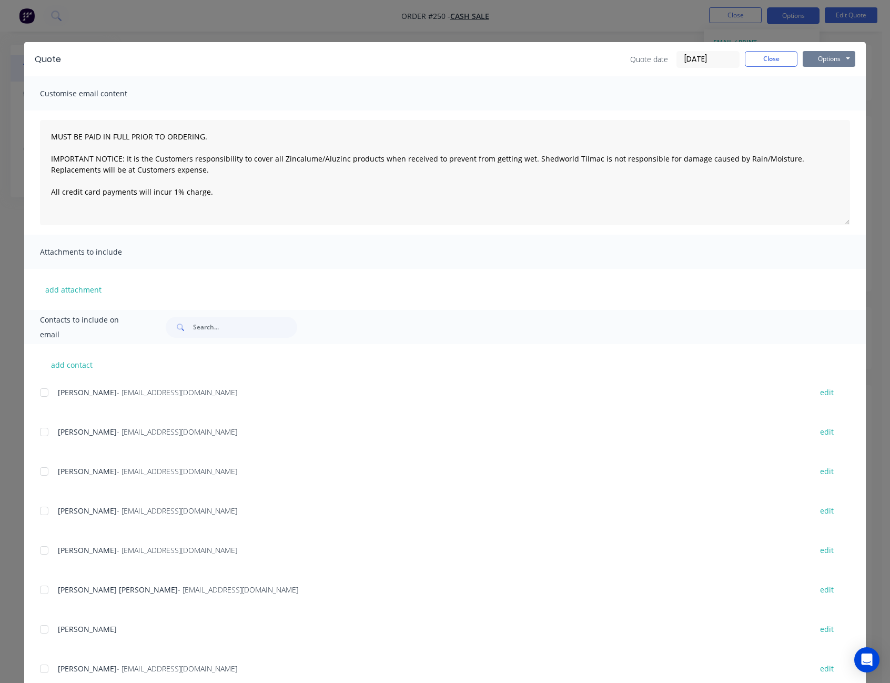
click at [818, 58] on button "Options" at bounding box center [829, 59] width 53 height 16
click at [816, 94] on button "Print" at bounding box center [836, 94] width 67 height 17
type textarea "MUST BE PAID IN FULL PRIOR TO ORDERING. IMPORTANT NOTICE: It is the Customers r…"
click at [756, 58] on button "Close" at bounding box center [771, 59] width 53 height 16
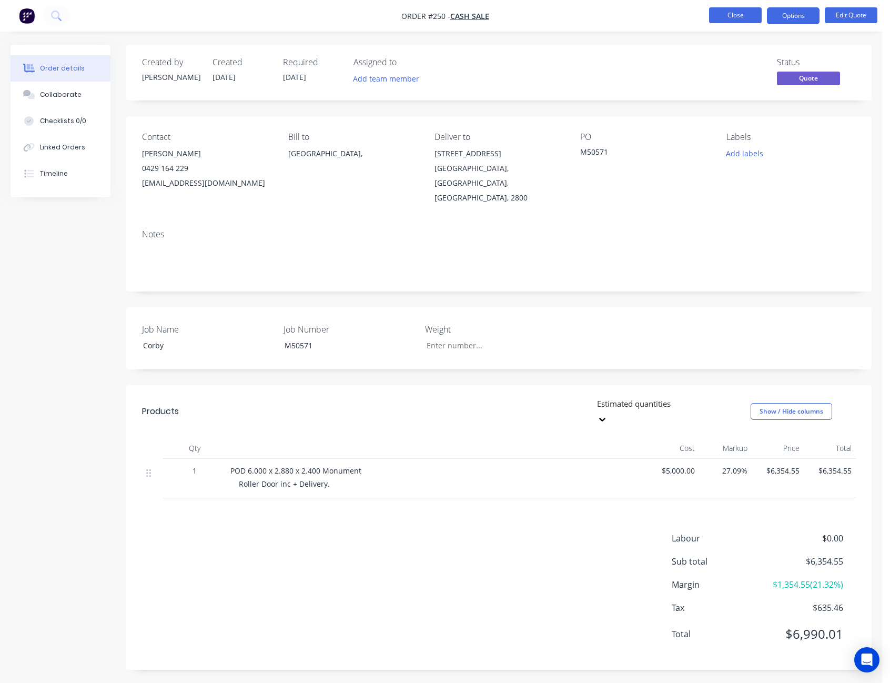
click at [744, 14] on button "Close" at bounding box center [735, 15] width 53 height 16
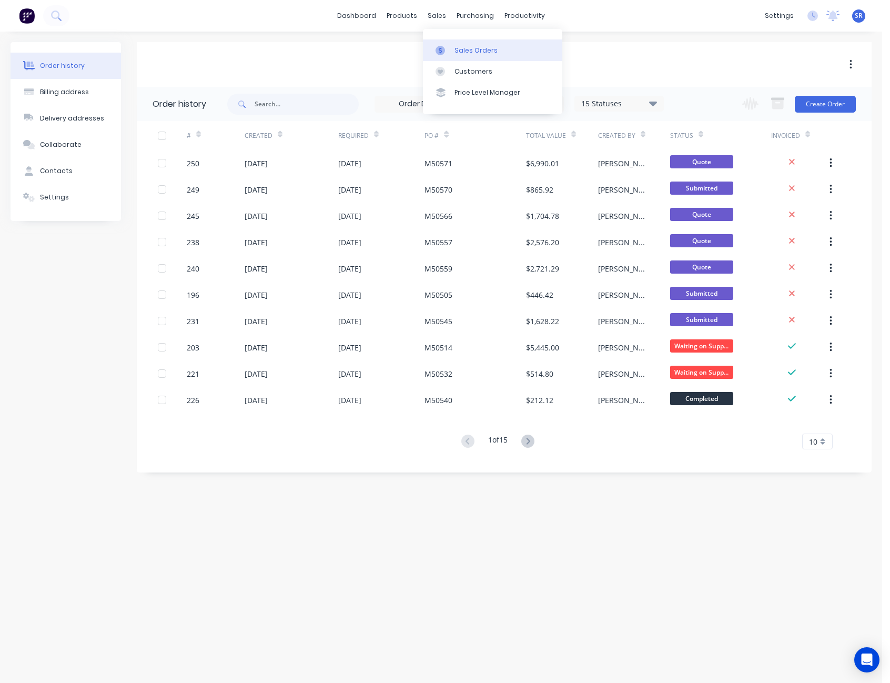
click at [461, 50] on div "Sales Orders" at bounding box center [475, 50] width 43 height 9
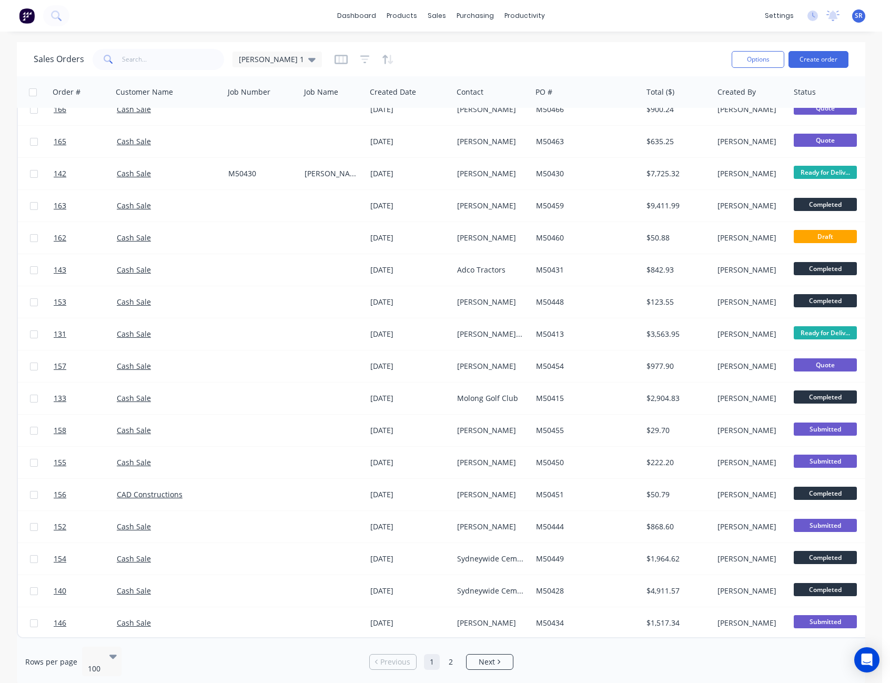
scroll to position [2684, 0]
click at [445, 654] on link "2" at bounding box center [451, 662] width 16 height 16
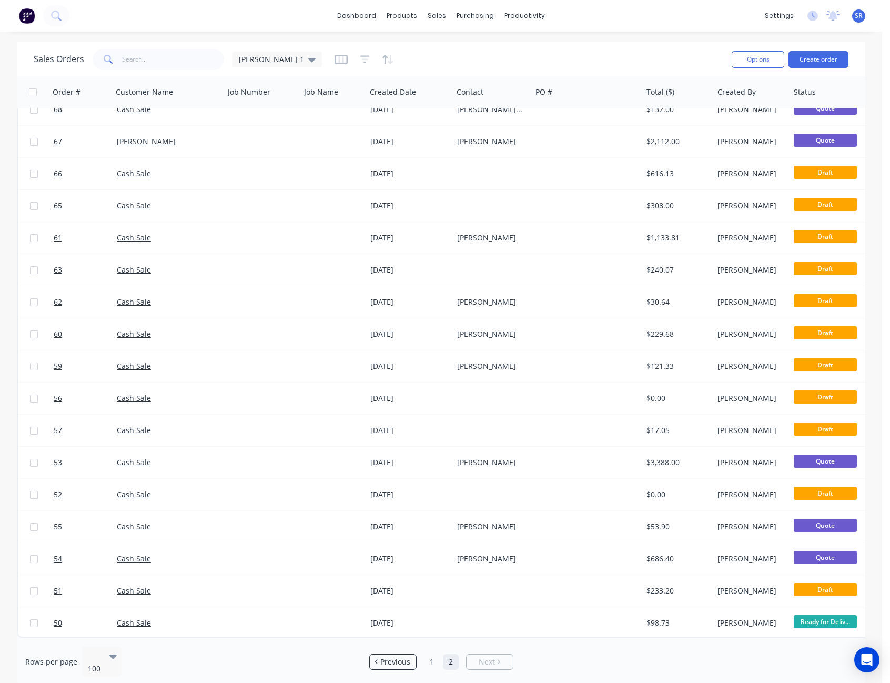
scroll to position [2266, 0]
click at [429, 654] on link "1" at bounding box center [432, 662] width 16 height 16
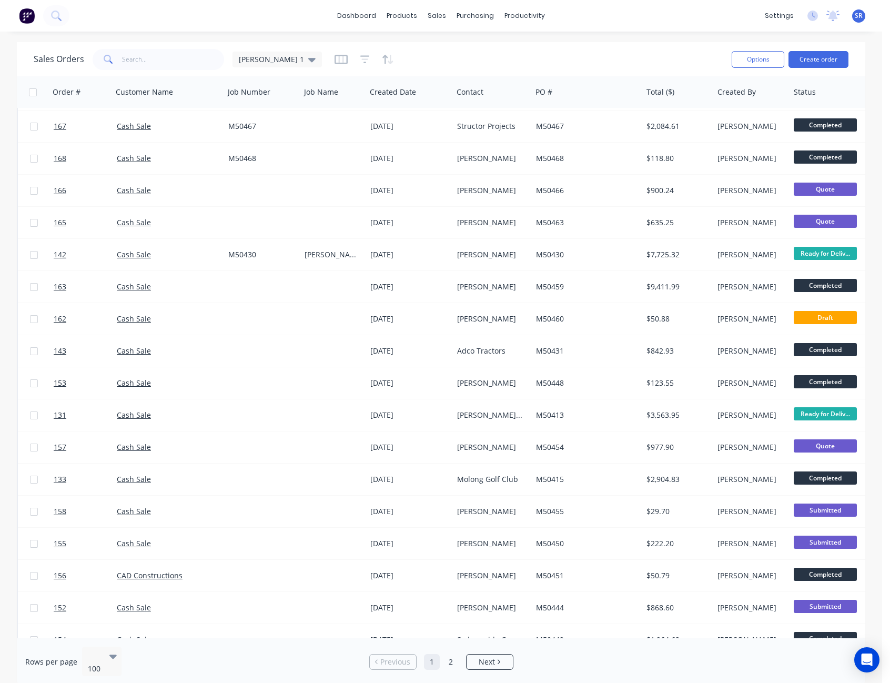
scroll to position [2630, 0]
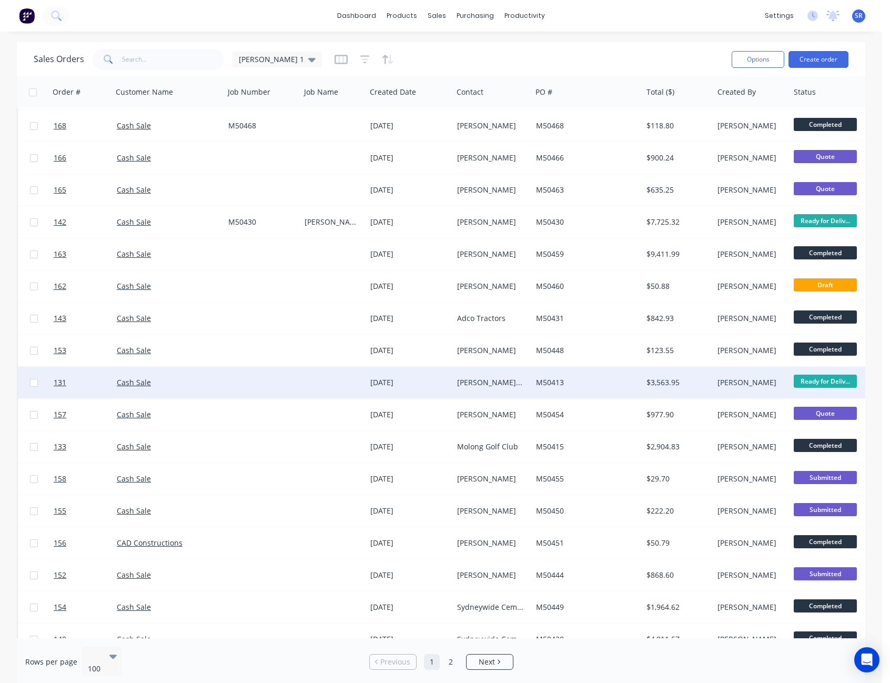
click at [512, 388] on div "[PERSON_NAME] & [PERSON_NAME]" at bounding box center [492, 383] width 79 height 32
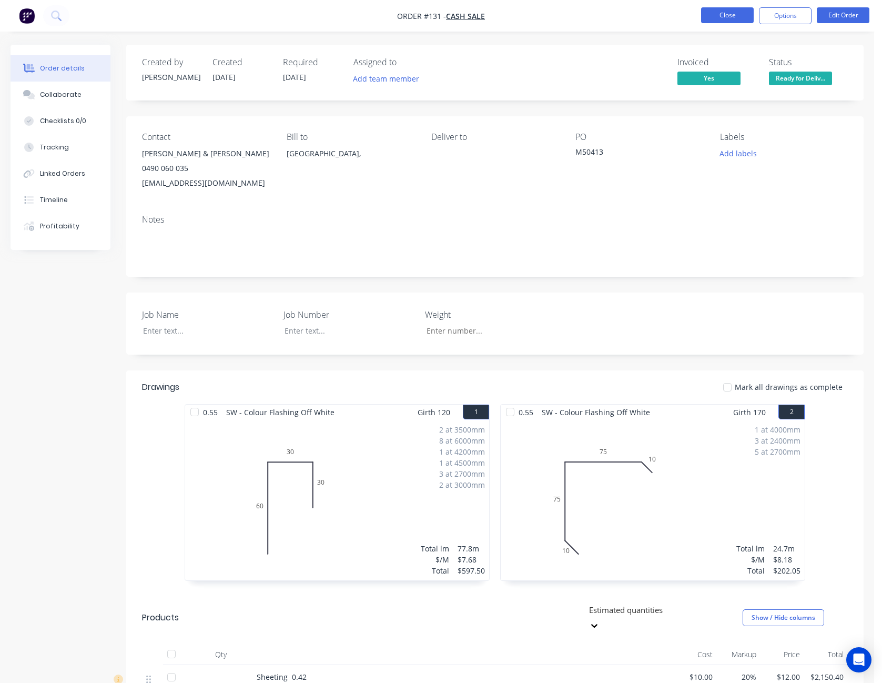
click at [738, 16] on button "Close" at bounding box center [727, 15] width 53 height 16
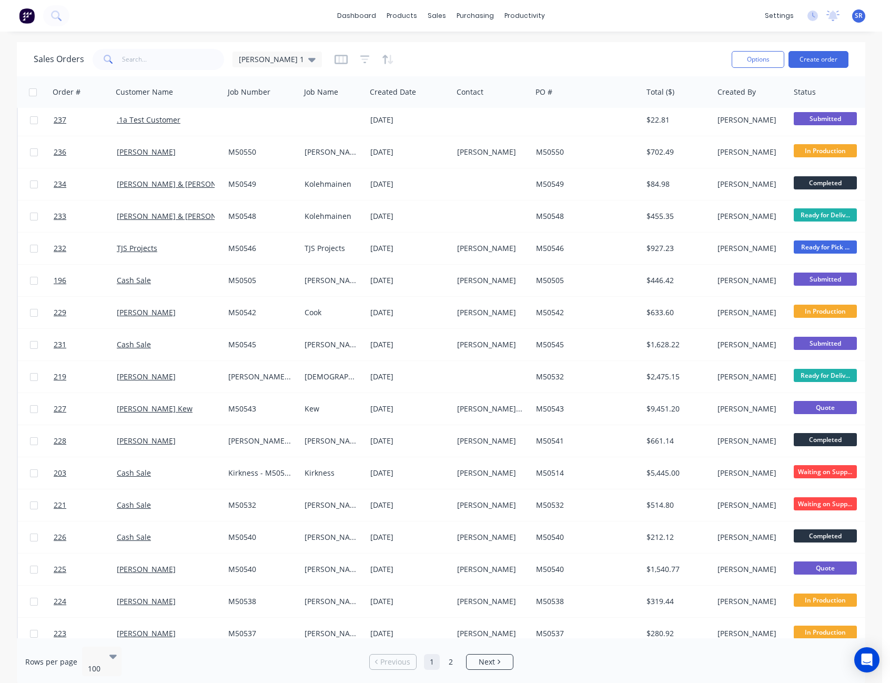
scroll to position [317, 0]
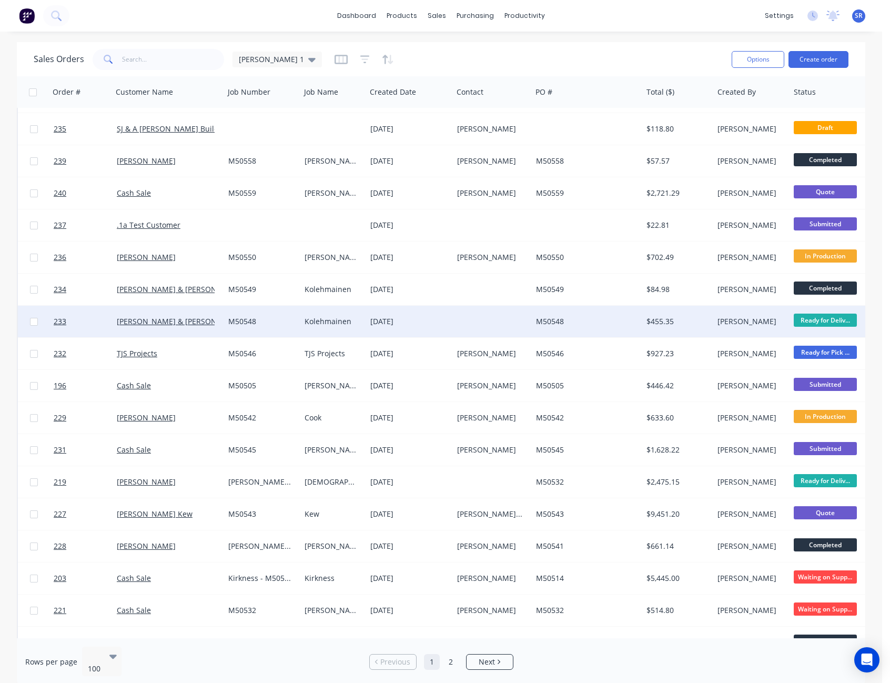
click at [492, 311] on div at bounding box center [492, 322] width 79 height 32
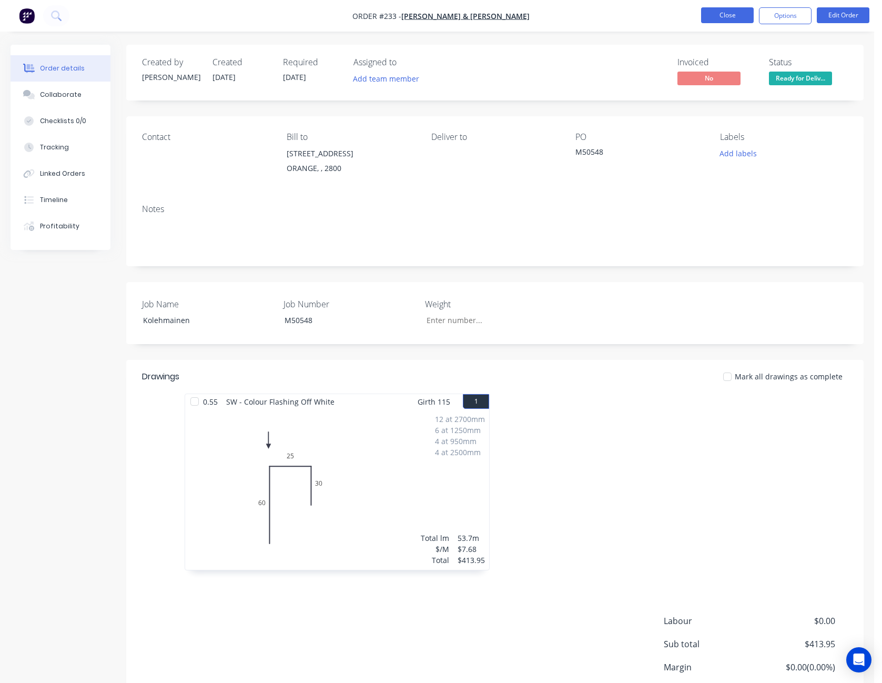
click at [725, 13] on button "Close" at bounding box center [727, 15] width 53 height 16
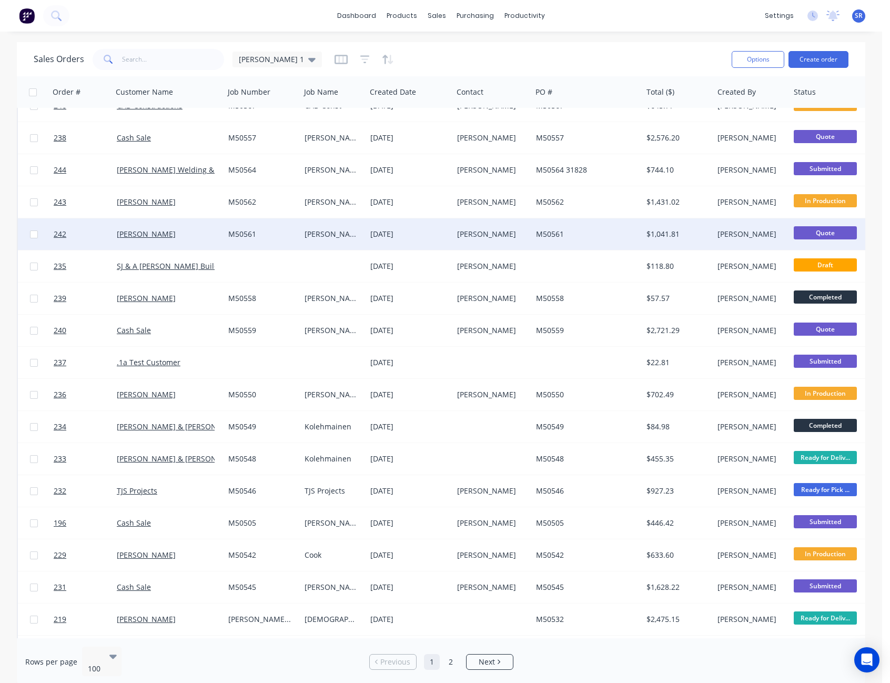
scroll to position [210, 0]
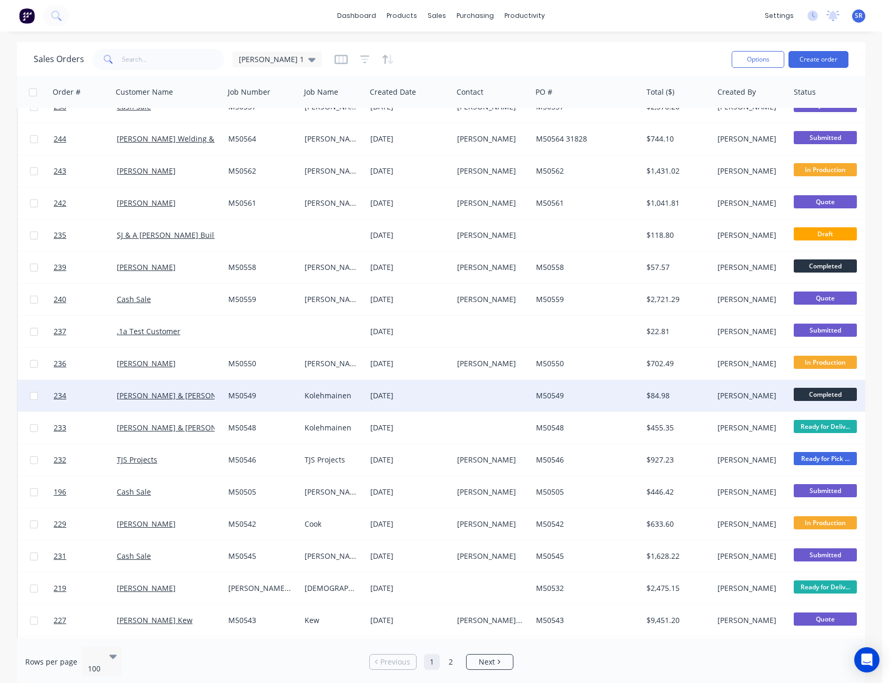
click at [502, 394] on div at bounding box center [492, 396] width 79 height 32
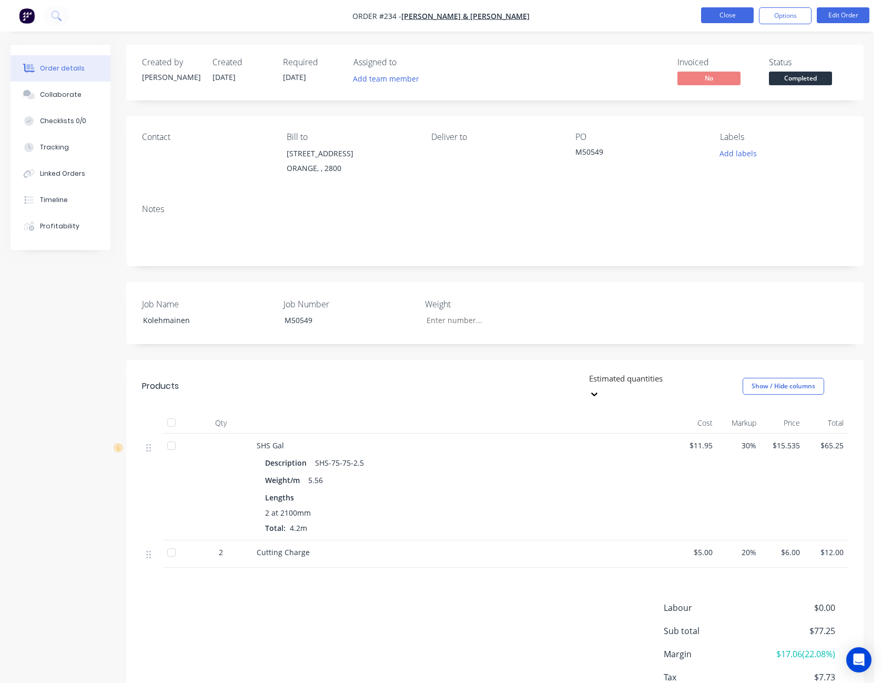
click at [735, 11] on button "Close" at bounding box center [727, 15] width 53 height 16
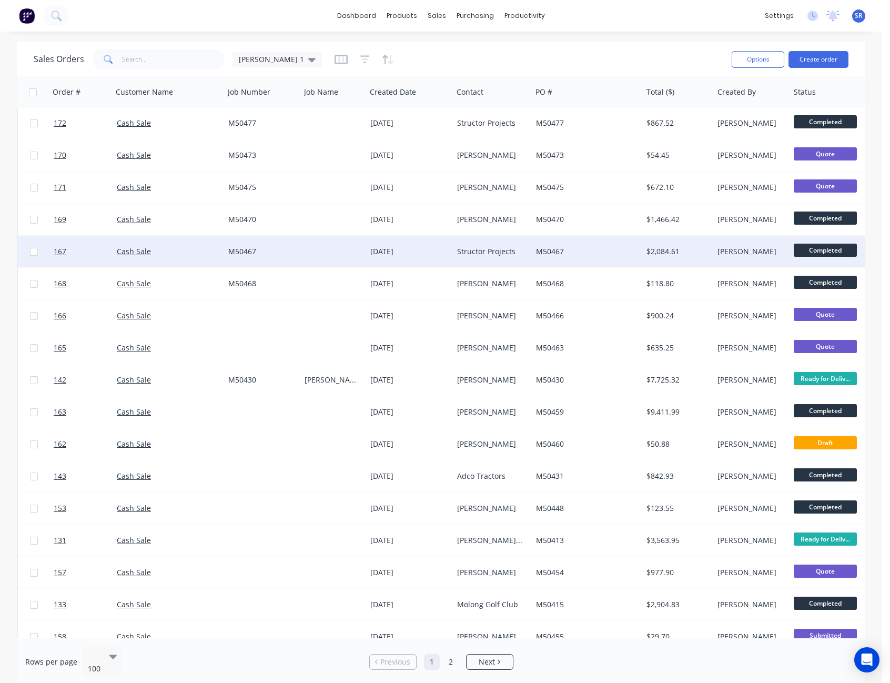
scroll to position [2577, 0]
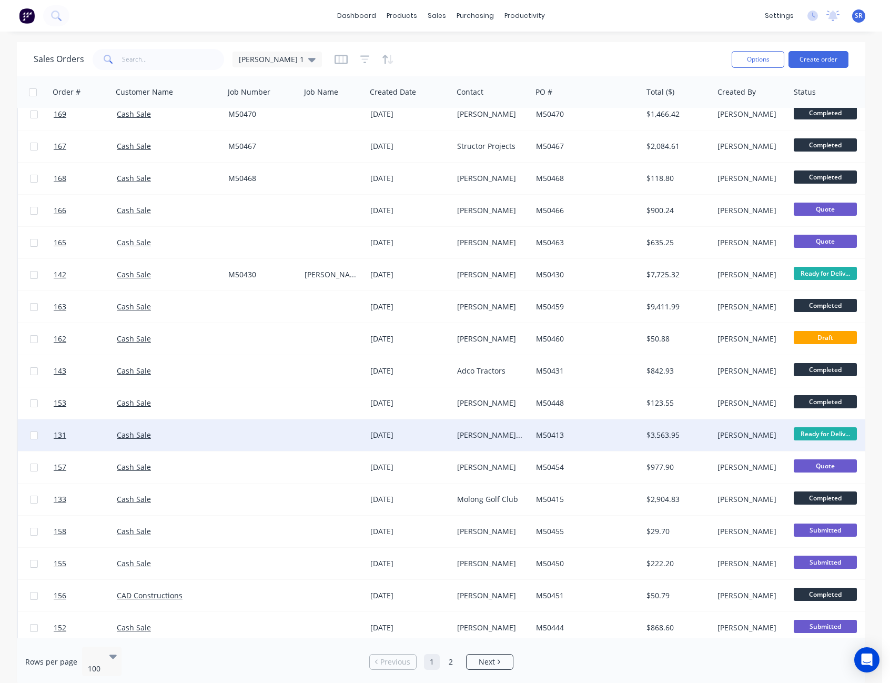
click at [521, 432] on div "[PERSON_NAME] & [PERSON_NAME]" at bounding box center [490, 435] width 67 height 11
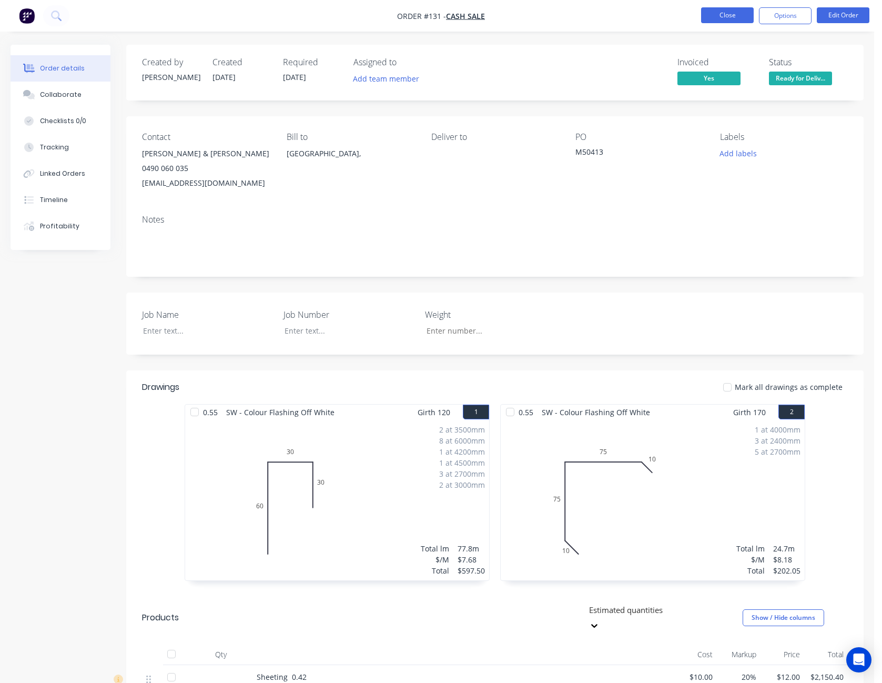
click at [727, 16] on button "Close" at bounding box center [727, 15] width 53 height 16
